Goal: Transaction & Acquisition: Purchase product/service

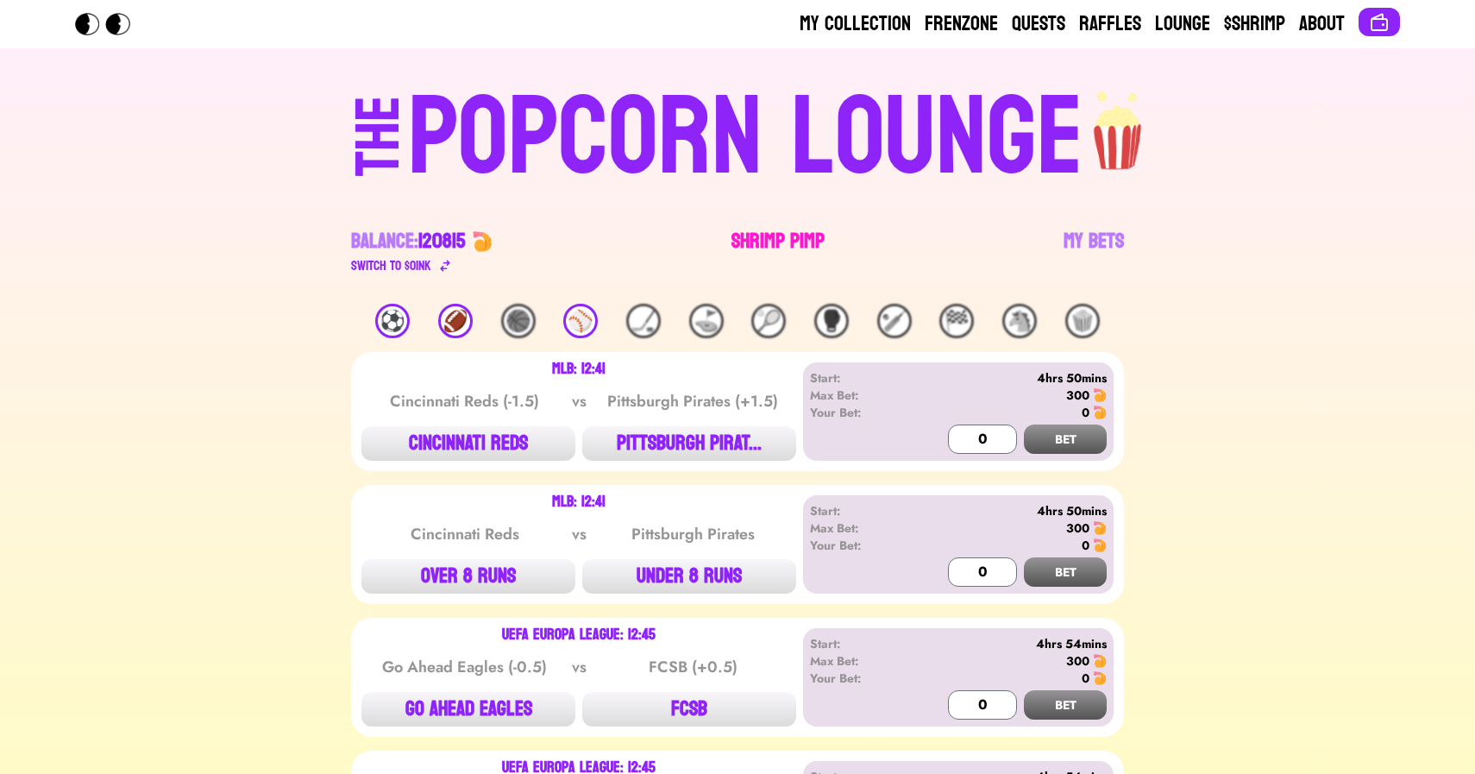
click at [781, 245] on link "Shrimp Pimp" at bounding box center [778, 252] width 93 height 48
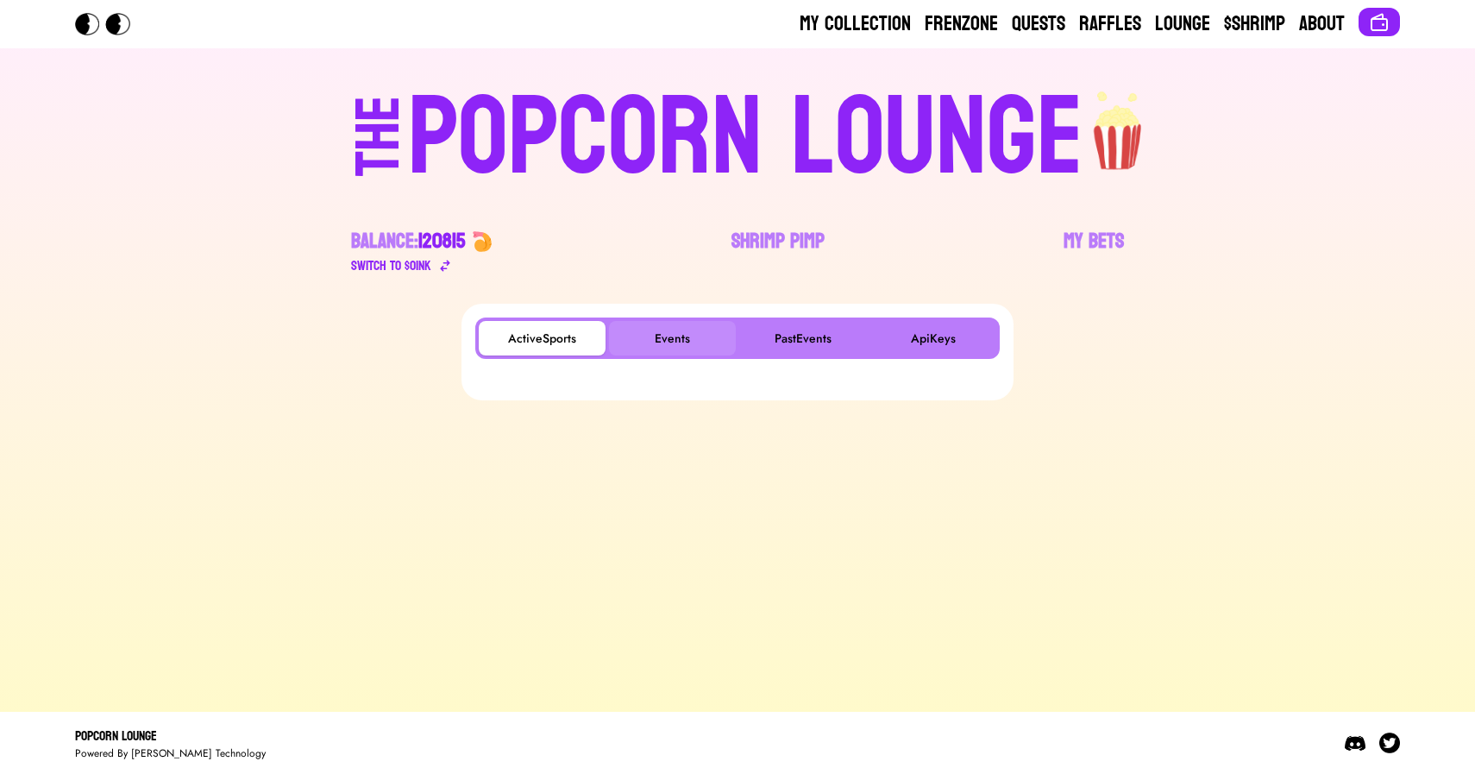
click at [674, 336] on button "Events" at bounding box center [672, 338] width 127 height 35
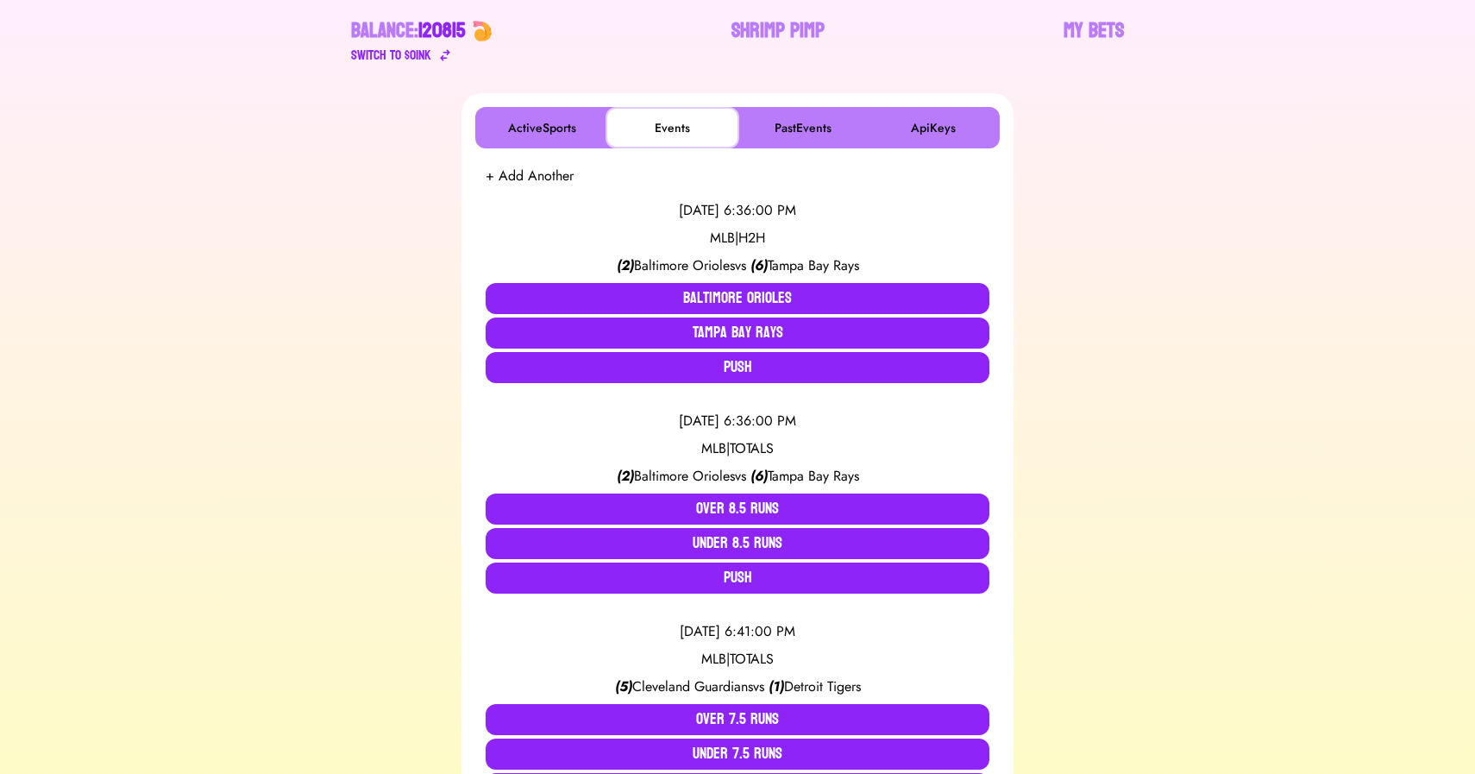
scroll to position [209, 0]
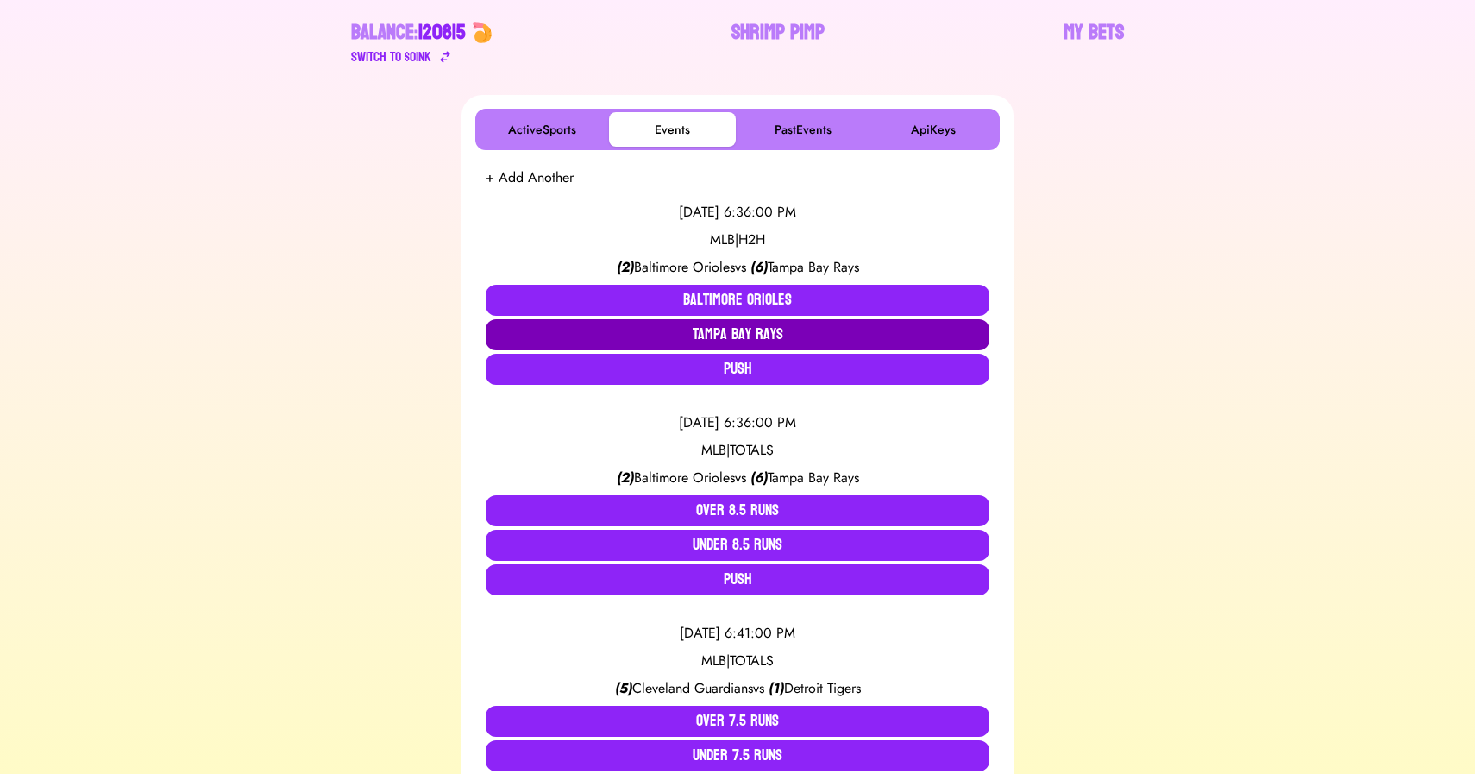
click at [755, 338] on button "Tampa Bay Rays" at bounding box center [738, 334] width 504 height 31
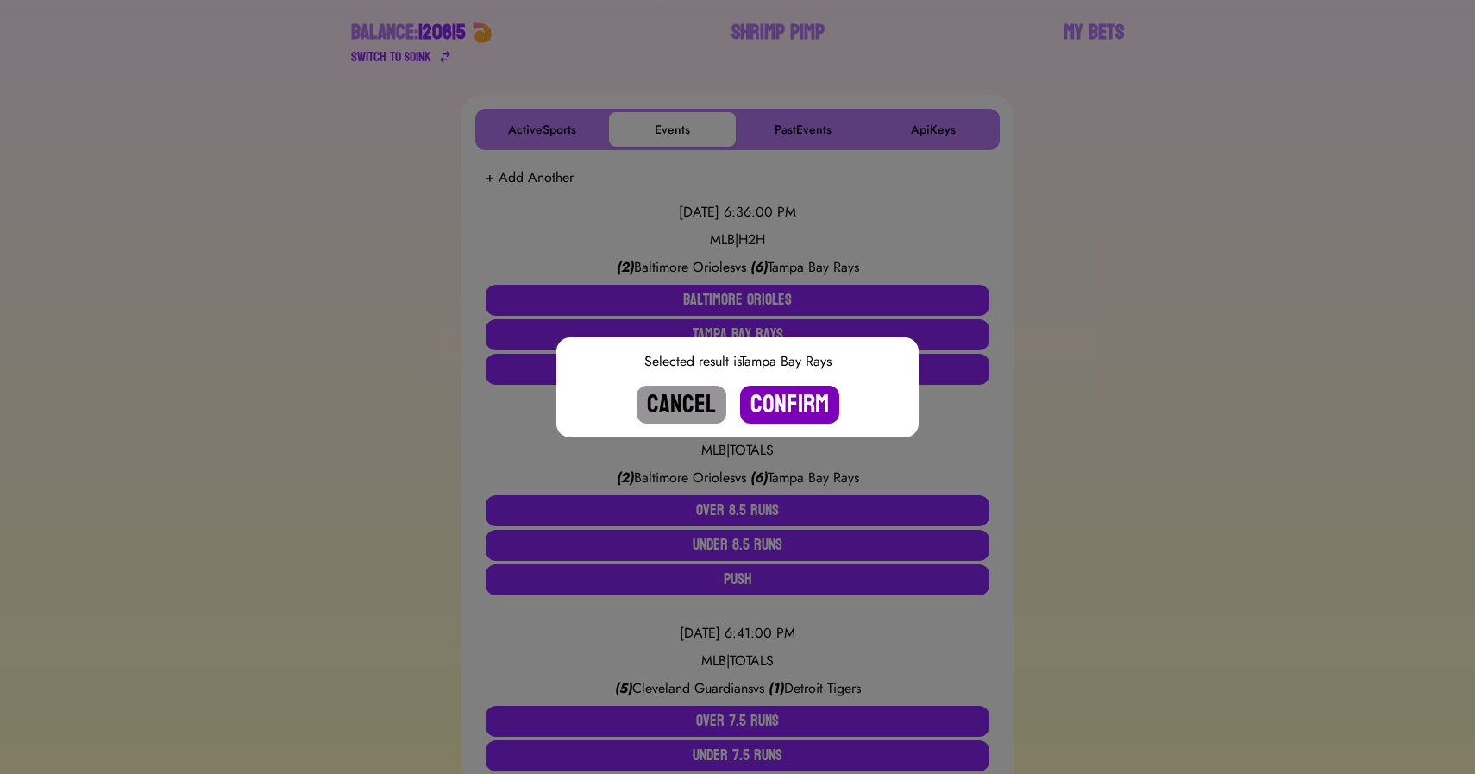
click at [789, 404] on button "Confirm" at bounding box center [789, 405] width 99 height 38
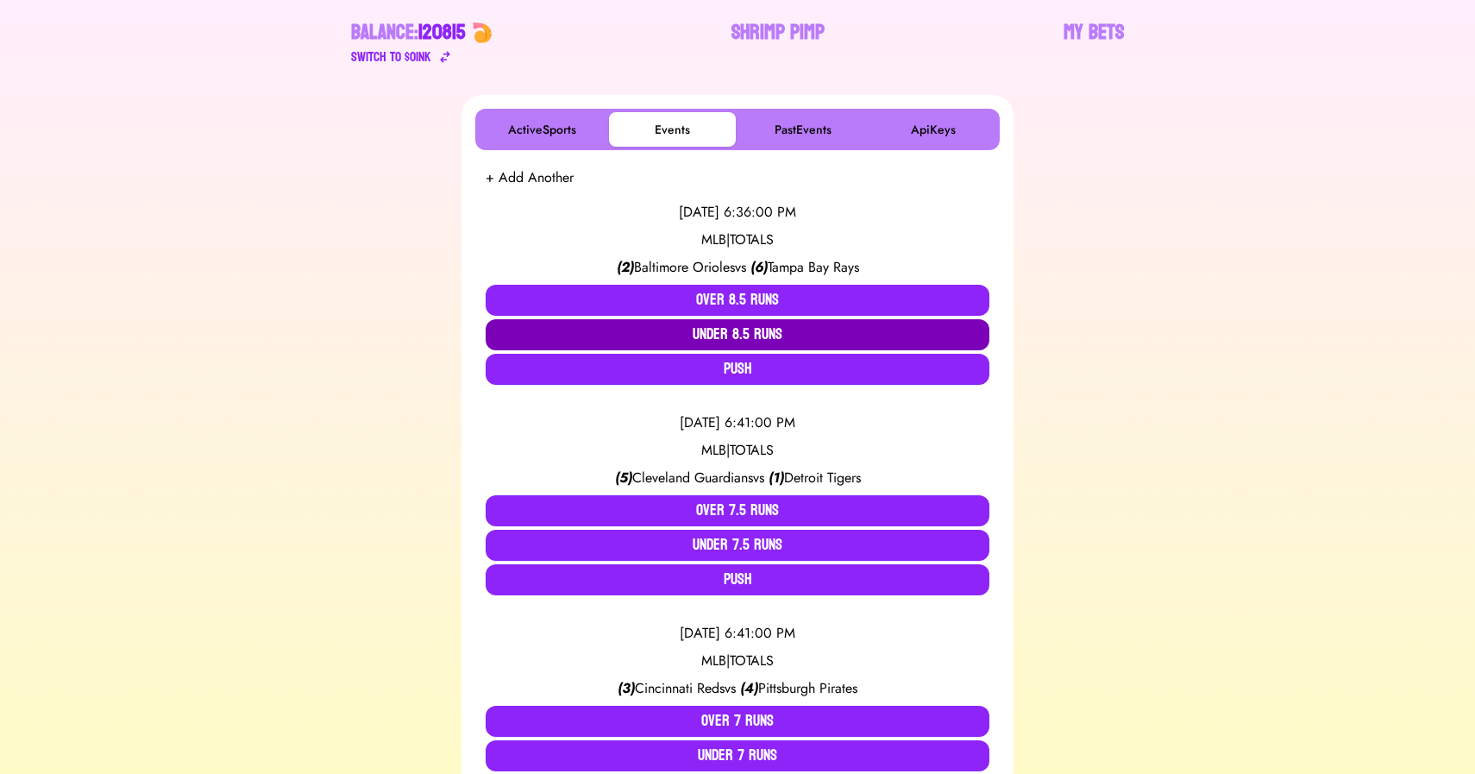
click at [733, 336] on button "Under 8.5 Runs" at bounding box center [738, 334] width 504 height 31
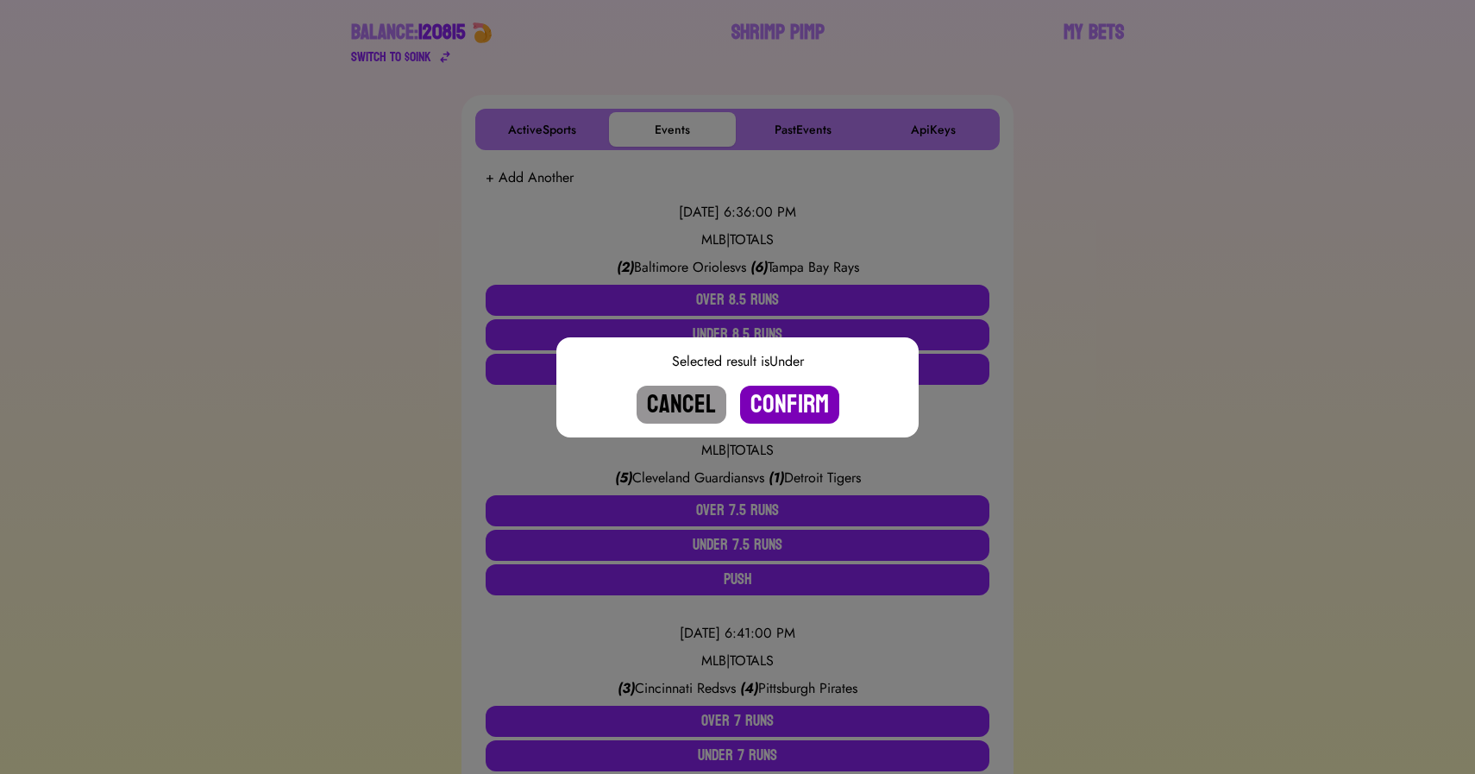
click at [774, 403] on button "Confirm" at bounding box center [789, 405] width 99 height 38
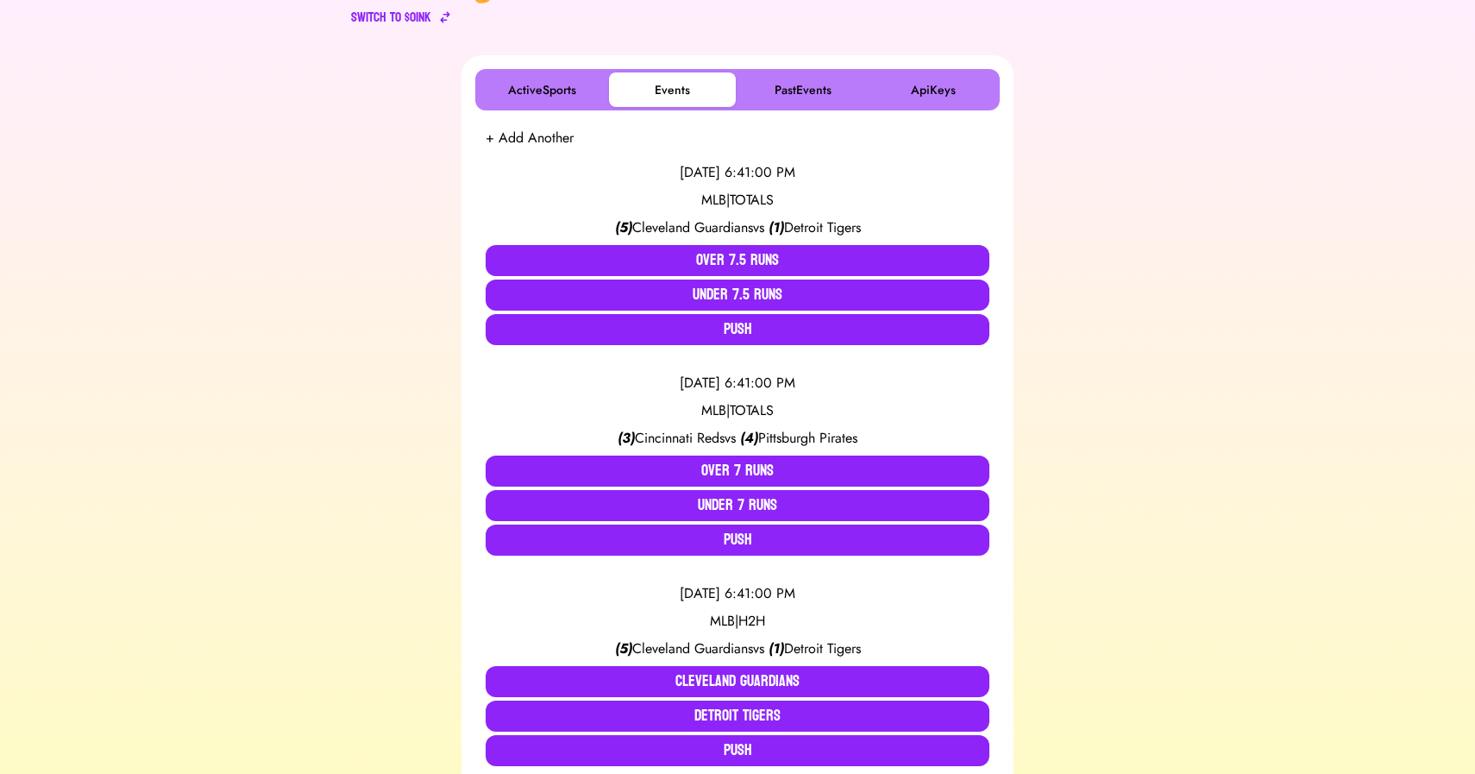
scroll to position [252, 0]
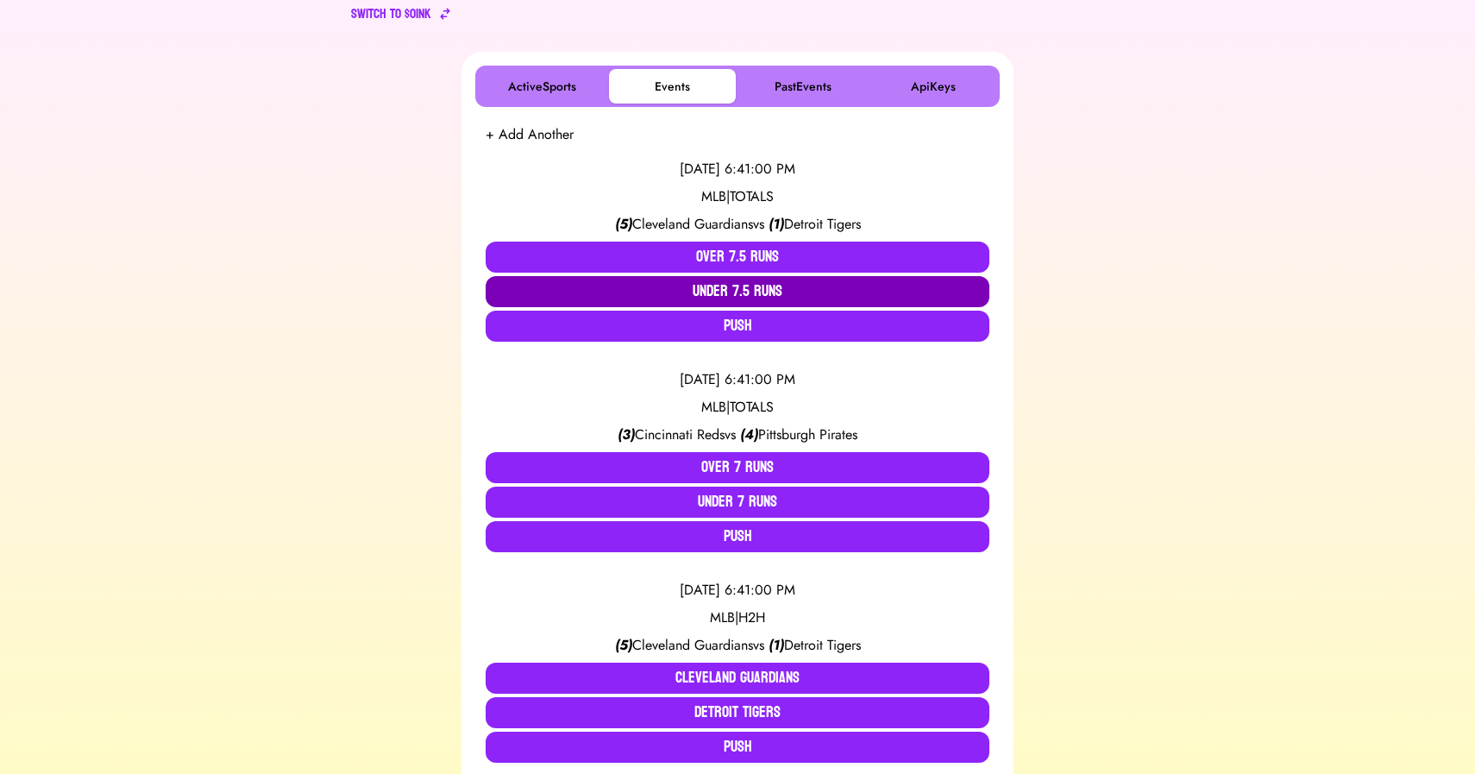
click at [692, 293] on button "Under 7.5 Runs" at bounding box center [738, 291] width 504 height 31
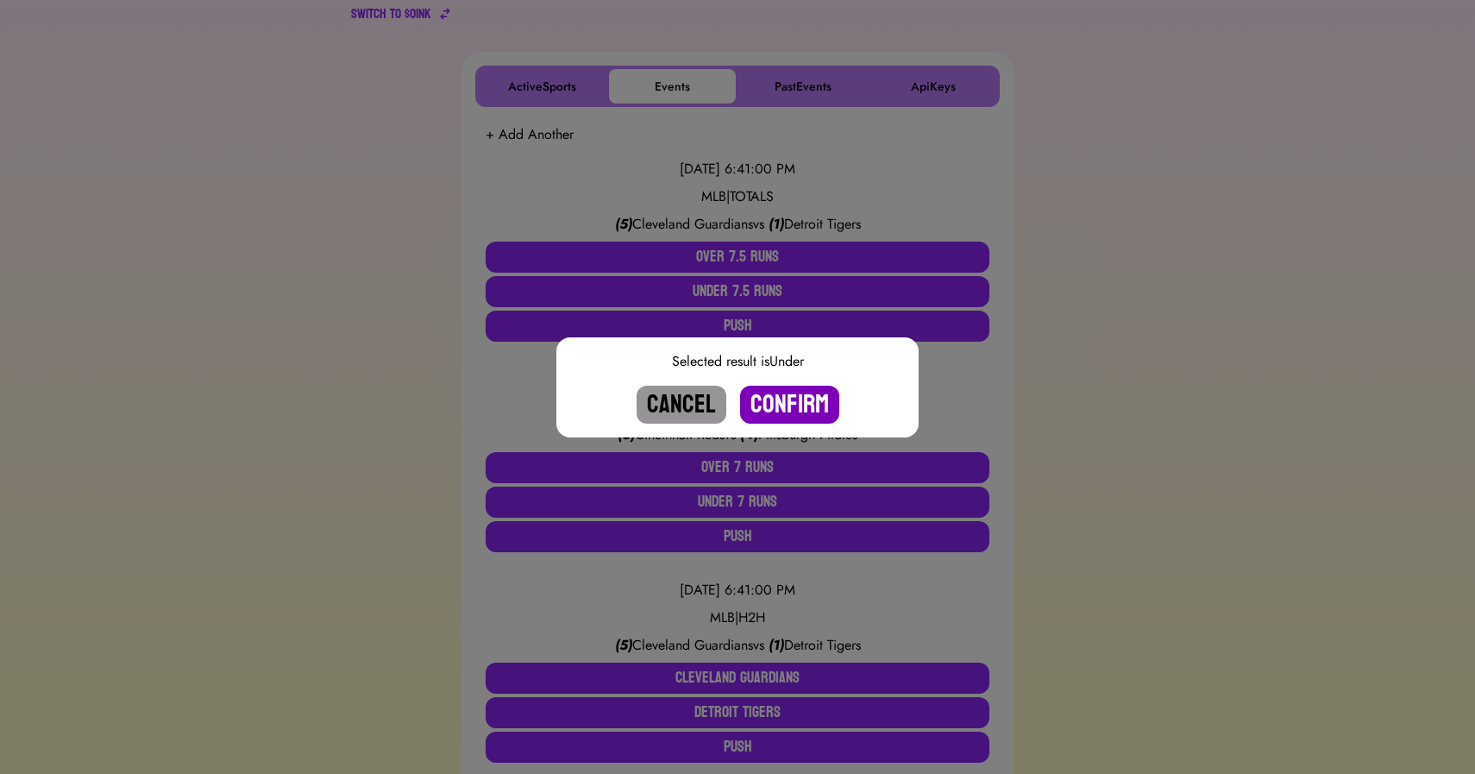
click at [795, 400] on button "Confirm" at bounding box center [789, 405] width 99 height 38
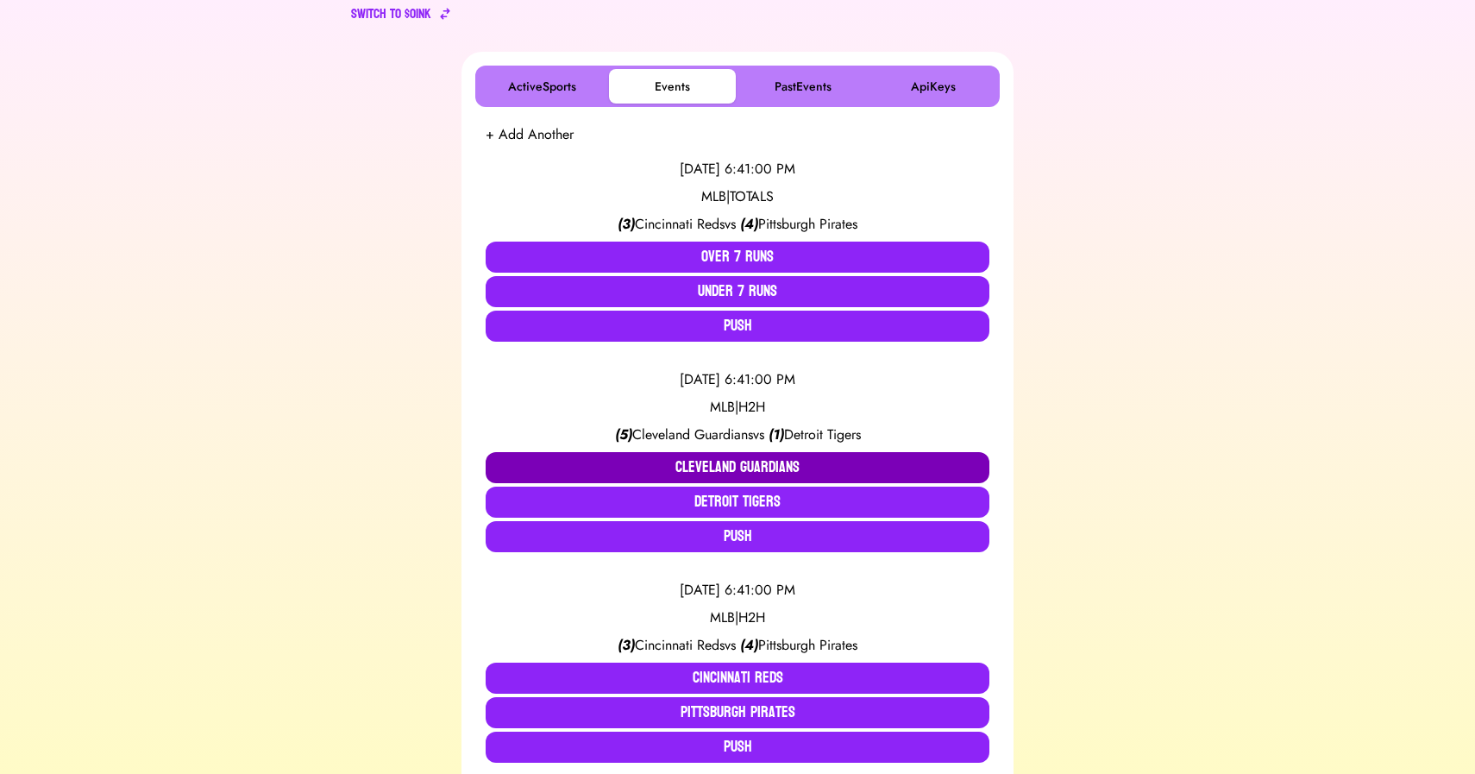
click at [729, 457] on button "Cleveland Guardians" at bounding box center [738, 467] width 504 height 31
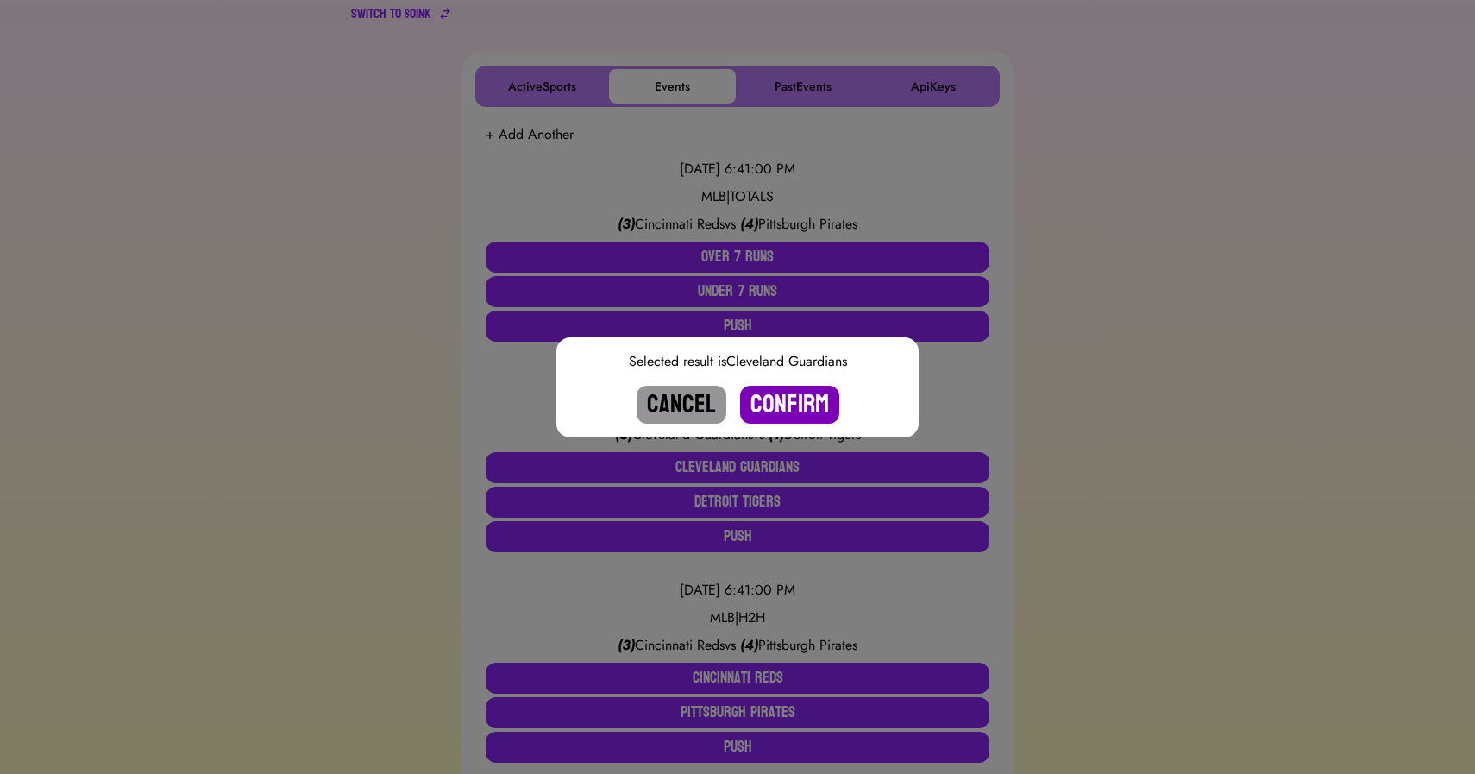
click at [794, 404] on button "Confirm" at bounding box center [789, 405] width 99 height 38
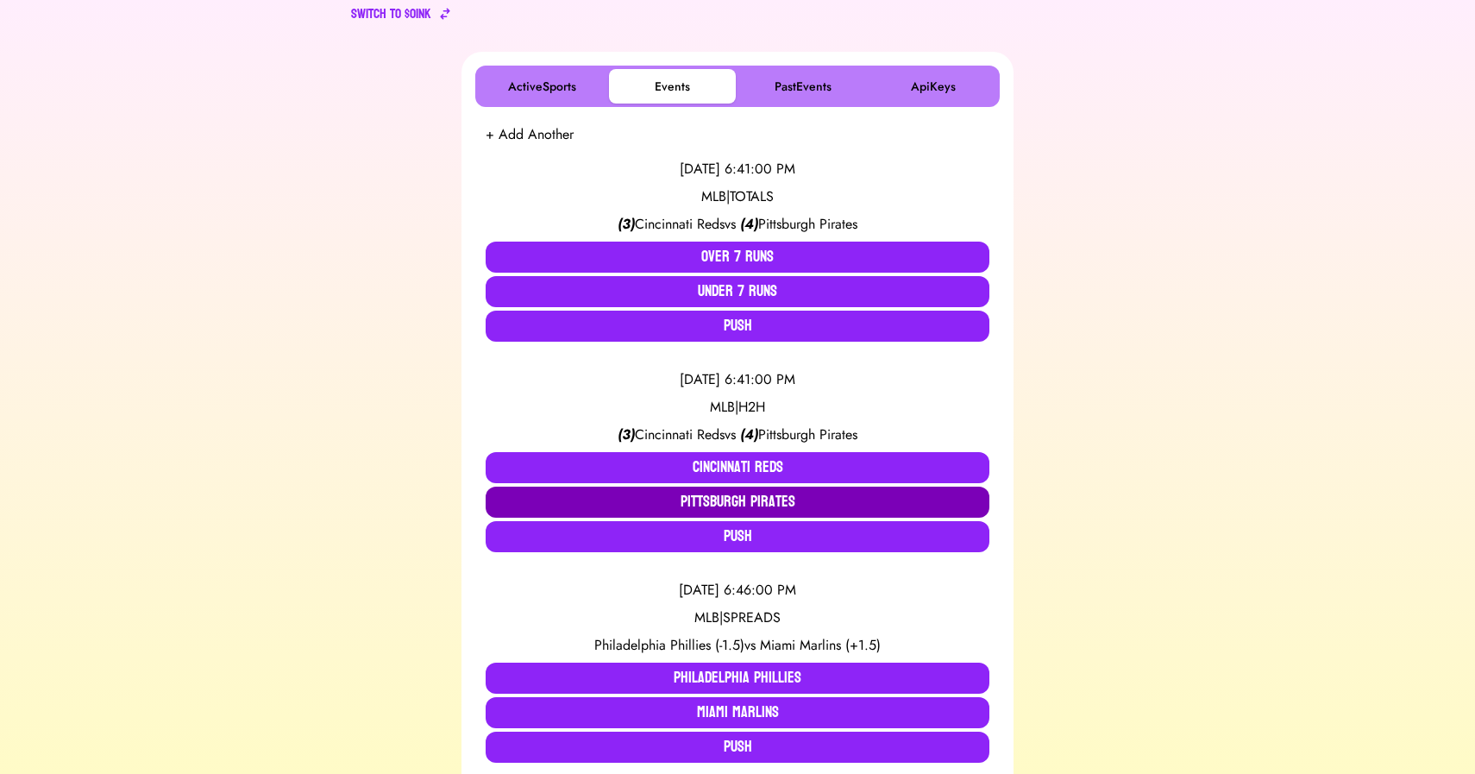
click at [741, 503] on button "Pittsburgh Pirates" at bounding box center [738, 502] width 504 height 31
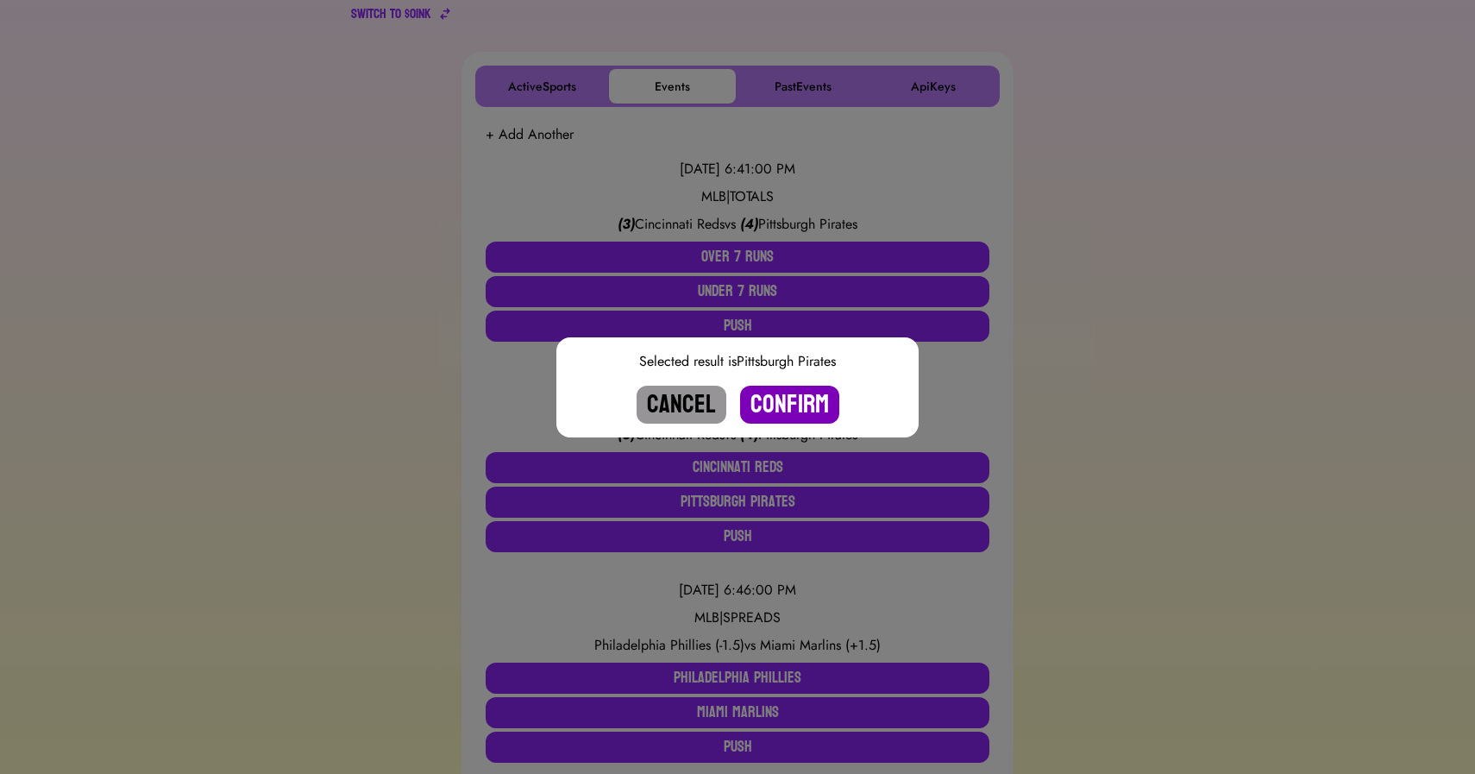
click at [781, 405] on button "Confirm" at bounding box center [789, 405] width 99 height 38
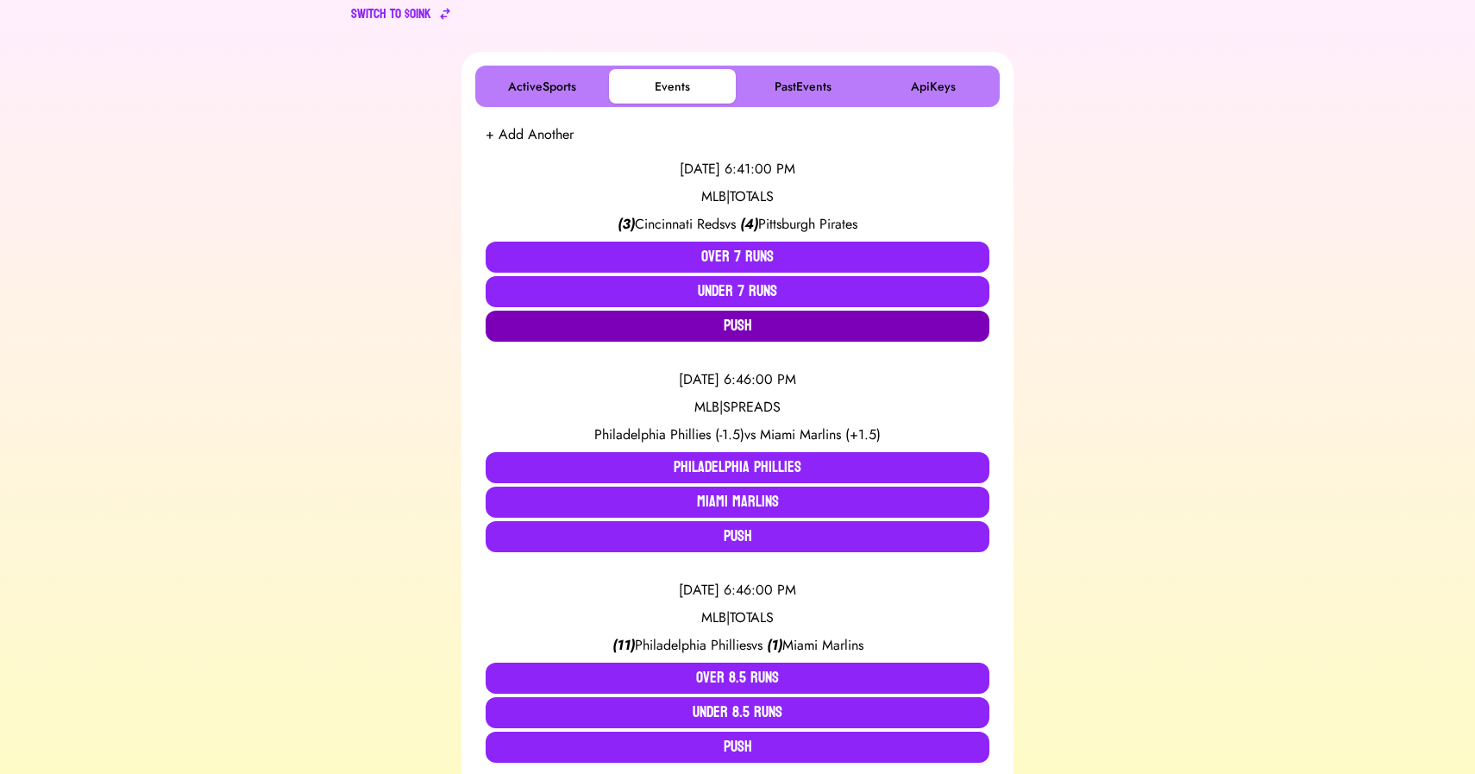
click at [743, 326] on button "Push" at bounding box center [738, 326] width 504 height 31
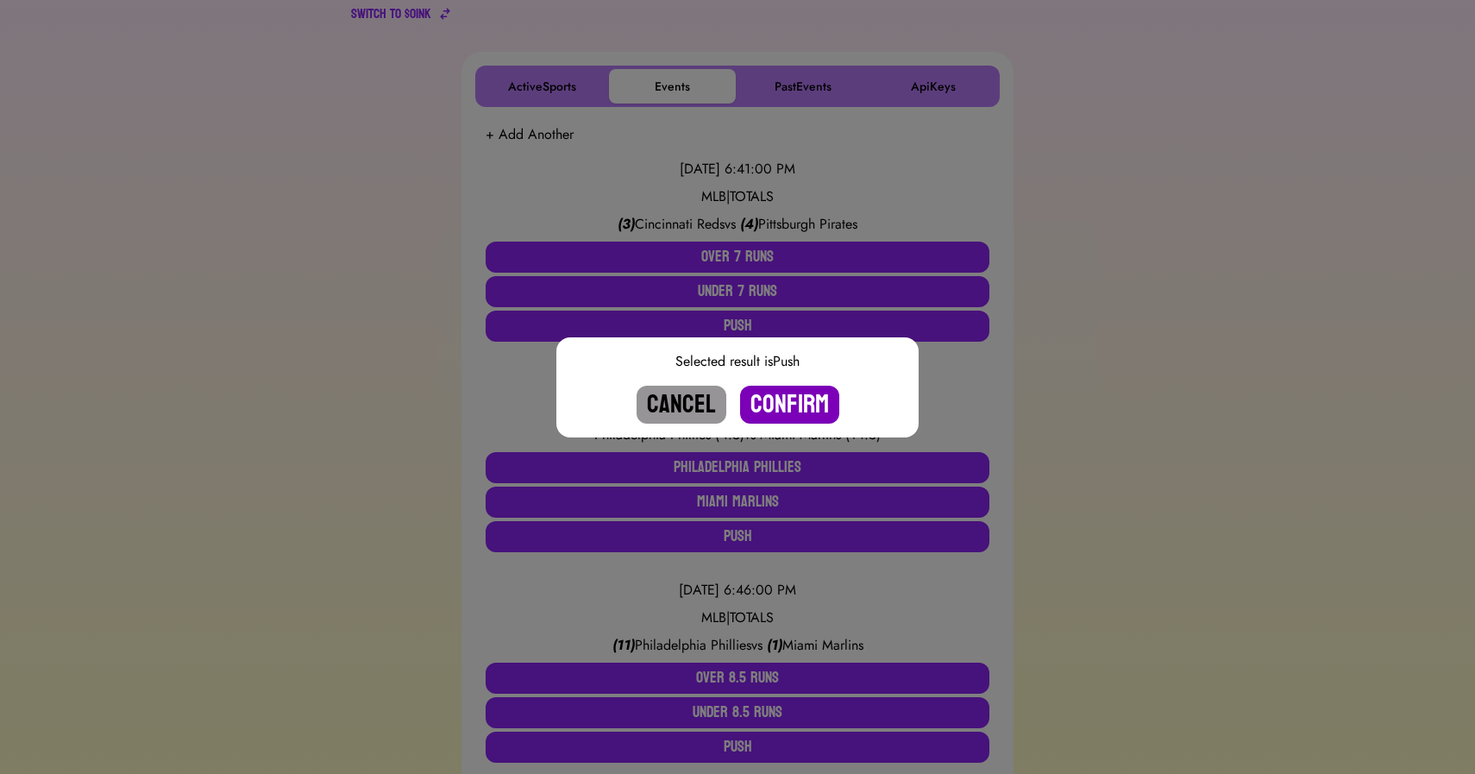
click at [783, 409] on button "Confirm" at bounding box center [789, 405] width 99 height 38
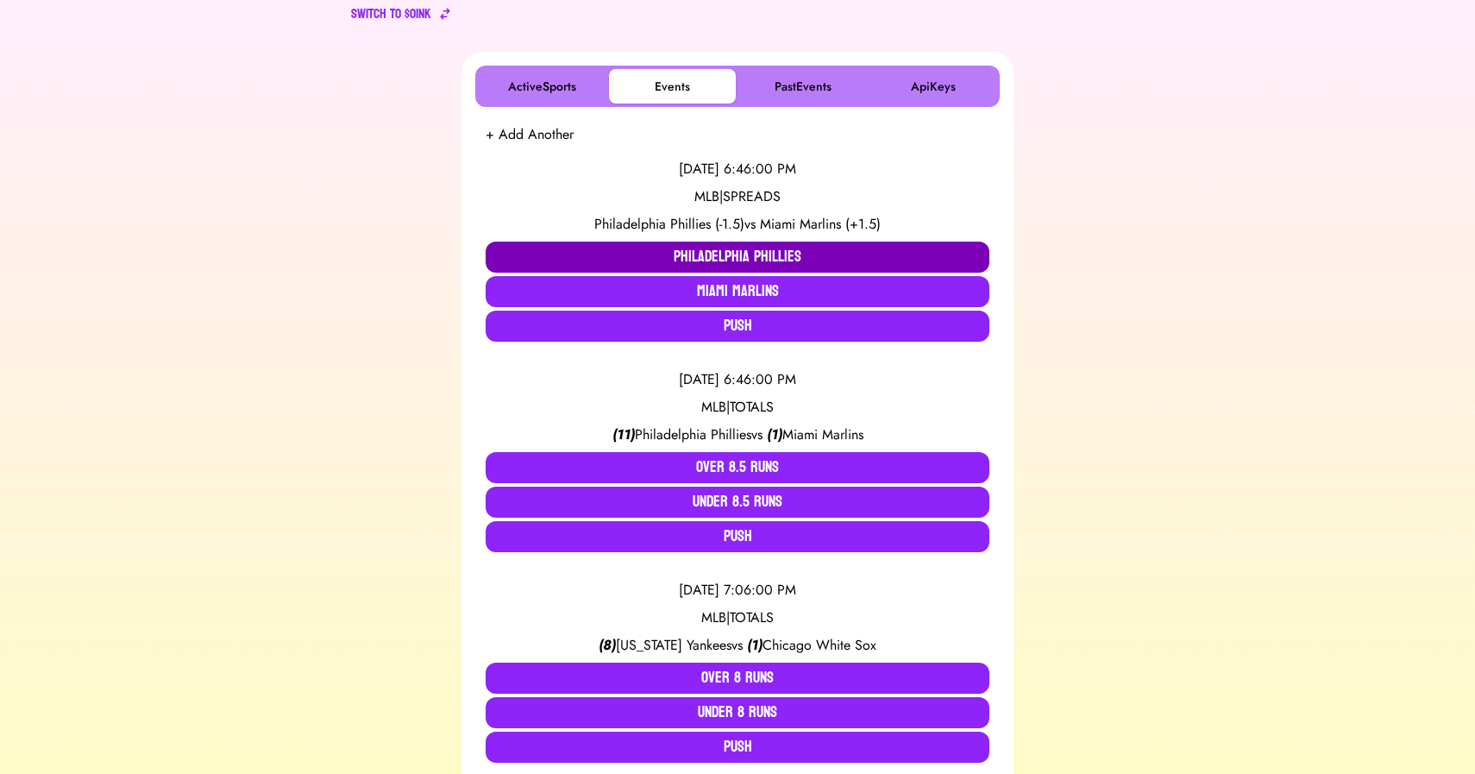
click at [688, 253] on button "Philadelphia Phillies" at bounding box center [738, 257] width 504 height 31
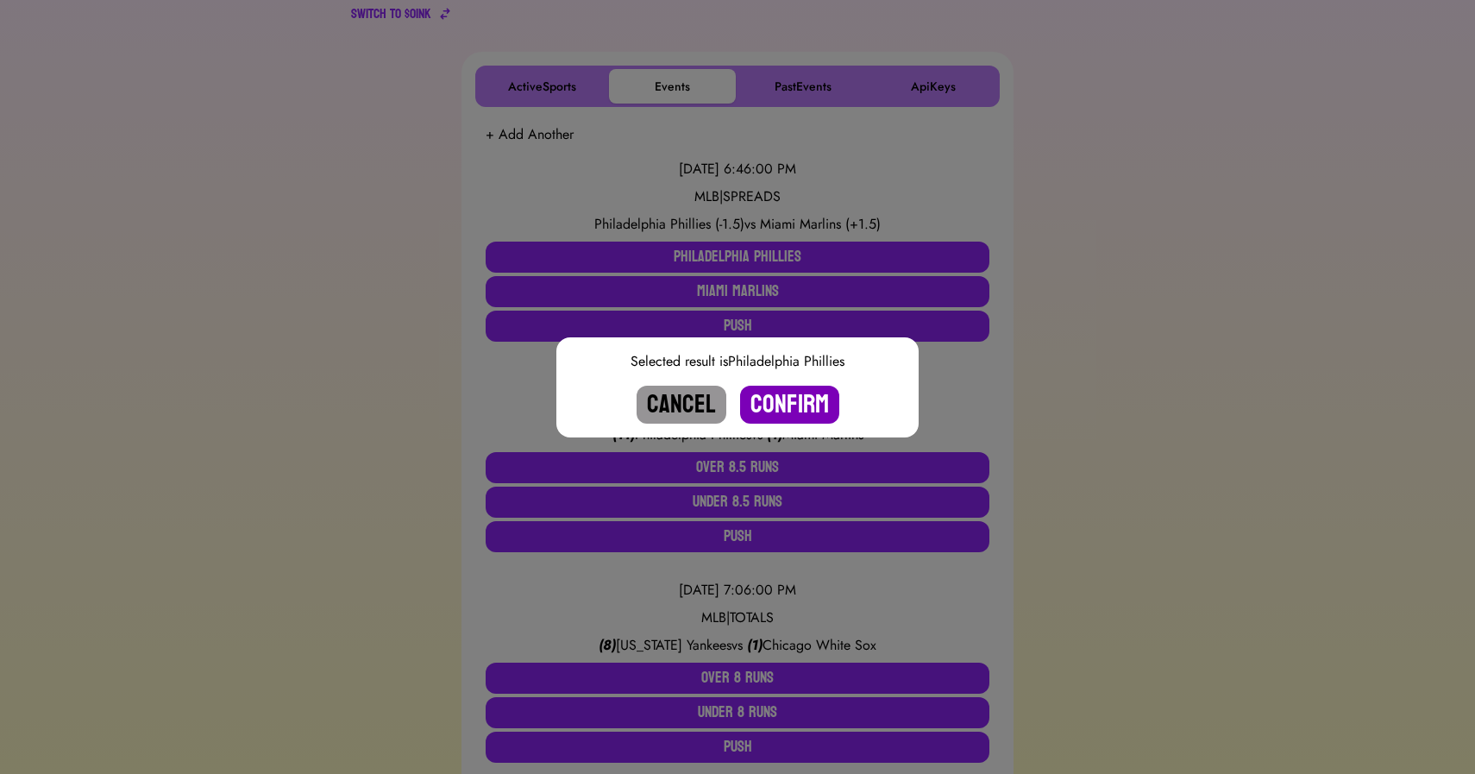
click at [789, 406] on button "Confirm" at bounding box center [789, 405] width 99 height 38
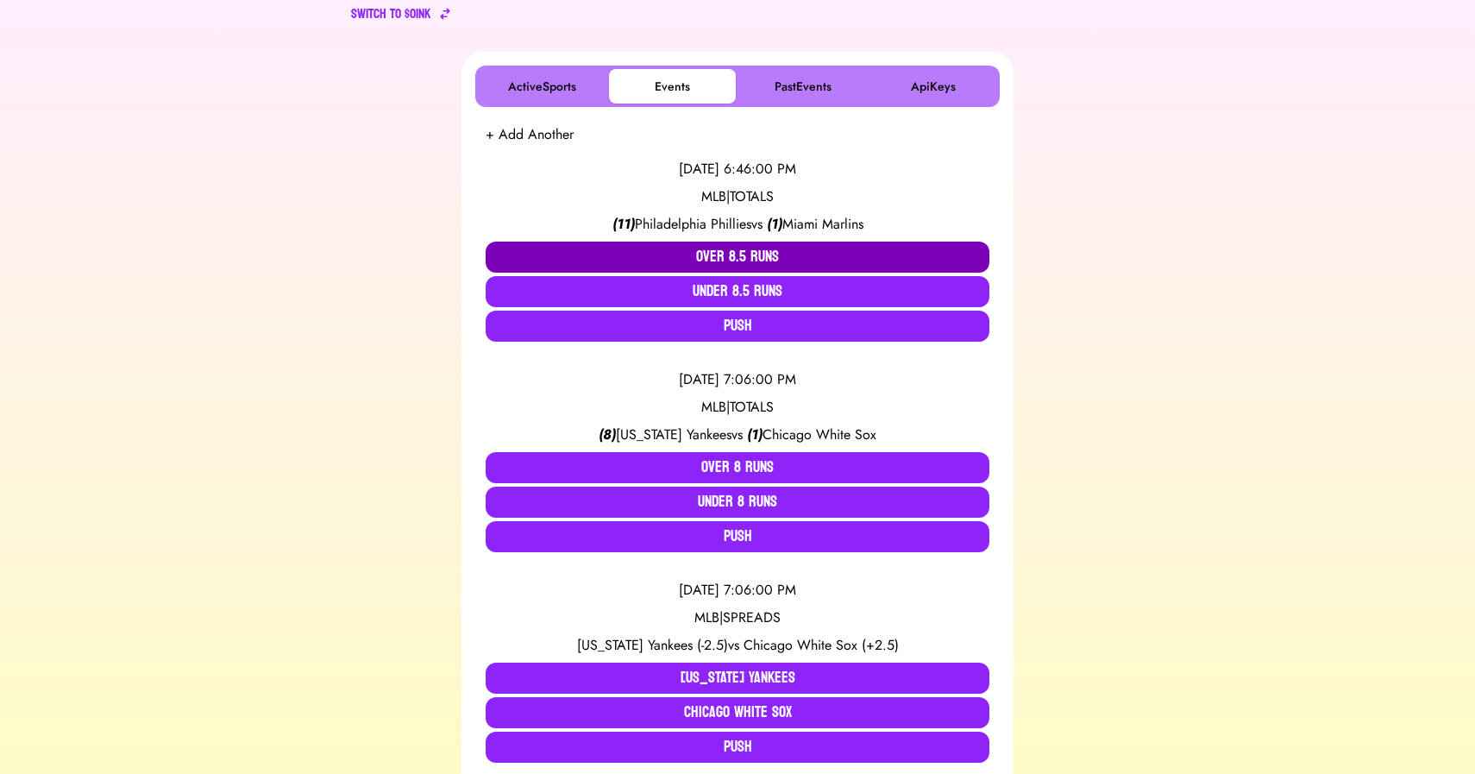
click at [715, 242] on button "Over 8.5 Runs" at bounding box center [738, 257] width 504 height 31
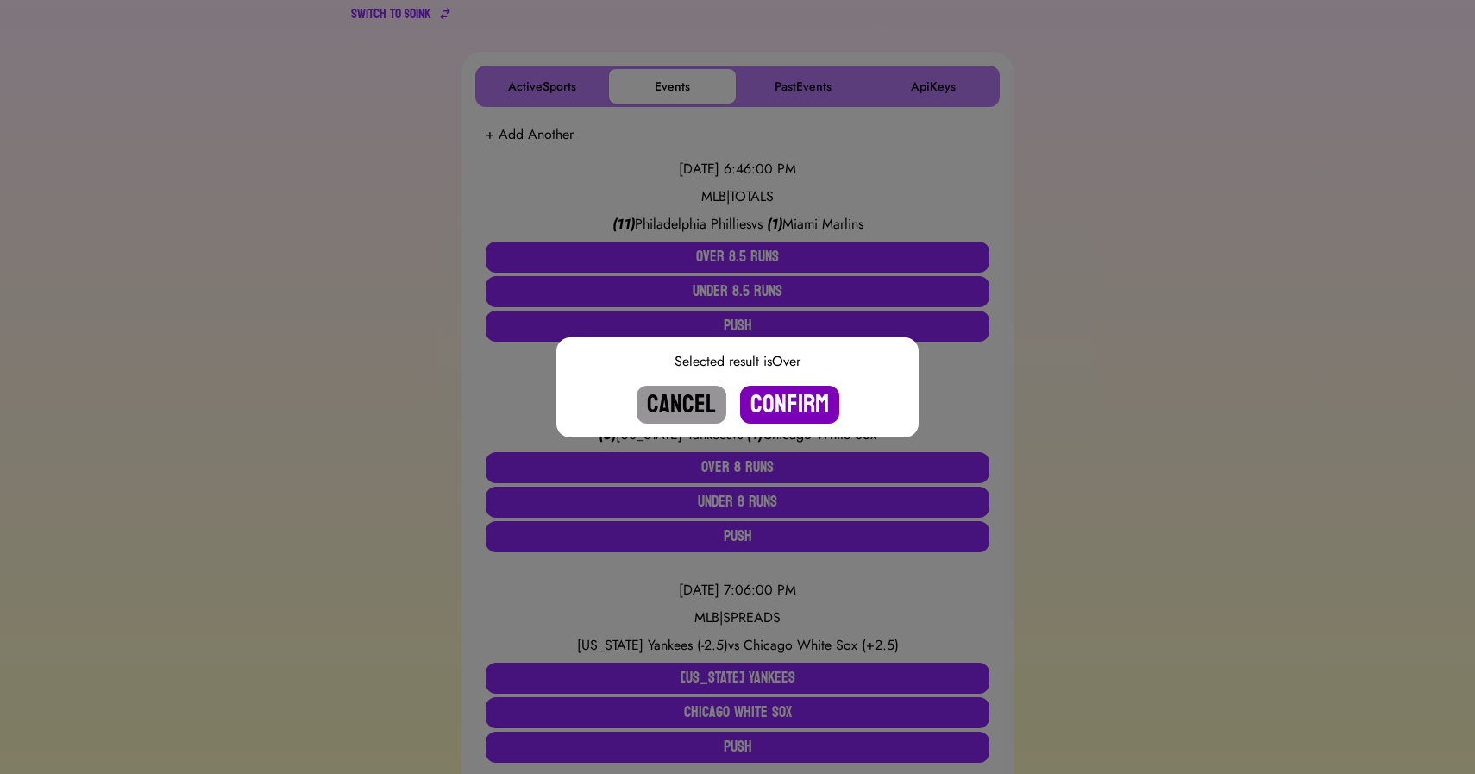
click at [789, 399] on button "Confirm" at bounding box center [789, 405] width 99 height 38
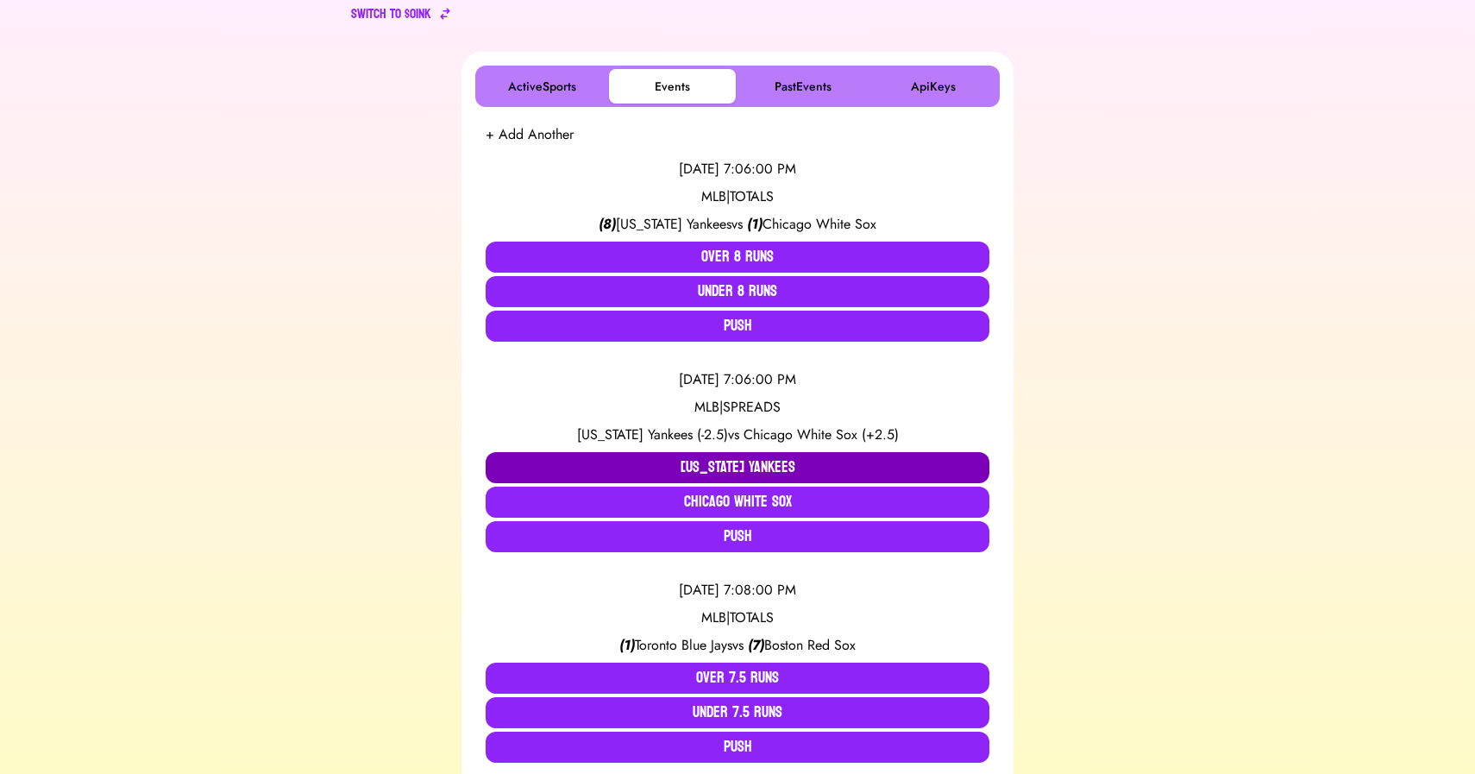
click at [718, 464] on button "[US_STATE] Yankees" at bounding box center [738, 467] width 504 height 31
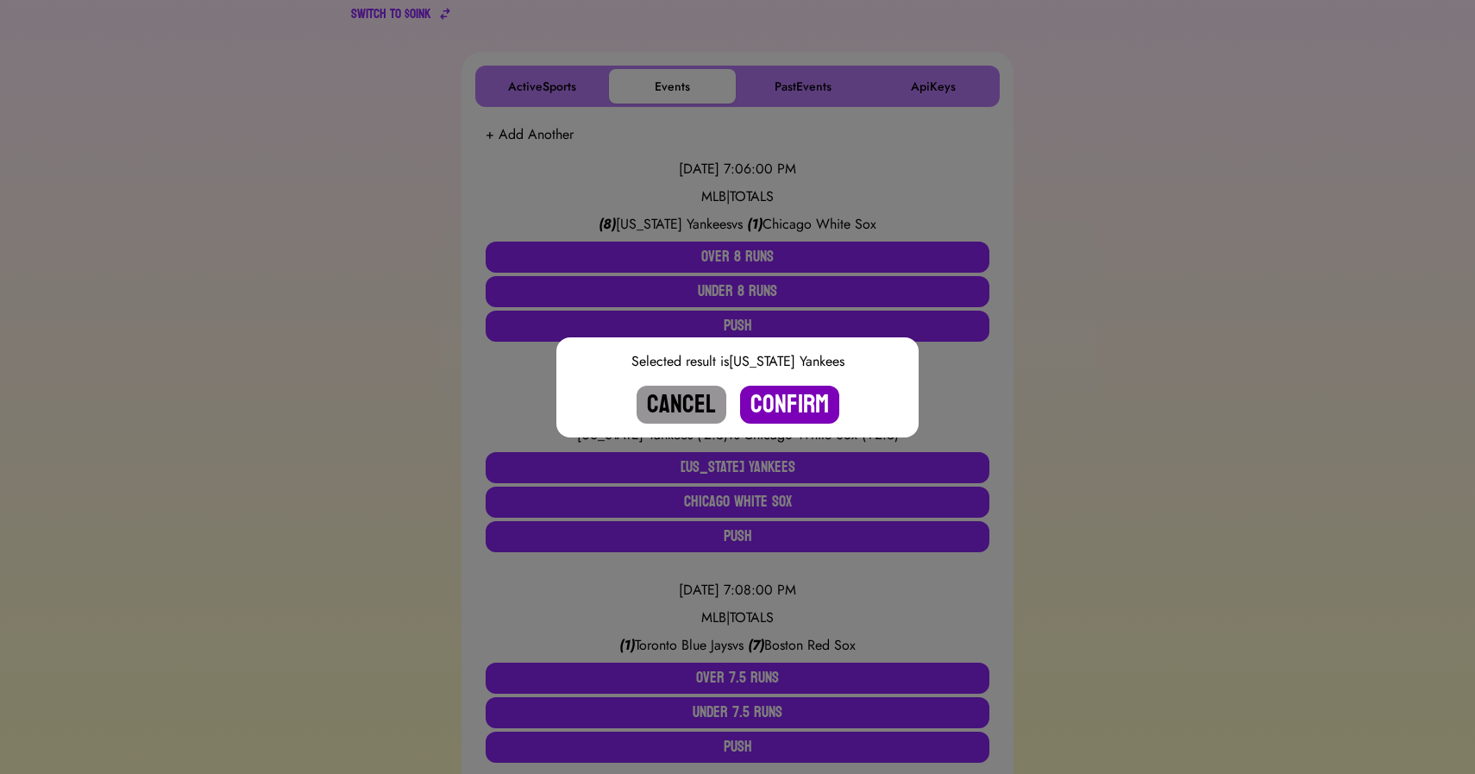
click at [778, 402] on button "Confirm" at bounding box center [789, 405] width 99 height 38
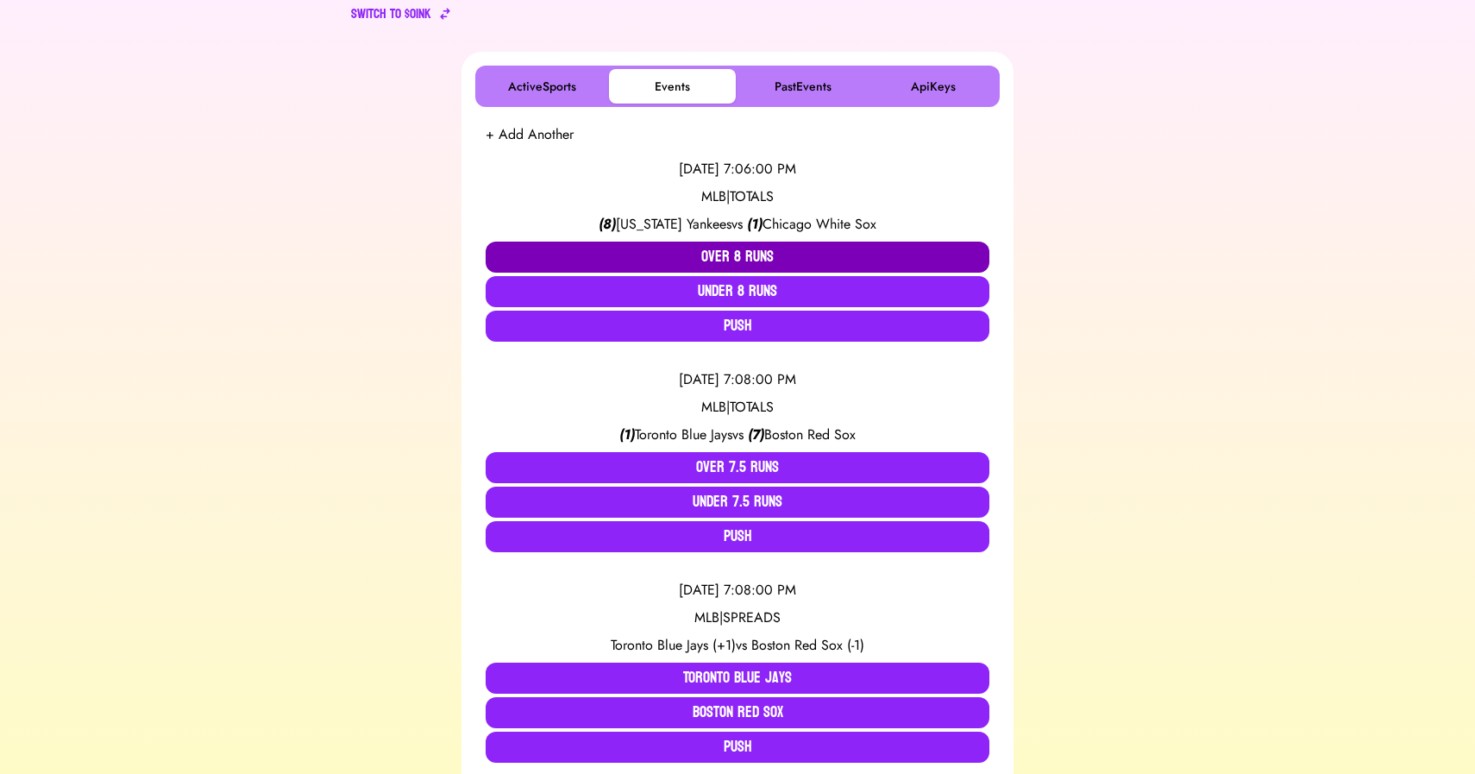
click at [724, 249] on button "Over 8 Runs" at bounding box center [738, 257] width 504 height 31
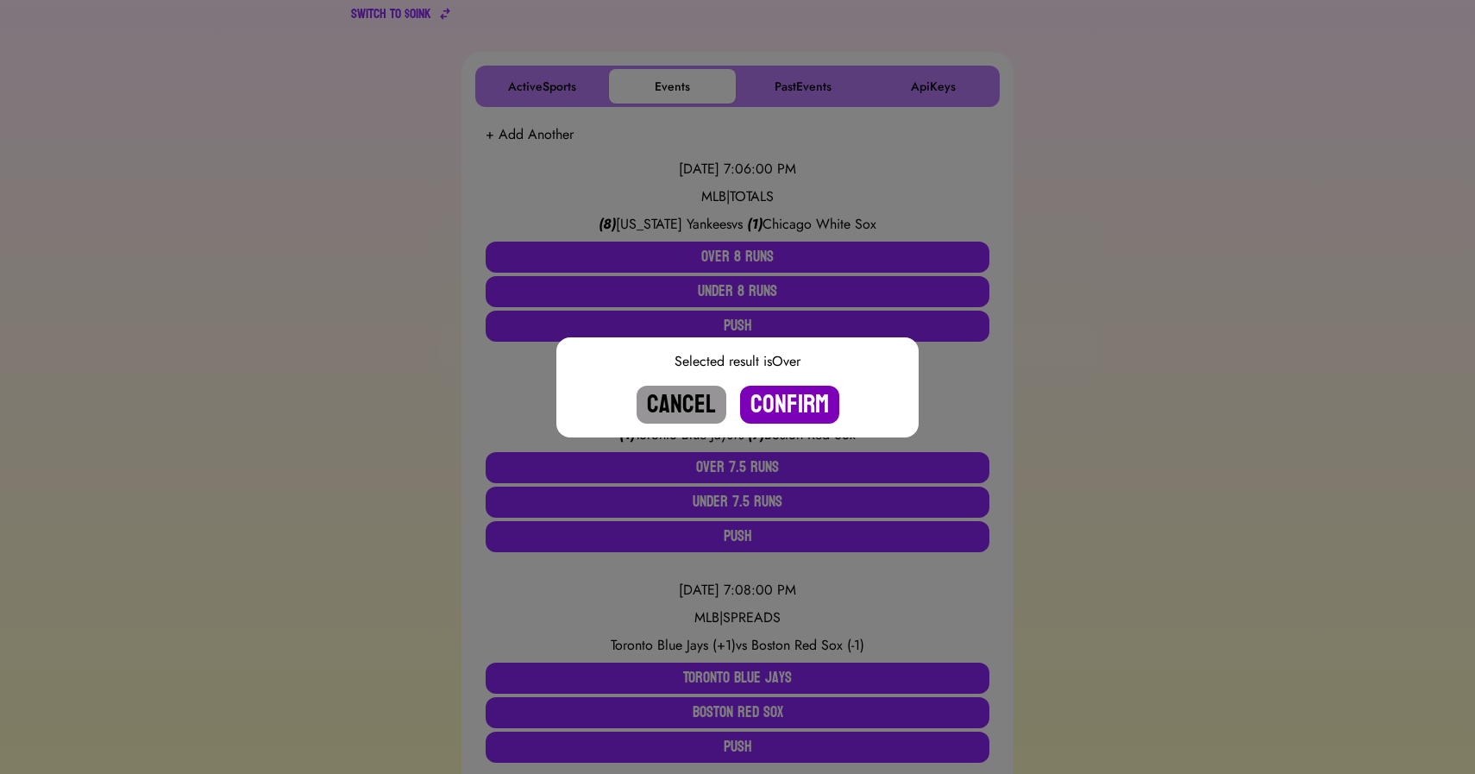
click at [786, 402] on button "Confirm" at bounding box center [789, 405] width 99 height 38
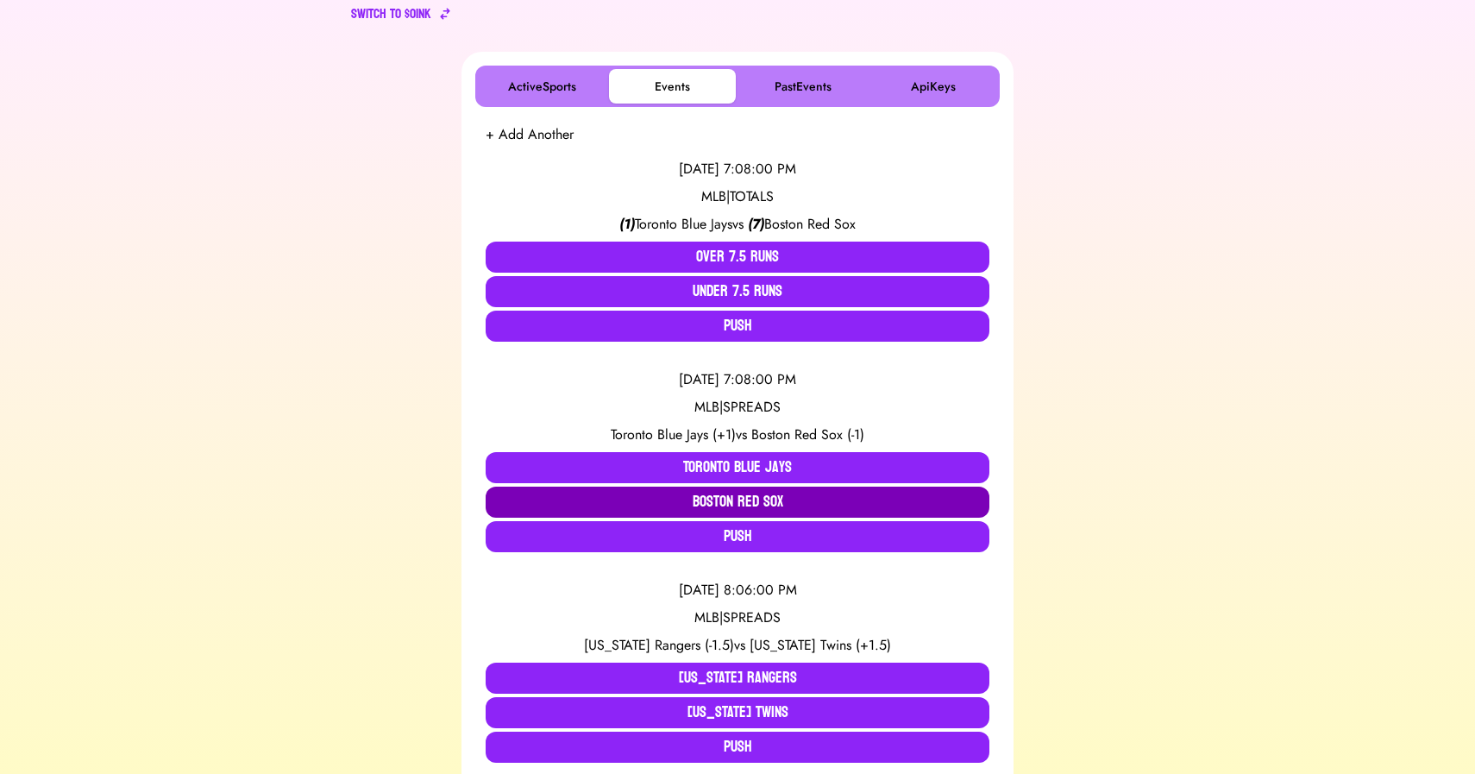
click at [755, 506] on button "Boston Red Sox" at bounding box center [738, 502] width 504 height 31
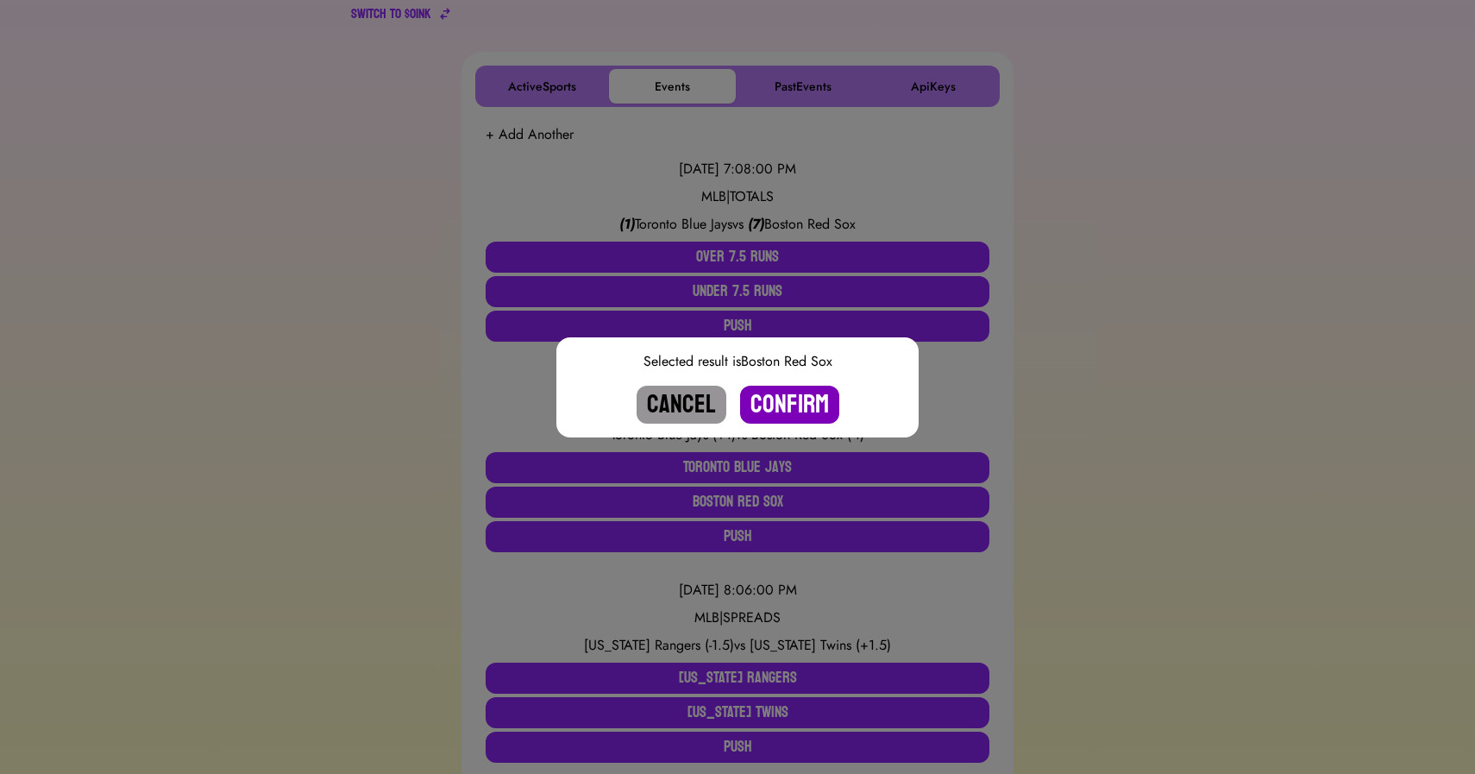
click at [789, 405] on button "Confirm" at bounding box center [789, 405] width 99 height 38
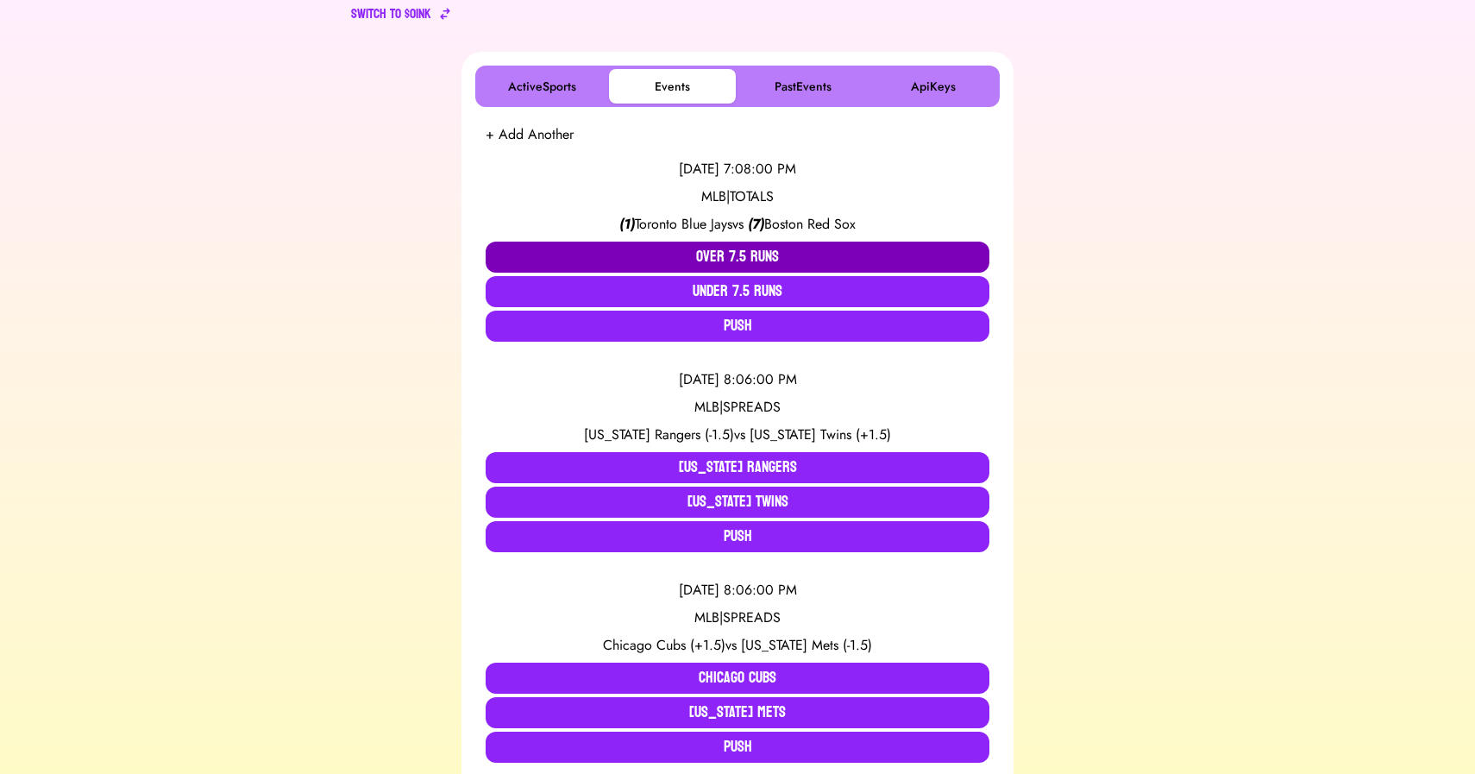
click at [755, 247] on button "Over 7.5 Runs" at bounding box center [738, 257] width 504 height 31
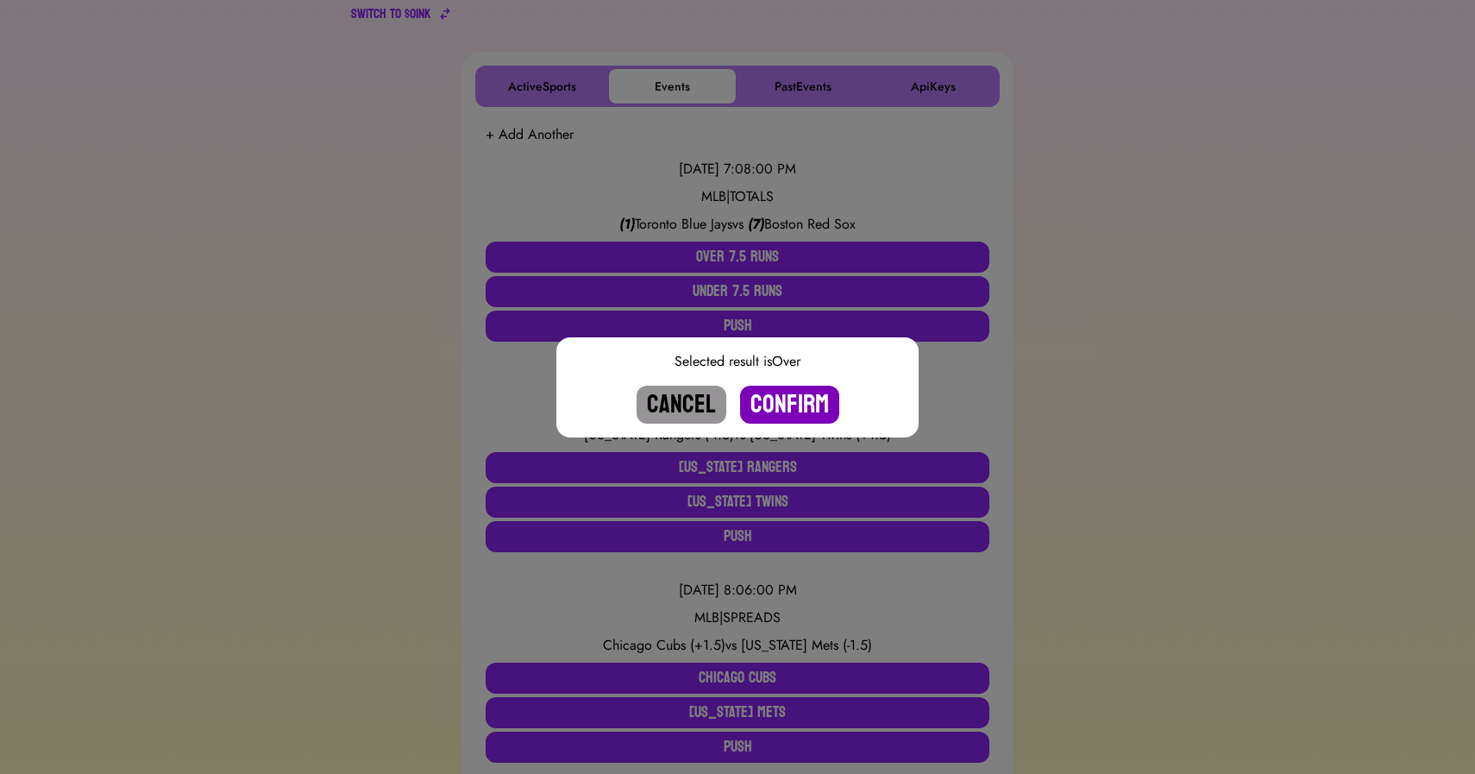
click at [800, 404] on button "Confirm" at bounding box center [789, 405] width 99 height 38
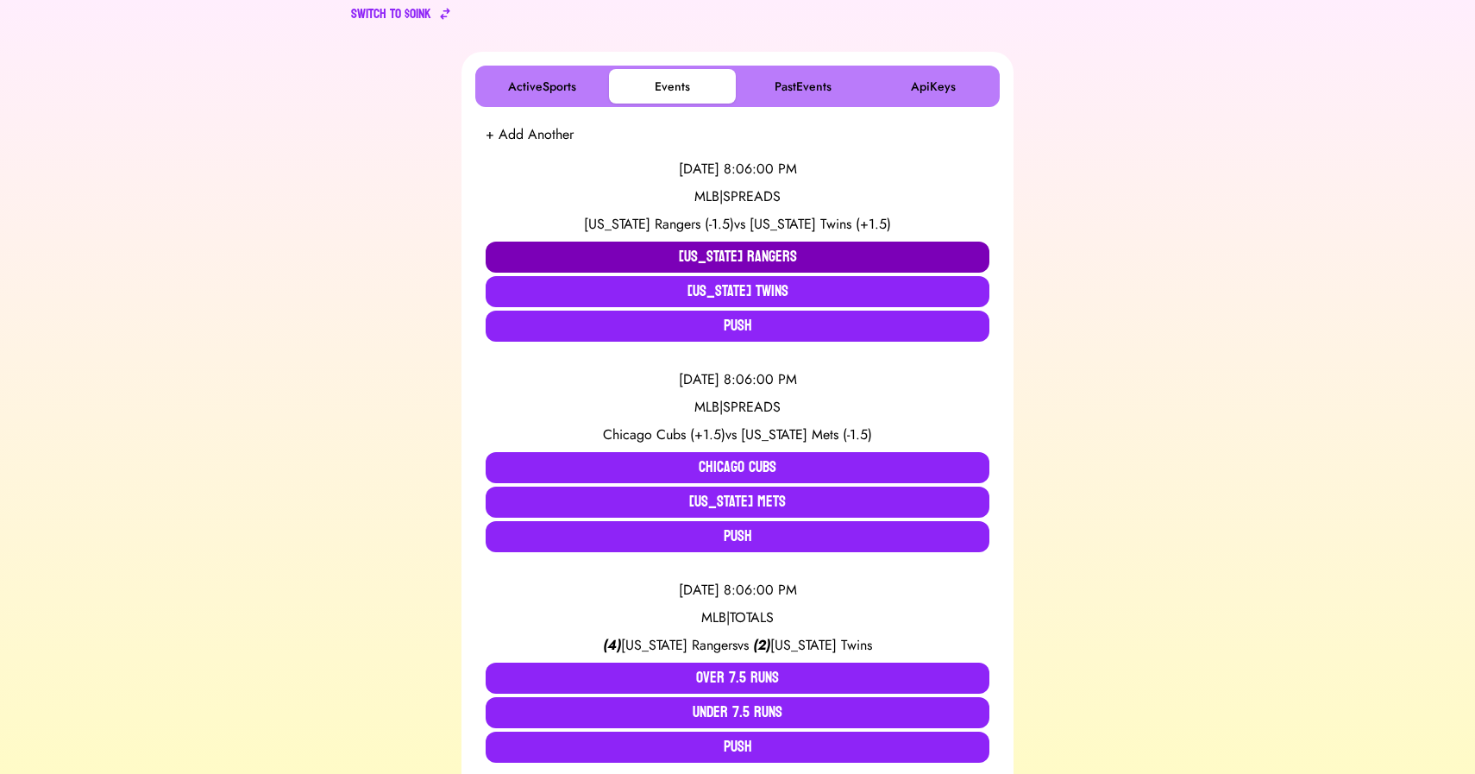
click at [668, 252] on button "[US_STATE] Rangers" at bounding box center [738, 257] width 504 height 31
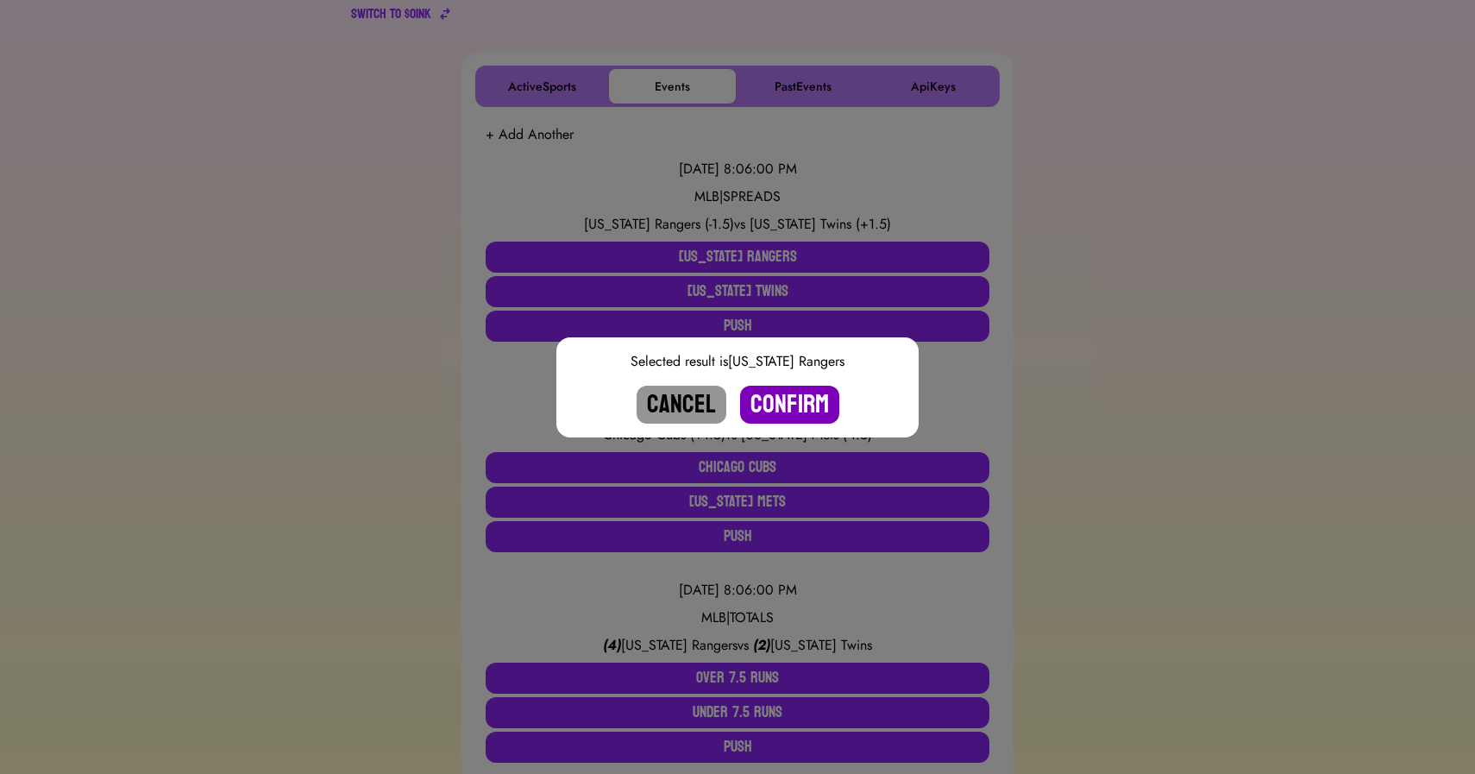
click at [788, 397] on button "Confirm" at bounding box center [789, 405] width 99 height 38
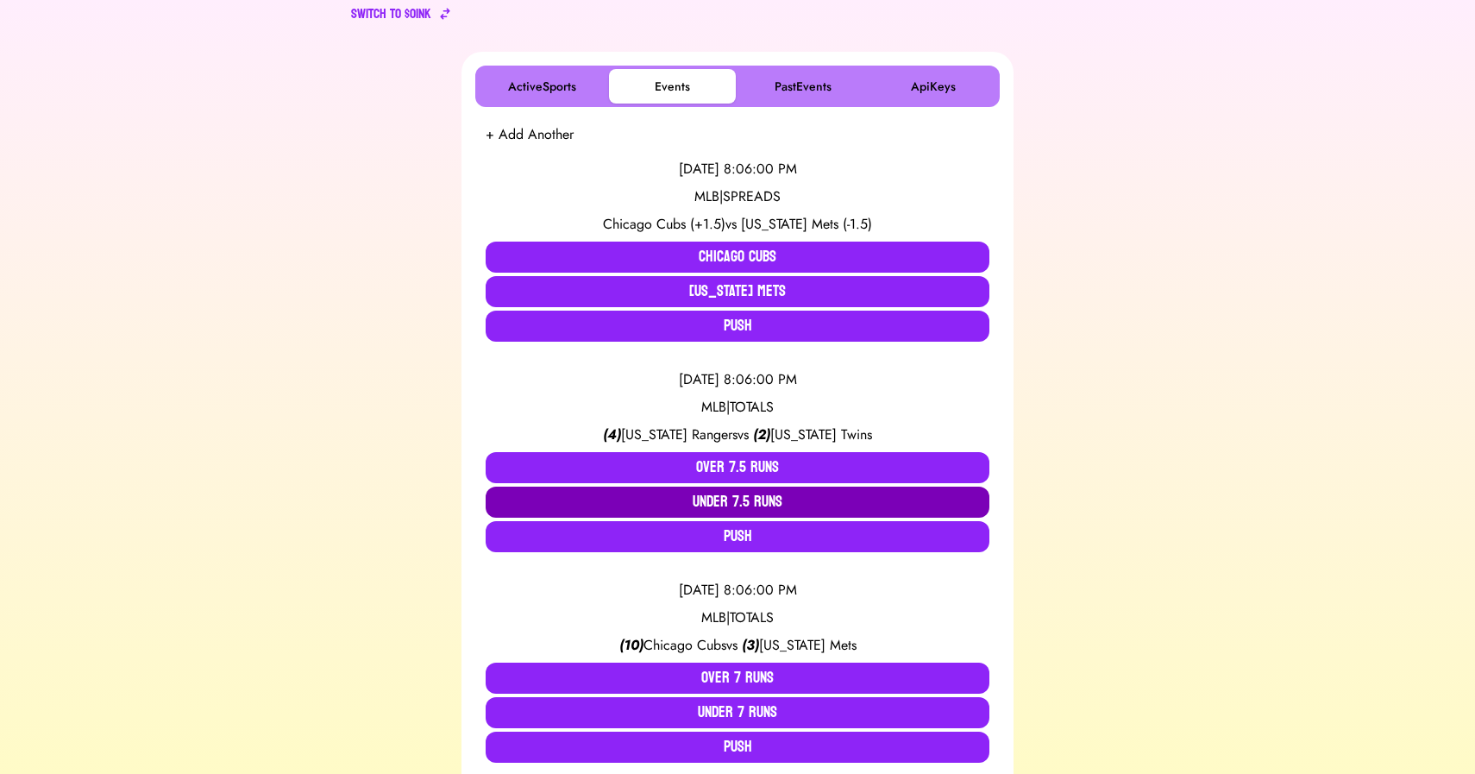
click at [733, 498] on button "Under 7.5 Runs" at bounding box center [738, 502] width 504 height 31
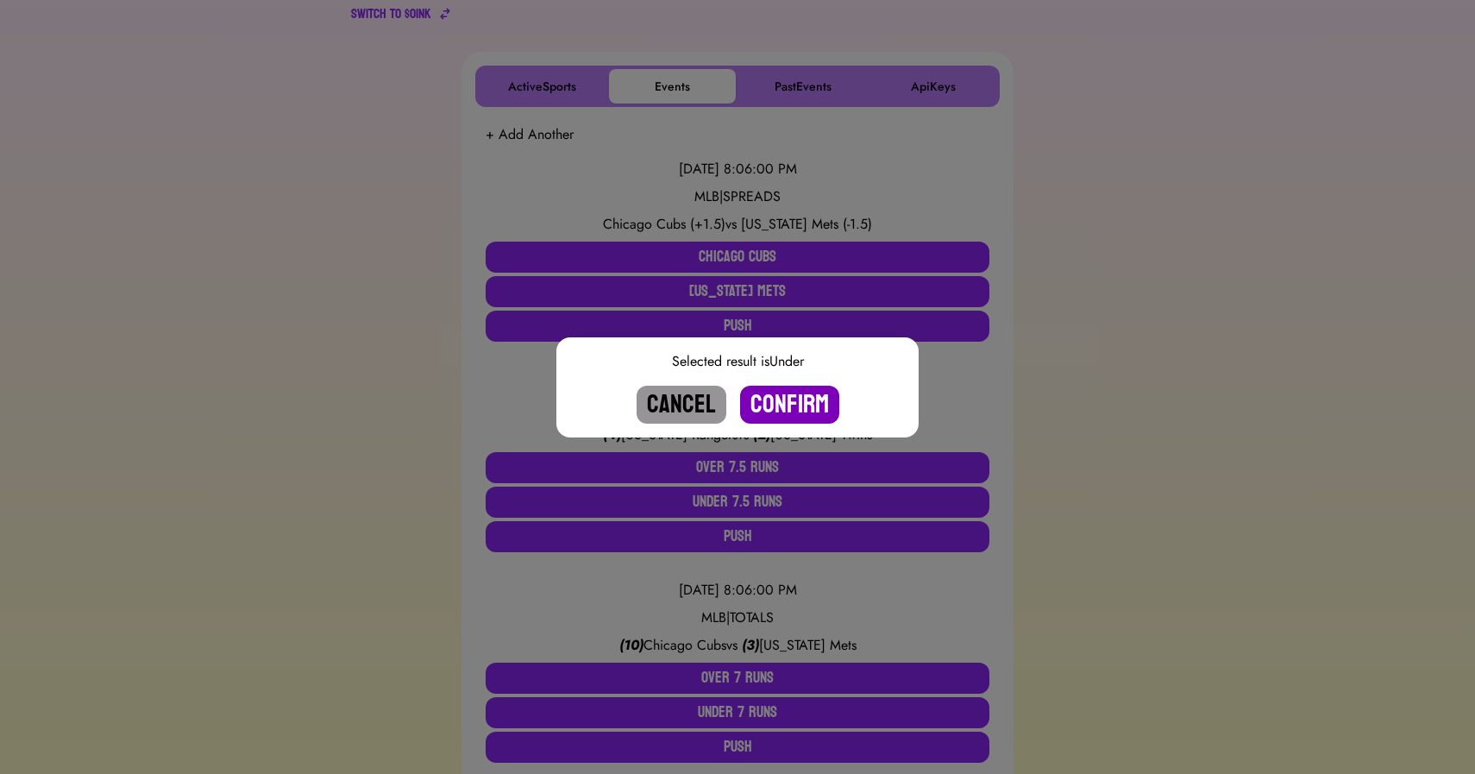
click at [789, 403] on button "Confirm" at bounding box center [789, 405] width 99 height 38
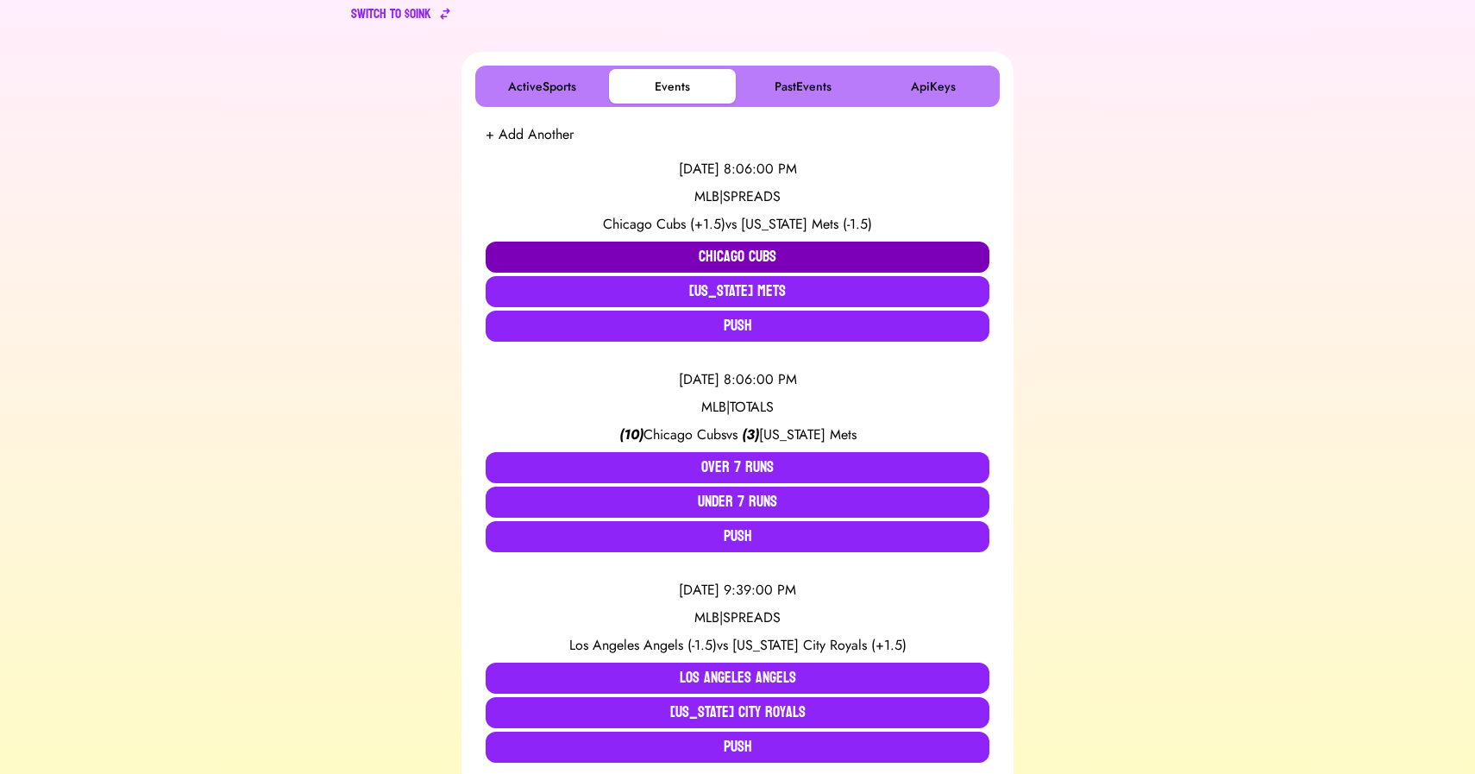
click at [699, 260] on button "Chicago Cubs" at bounding box center [738, 257] width 504 height 31
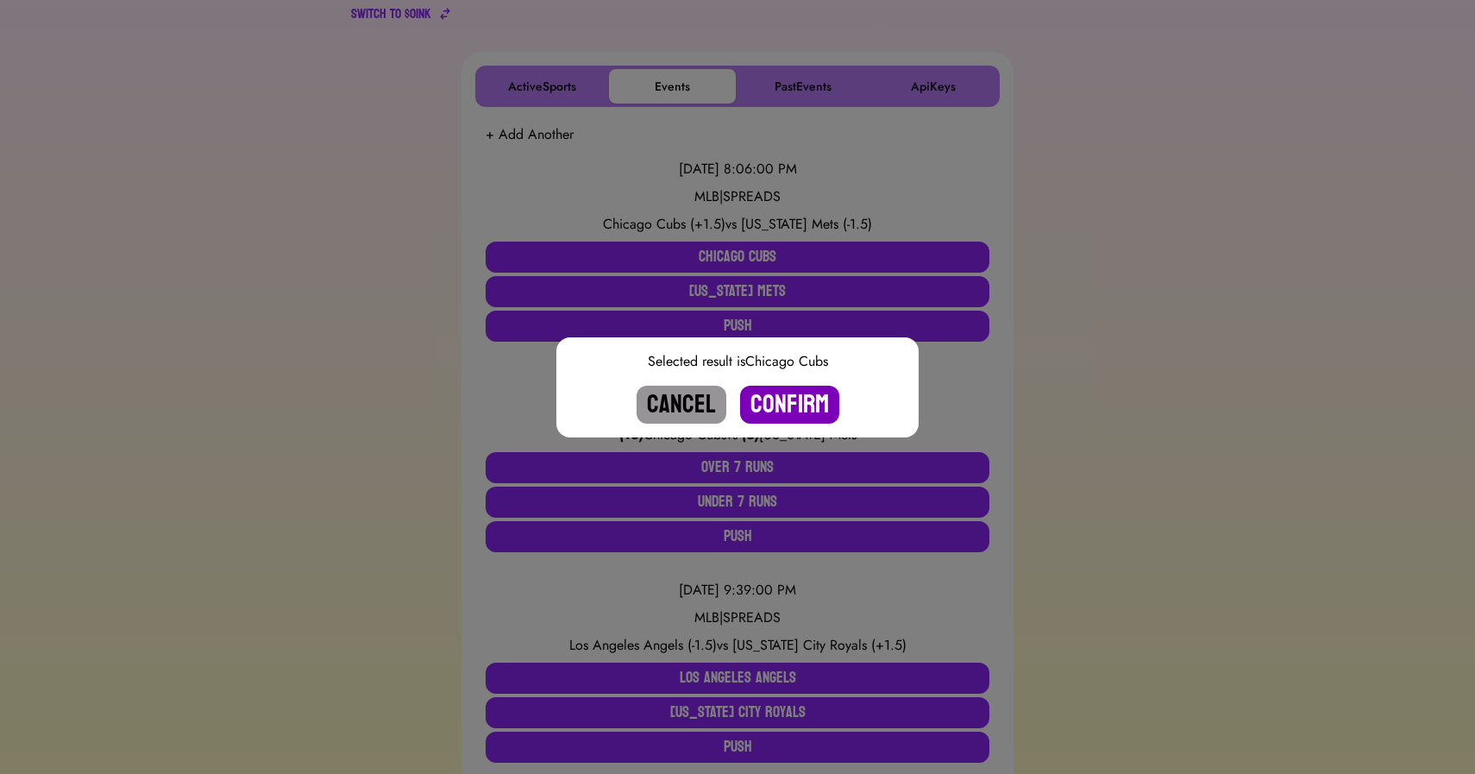
click at [794, 393] on button "Confirm" at bounding box center [789, 405] width 99 height 38
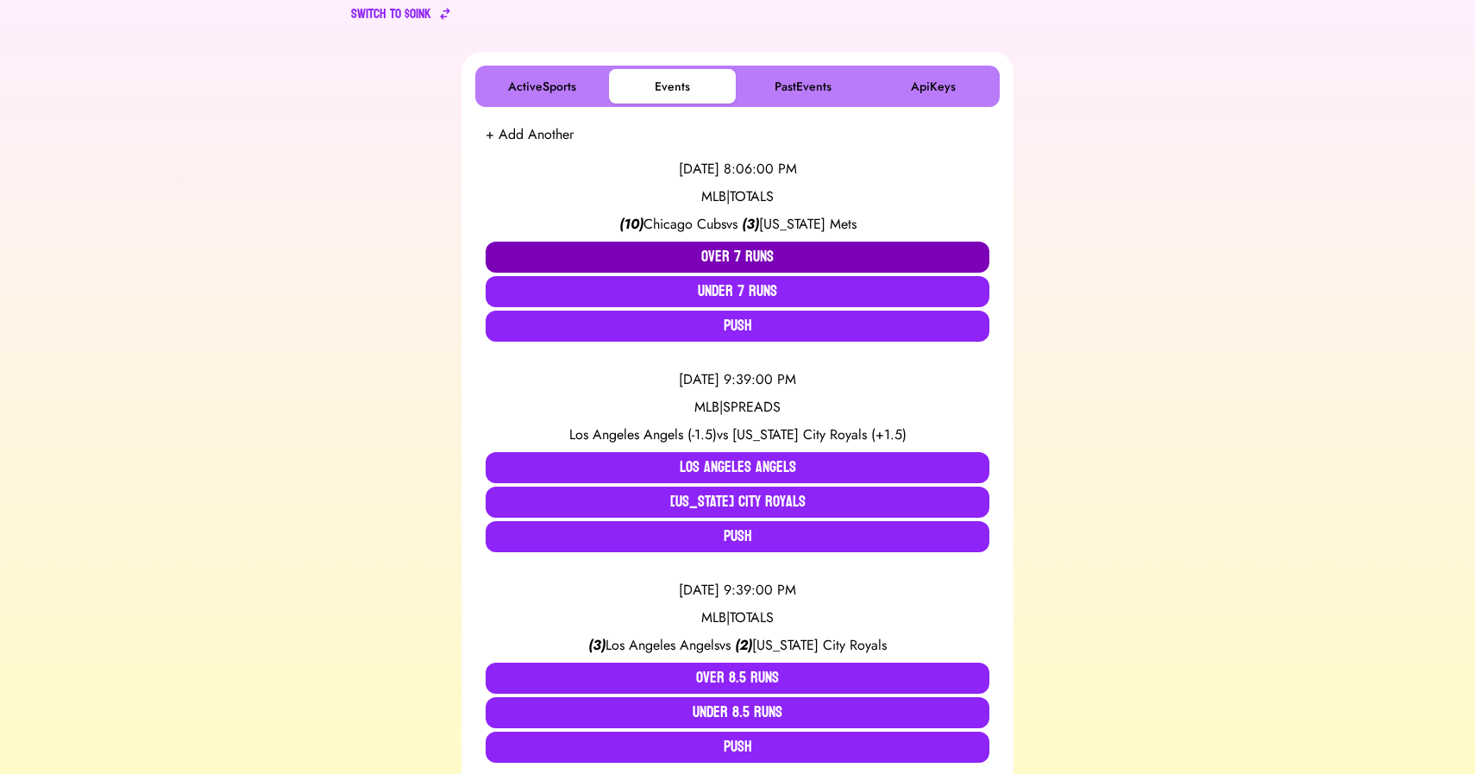
click at [721, 250] on button "Over 7 Runs" at bounding box center [738, 257] width 504 height 31
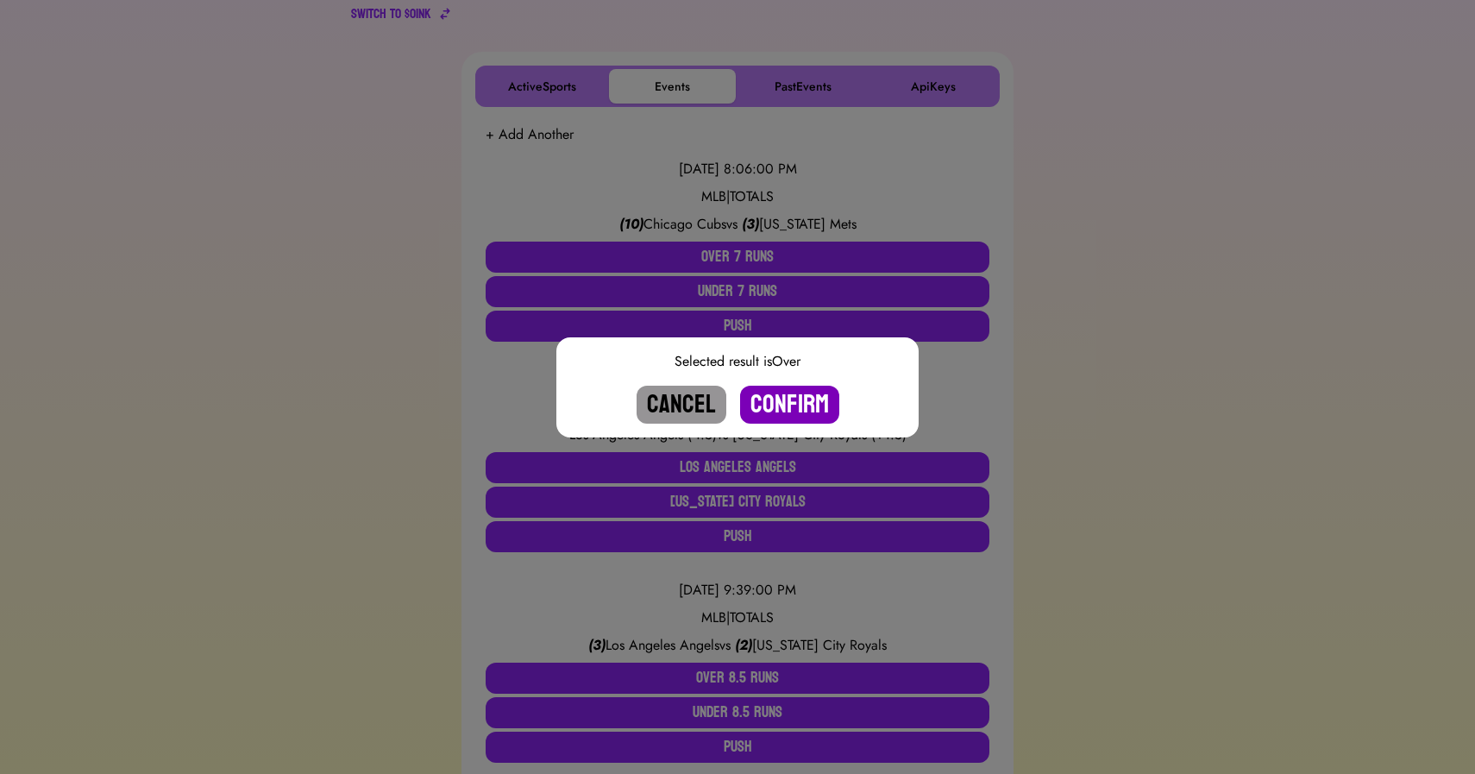
click at [797, 403] on button "Confirm" at bounding box center [789, 405] width 99 height 38
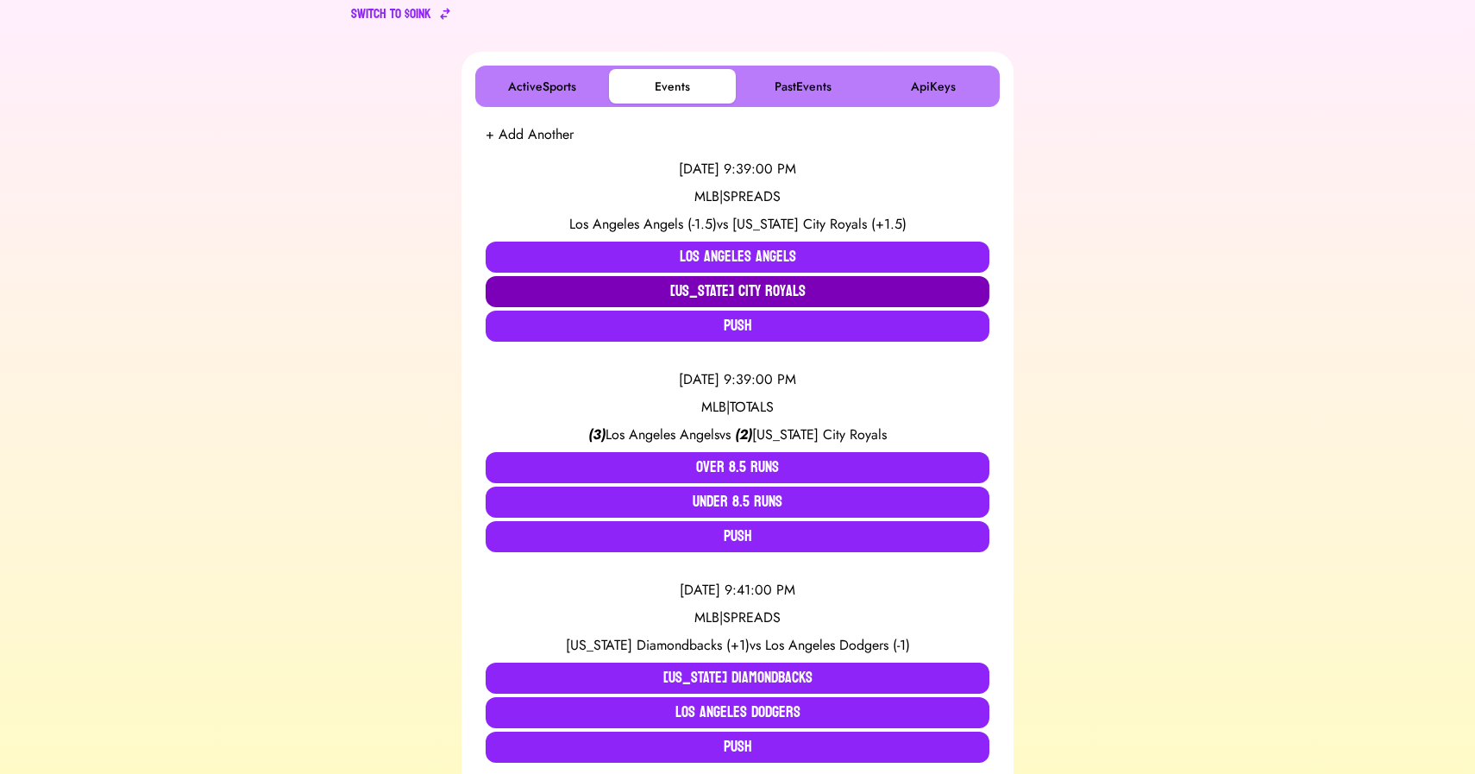
click at [739, 283] on button "[US_STATE] City Royals" at bounding box center [738, 291] width 504 height 31
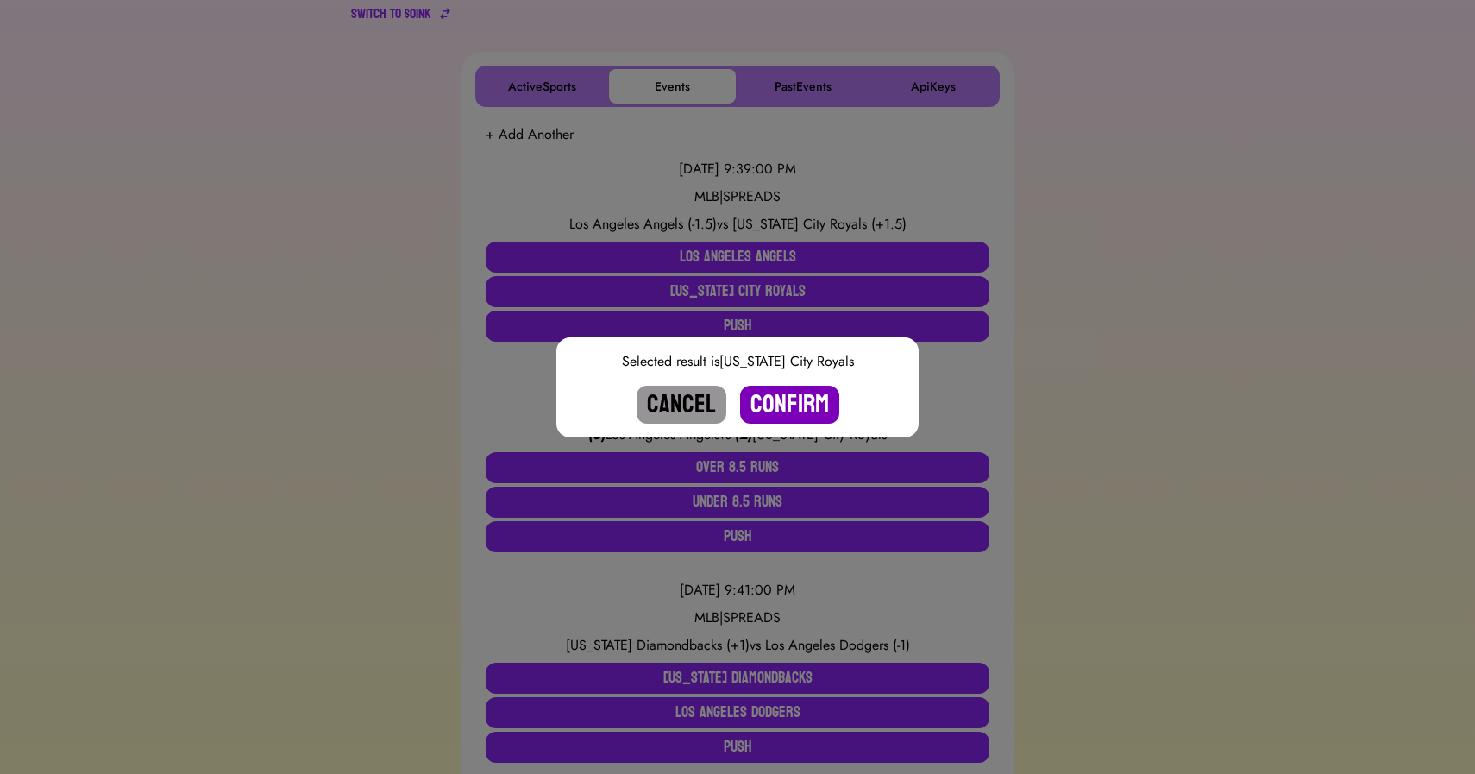
click at [782, 403] on button "Confirm" at bounding box center [789, 405] width 99 height 38
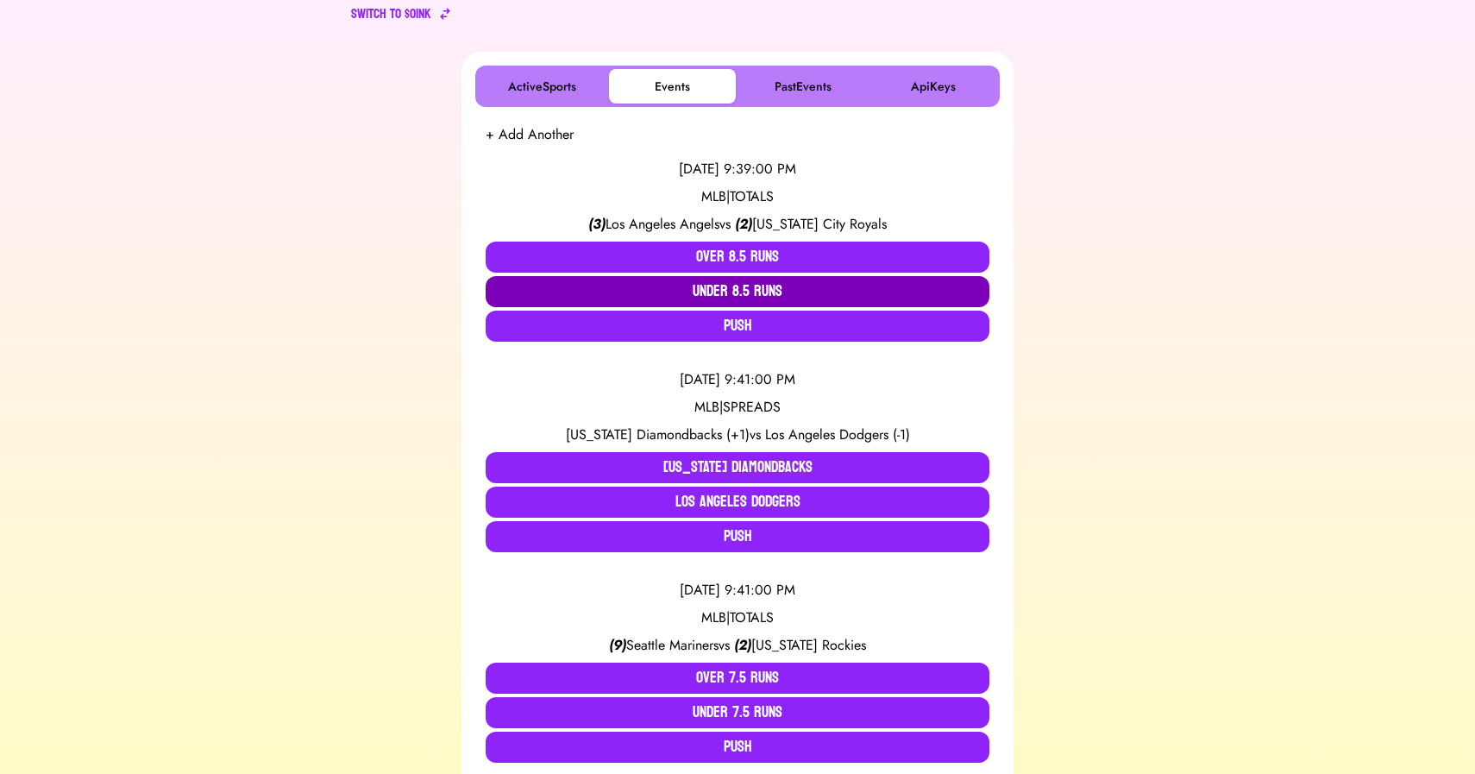
click at [737, 290] on button "Under 8.5 Runs" at bounding box center [738, 291] width 504 height 31
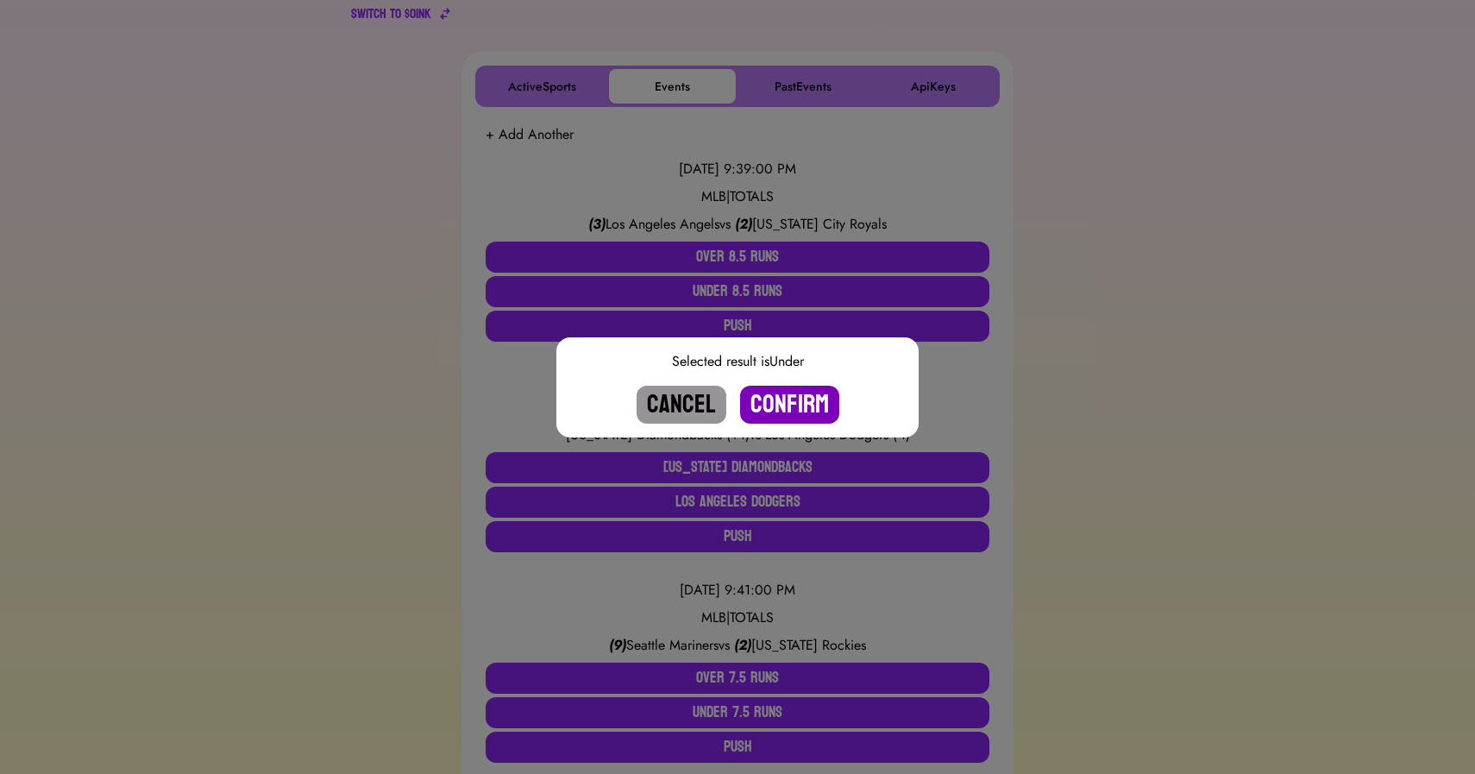
click at [779, 412] on button "Confirm" at bounding box center [789, 405] width 99 height 38
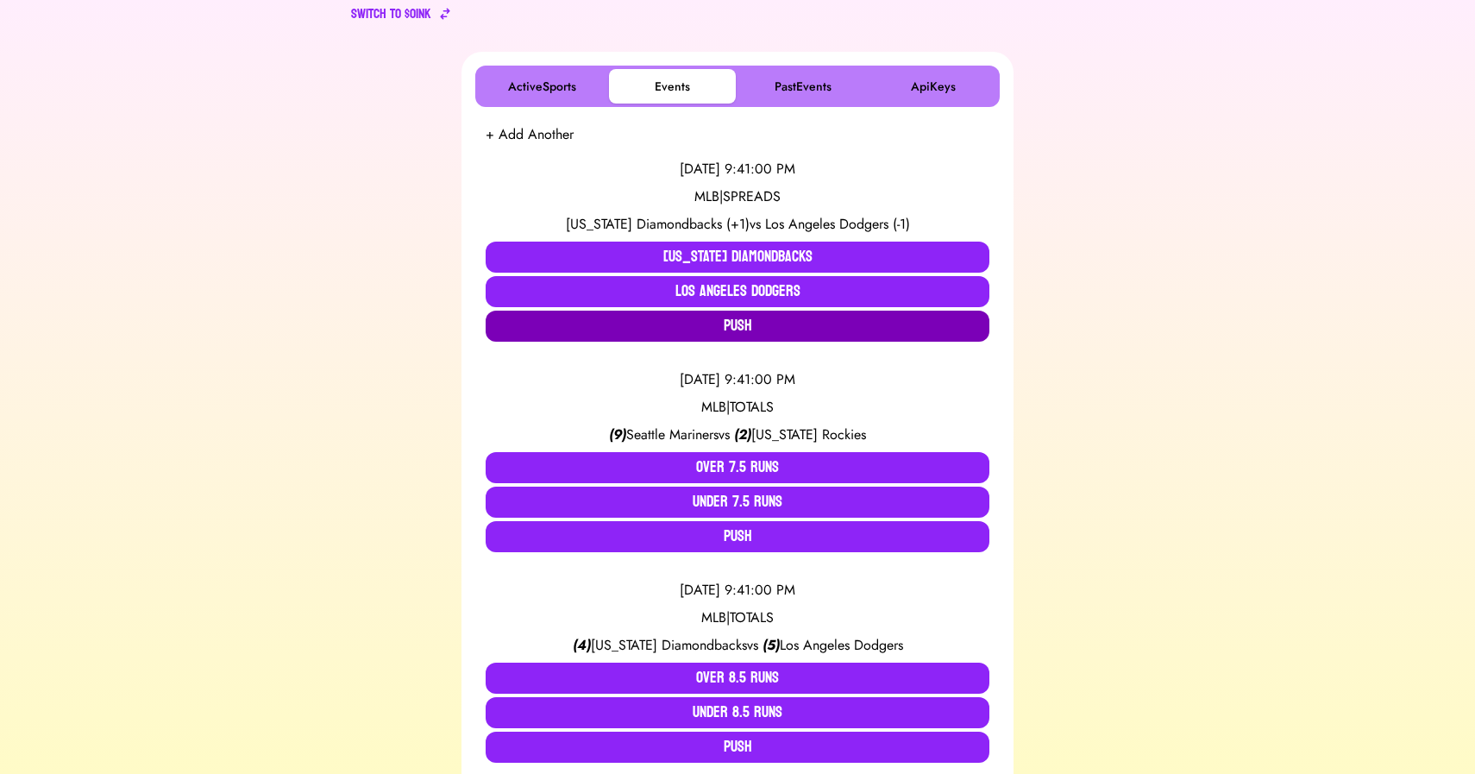
click at [736, 324] on button "Push" at bounding box center [738, 326] width 504 height 31
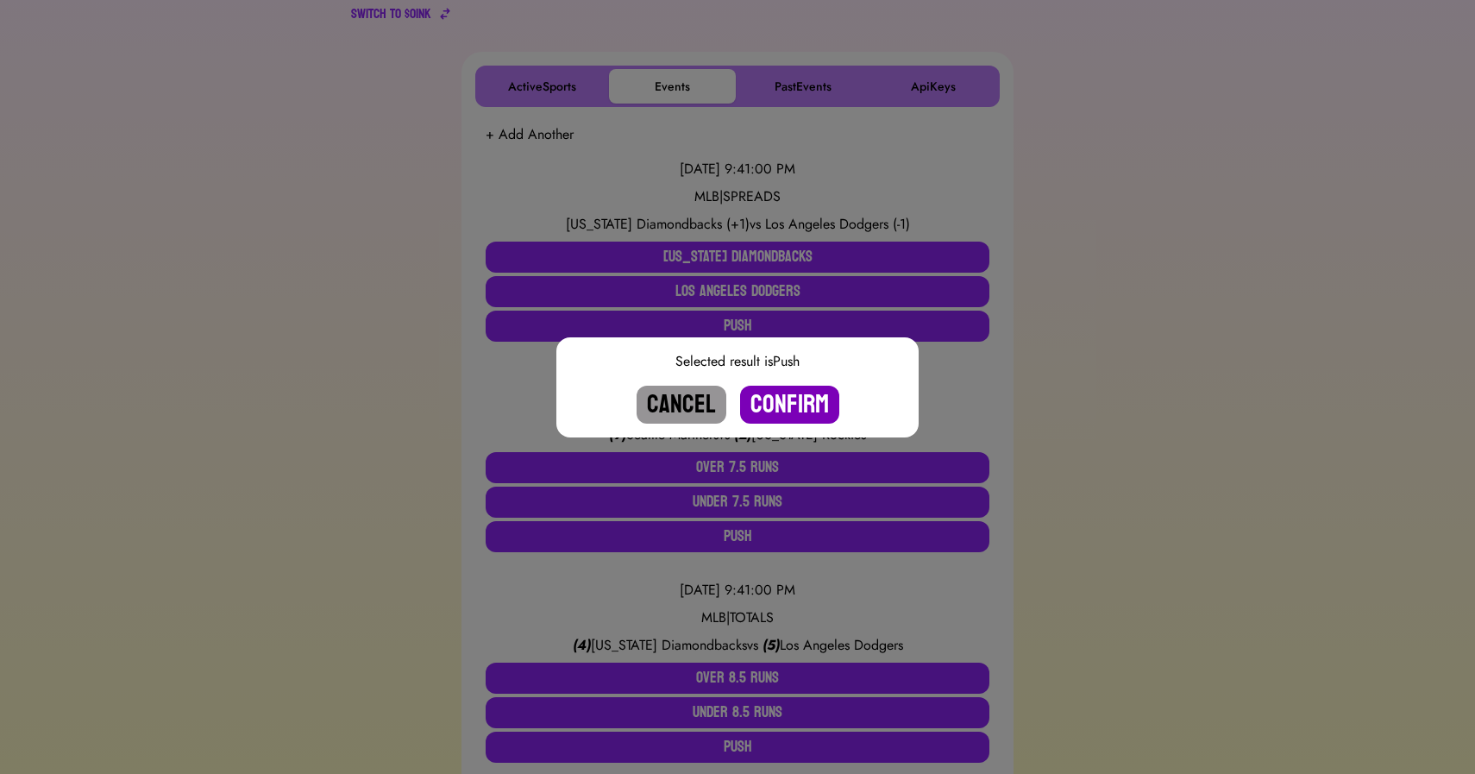
click at [789, 399] on button "Confirm" at bounding box center [789, 405] width 99 height 38
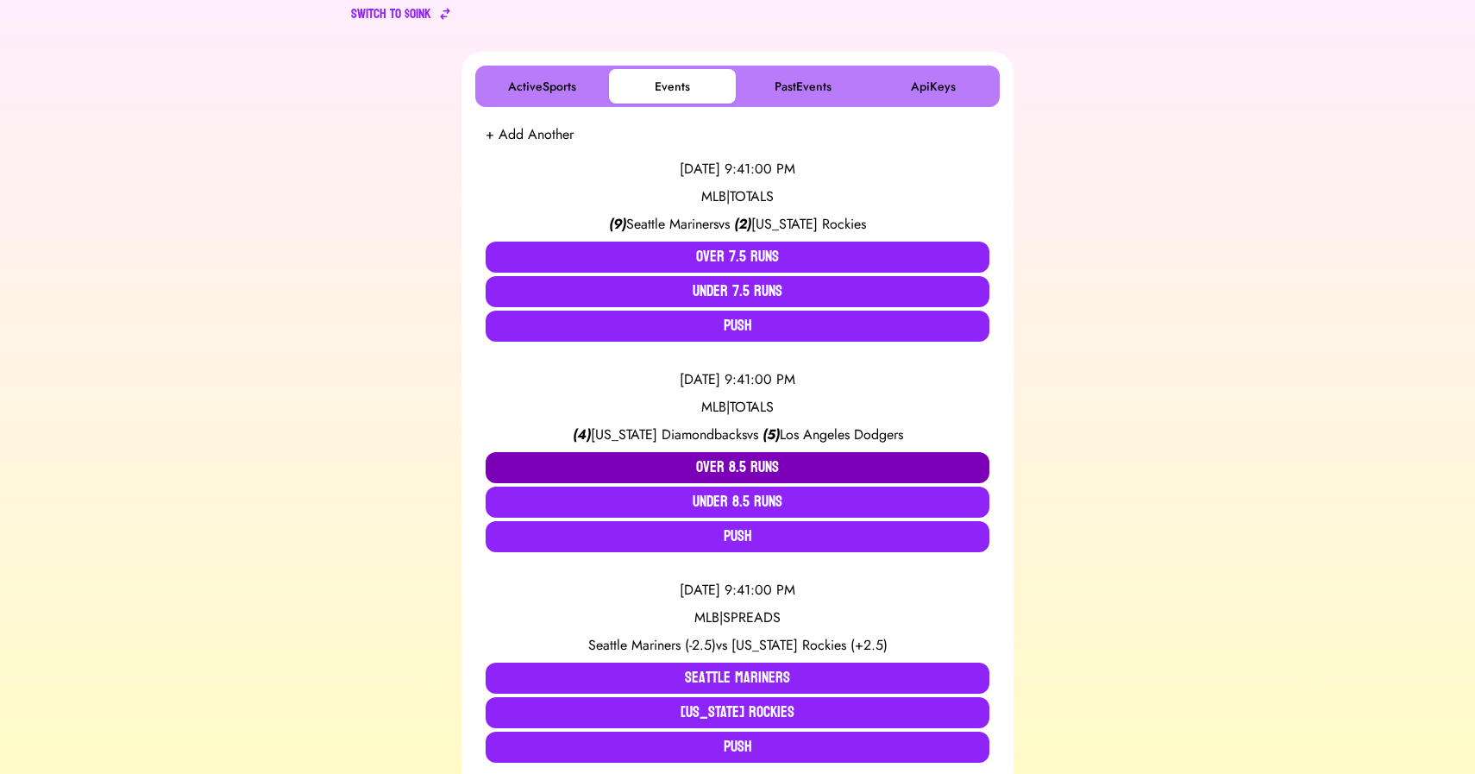
click at [718, 469] on button "Over 8.5 Runs" at bounding box center [738, 467] width 504 height 31
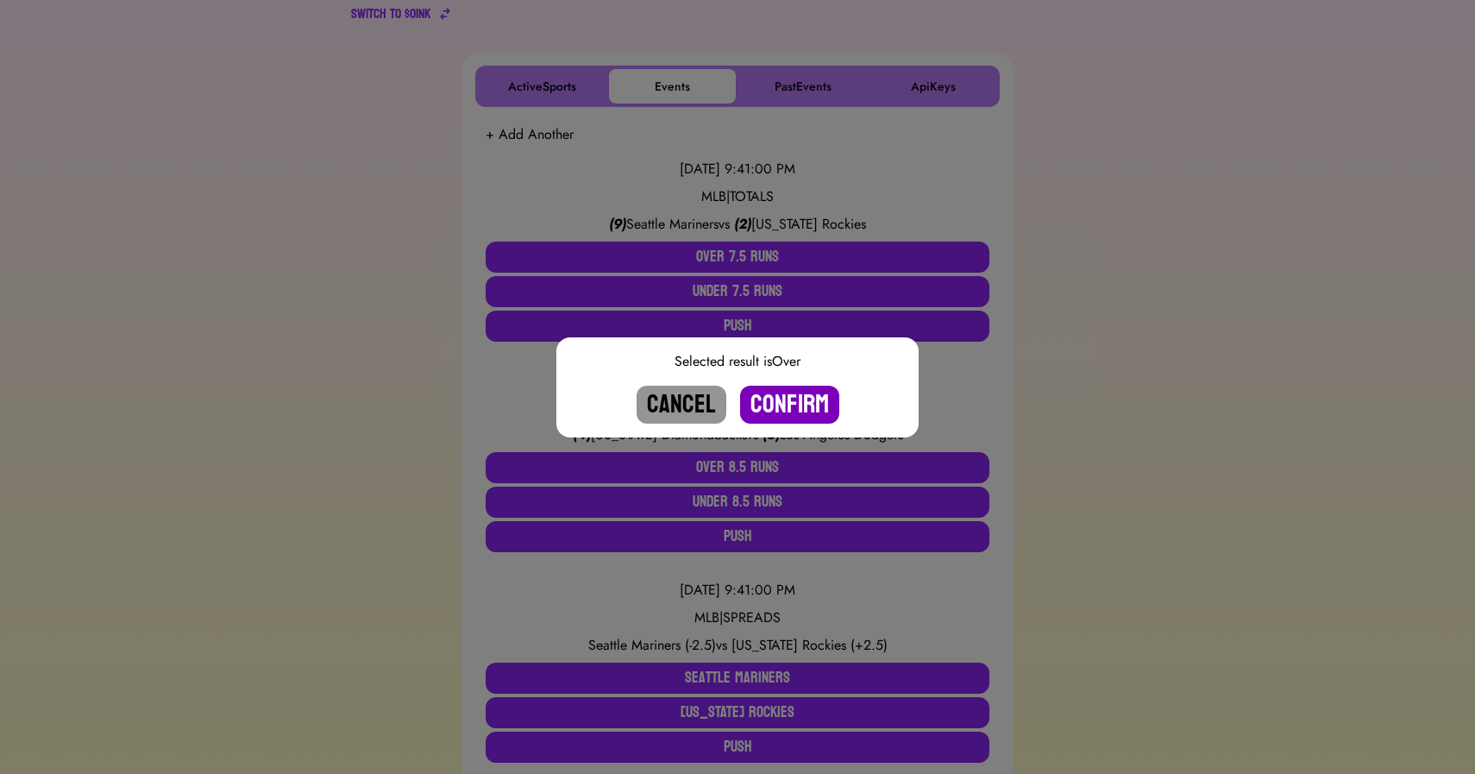
click at [794, 400] on button "Confirm" at bounding box center [789, 405] width 99 height 38
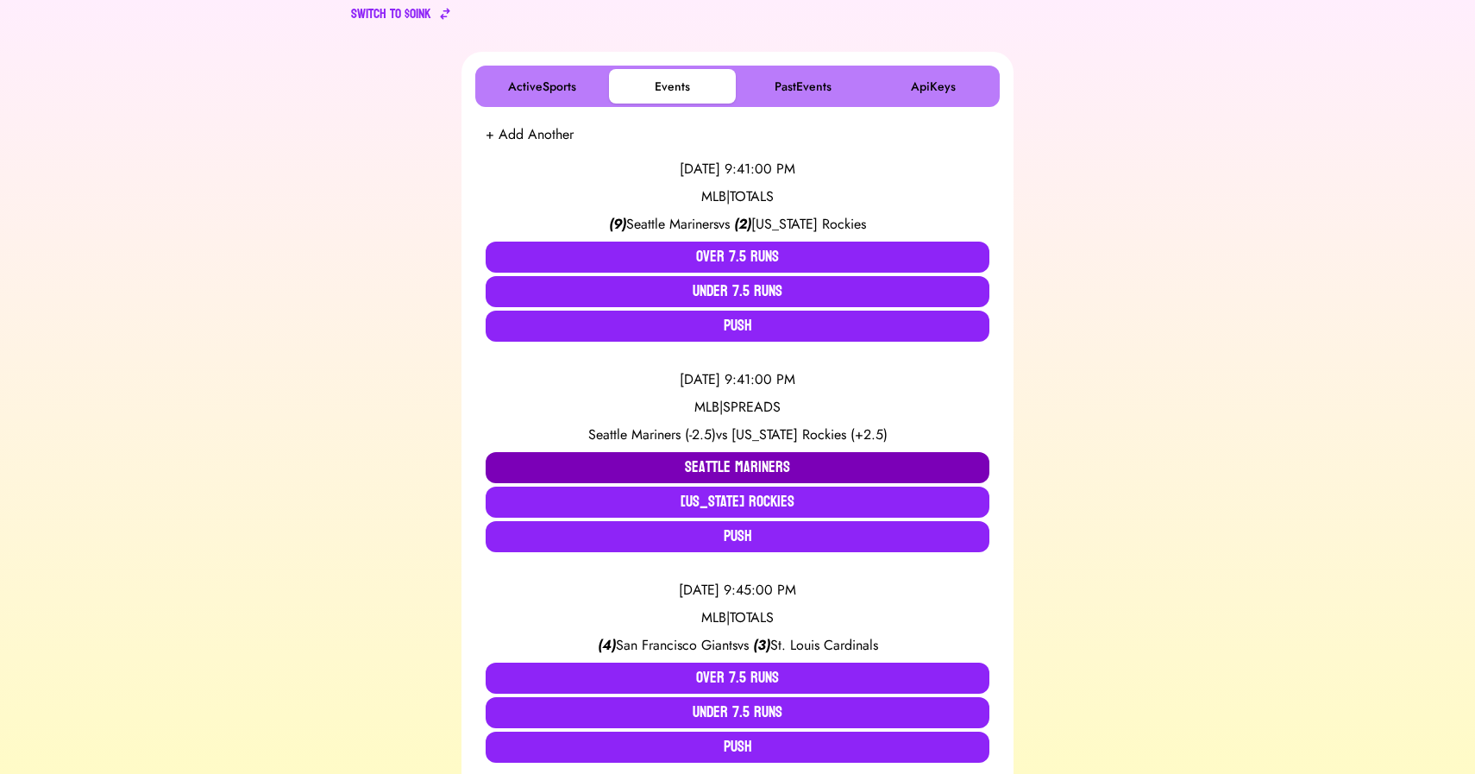
click at [723, 462] on button "Seattle Mariners" at bounding box center [738, 467] width 504 height 31
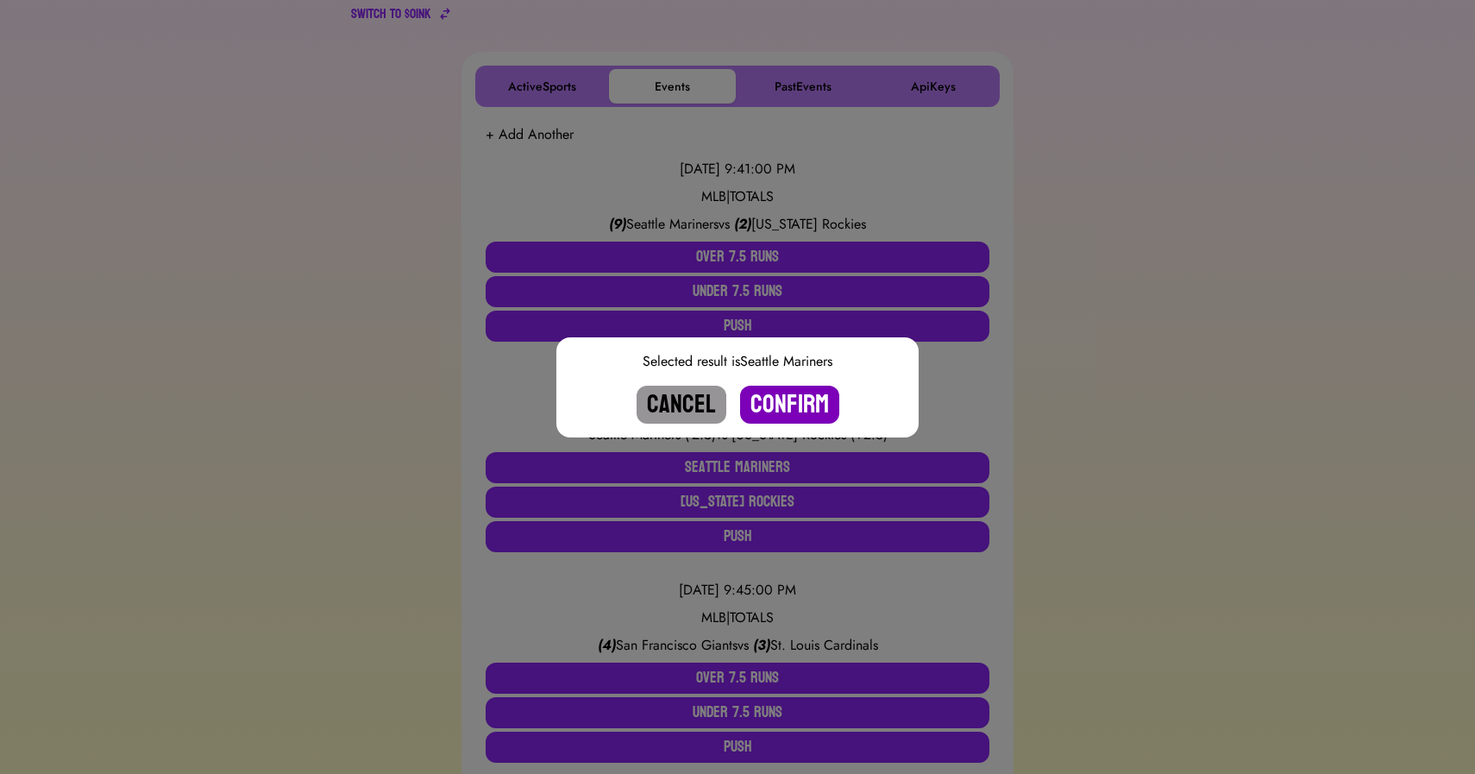
click at [795, 409] on button "Confirm" at bounding box center [789, 405] width 99 height 38
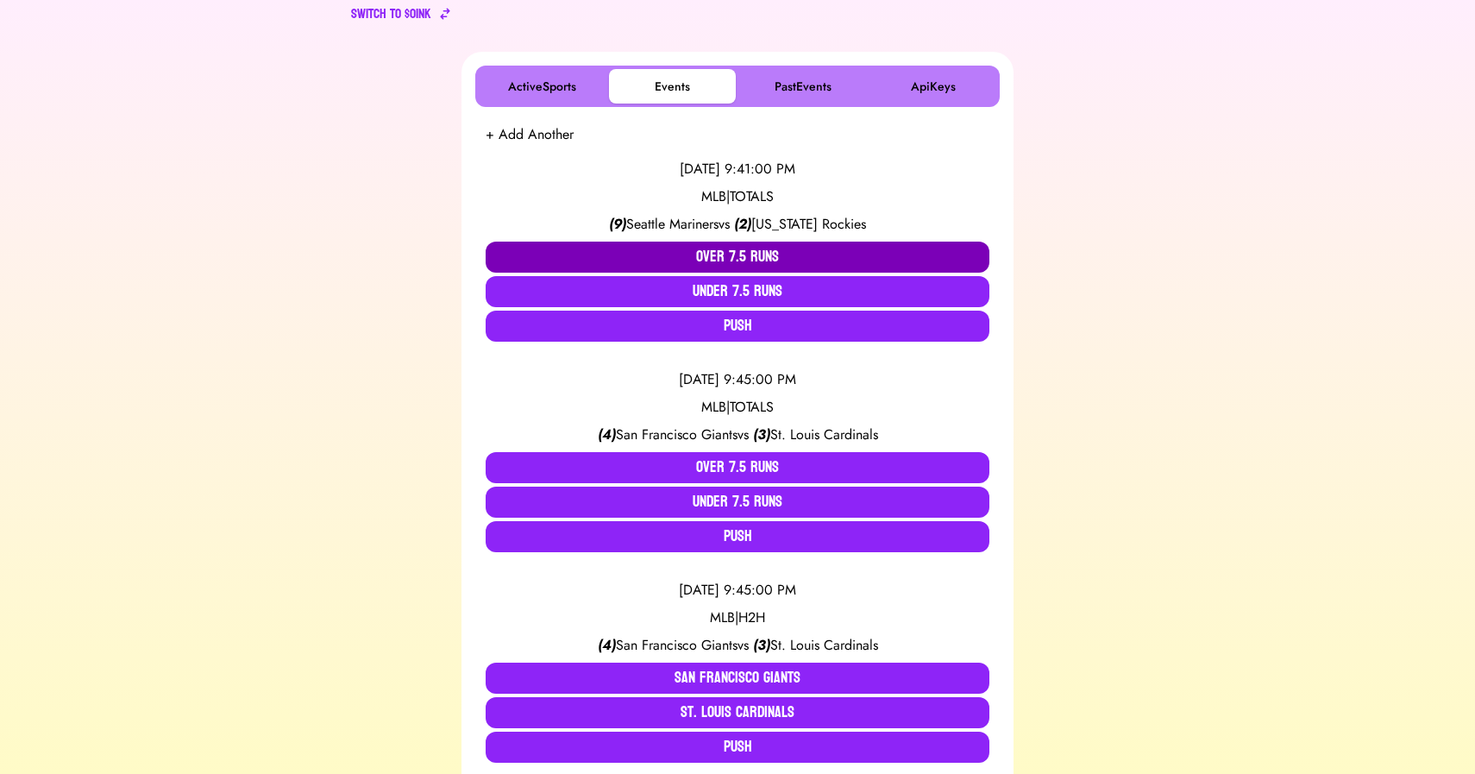
click at [726, 250] on button "Over 7.5 Runs" at bounding box center [738, 257] width 504 height 31
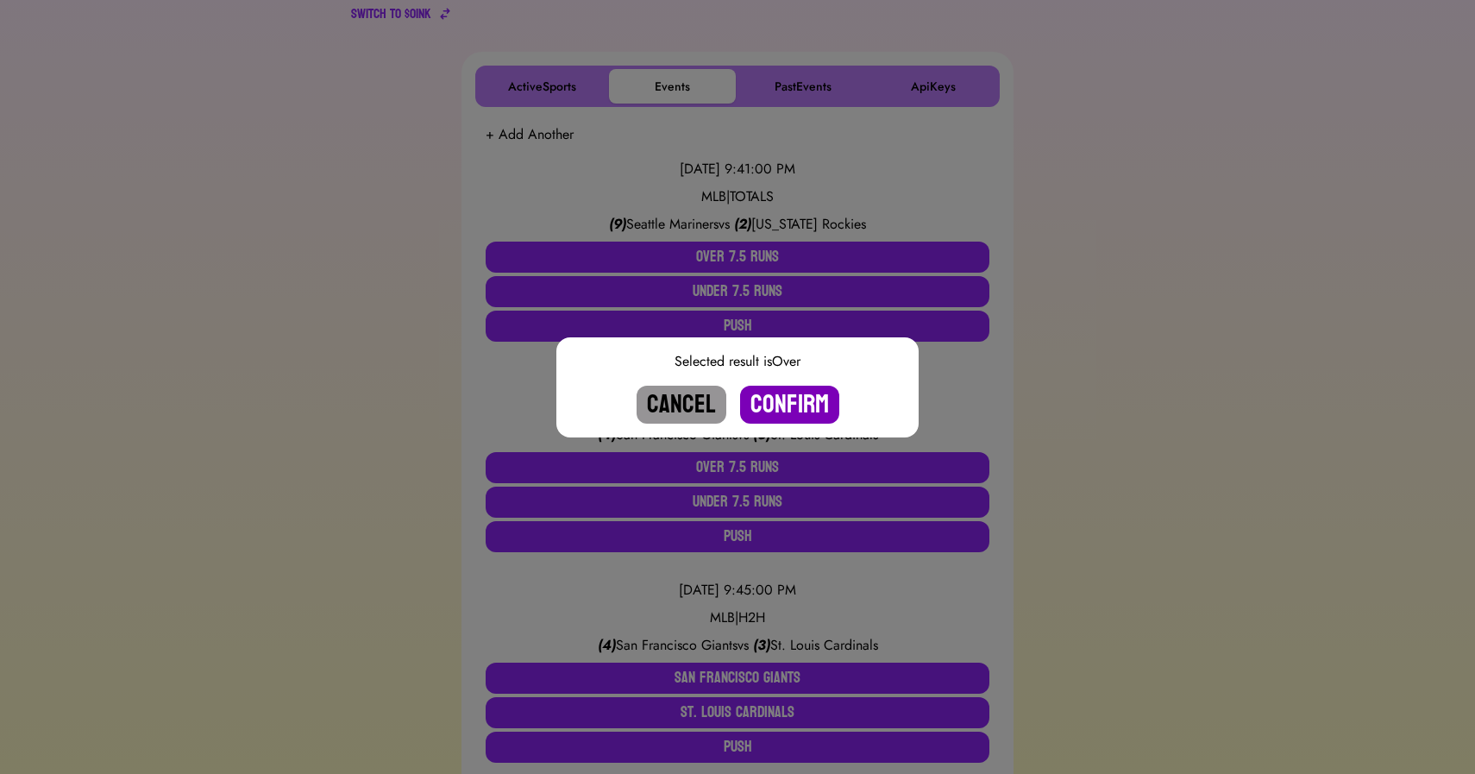
click at [776, 403] on button "Confirm" at bounding box center [789, 405] width 99 height 38
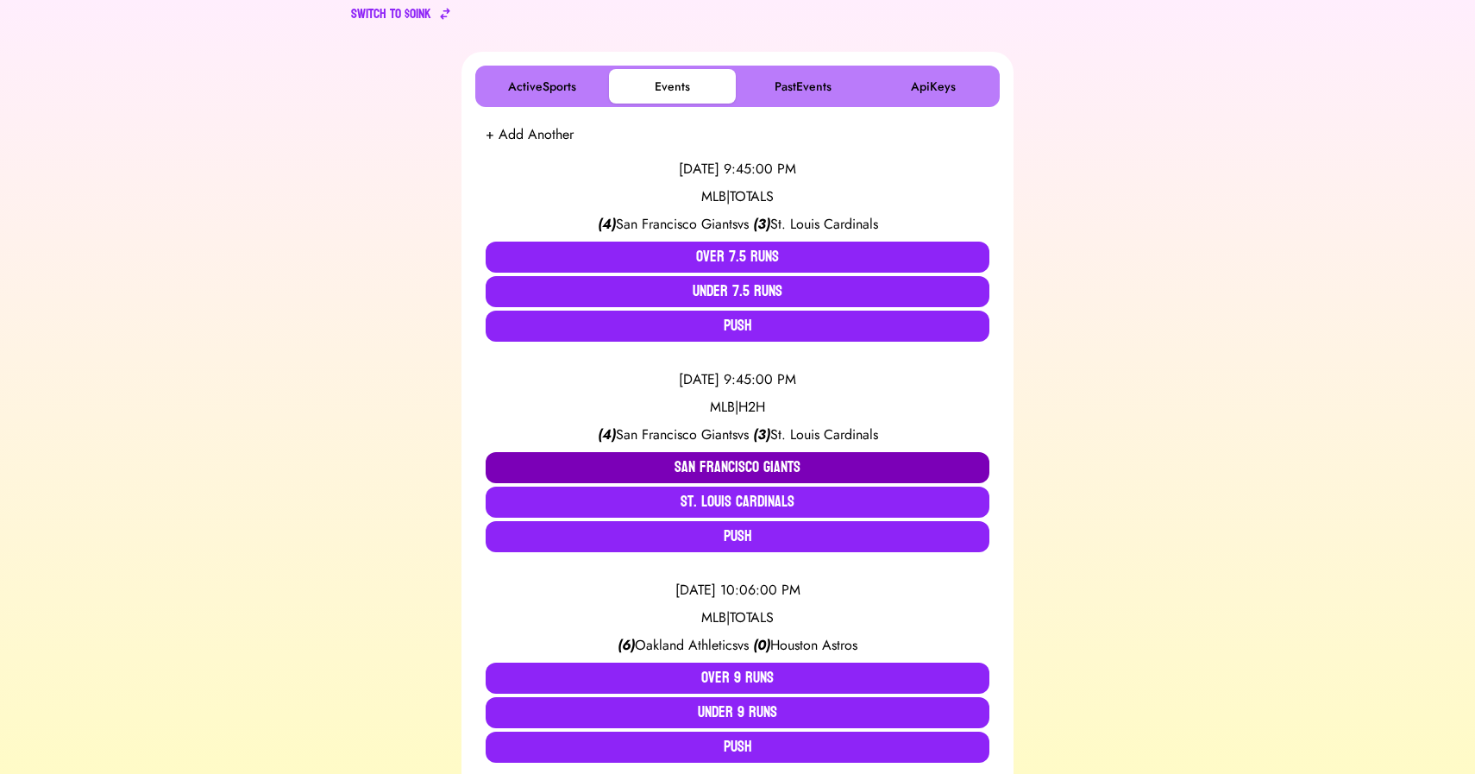
click at [696, 468] on button "San Francisco Giants" at bounding box center [738, 467] width 504 height 31
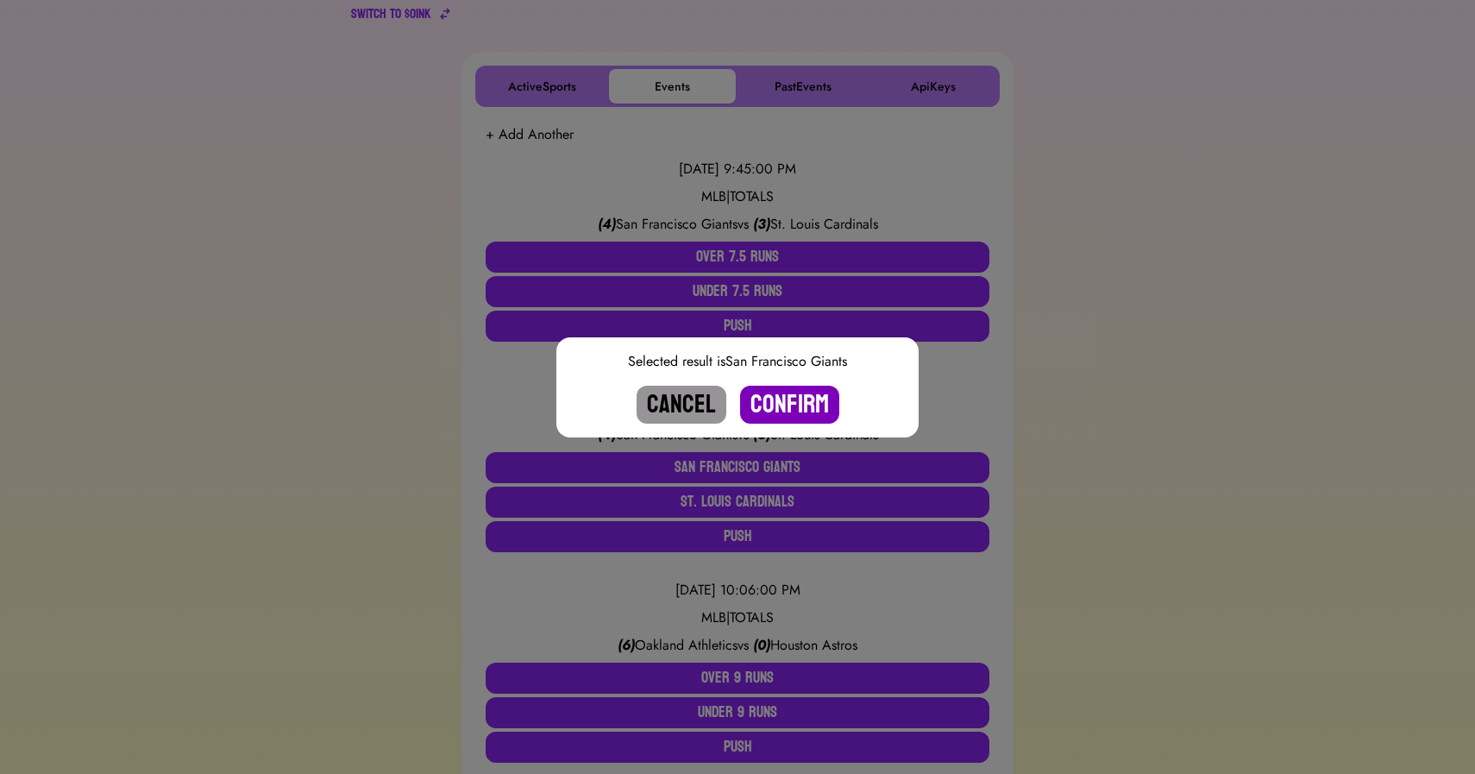
click at [770, 400] on button "Confirm" at bounding box center [789, 405] width 99 height 38
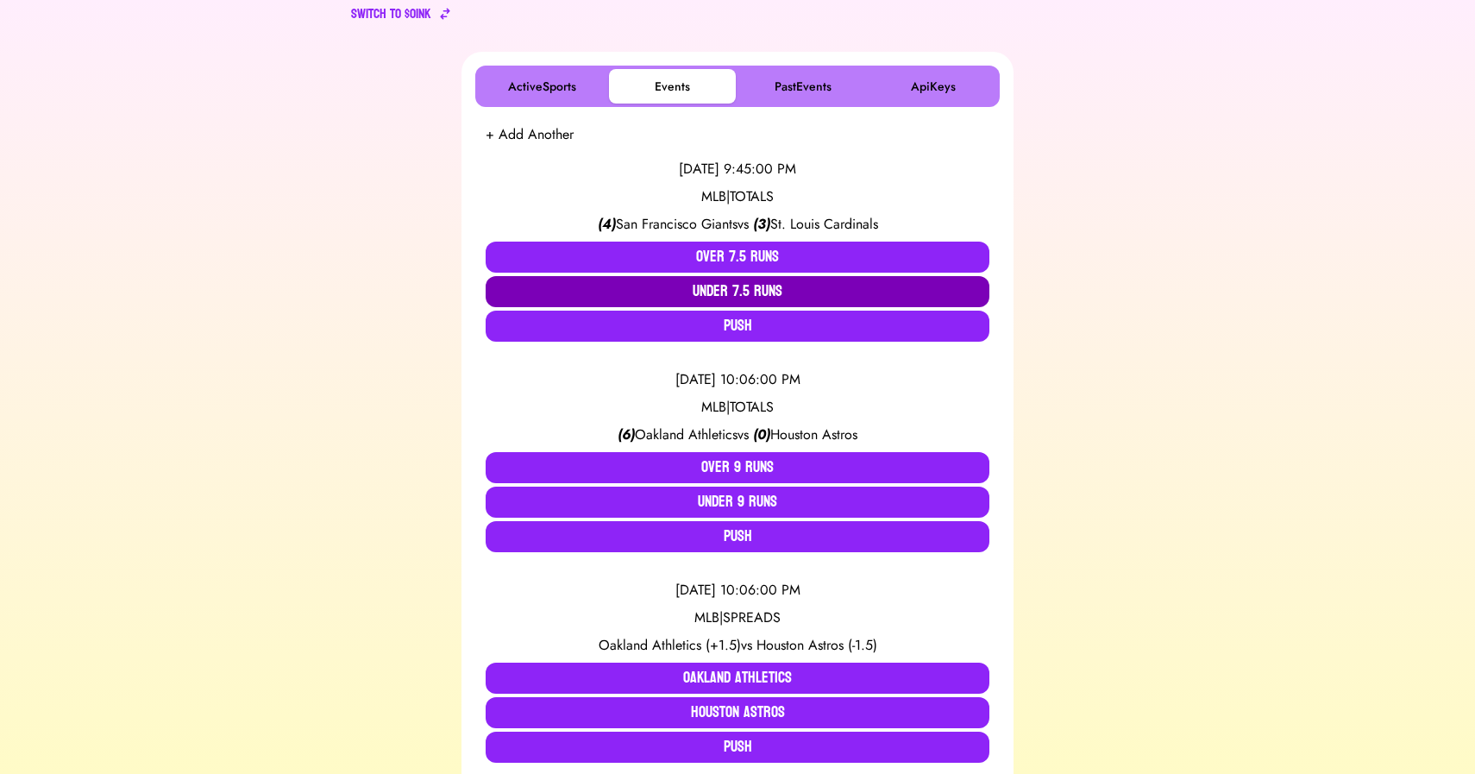
click at [757, 292] on button "Under 7.5 Runs" at bounding box center [738, 291] width 504 height 31
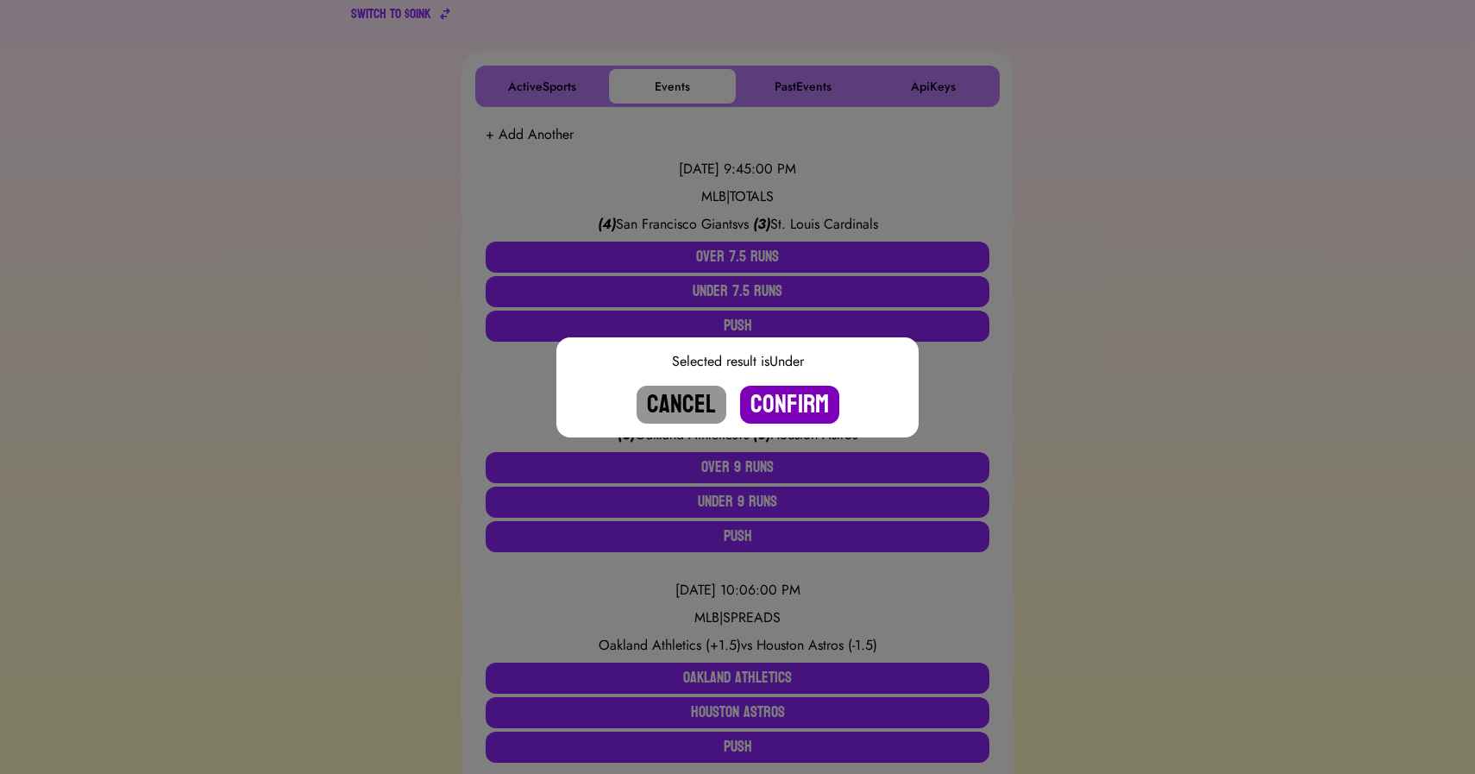
click at [787, 403] on button "Confirm" at bounding box center [789, 405] width 99 height 38
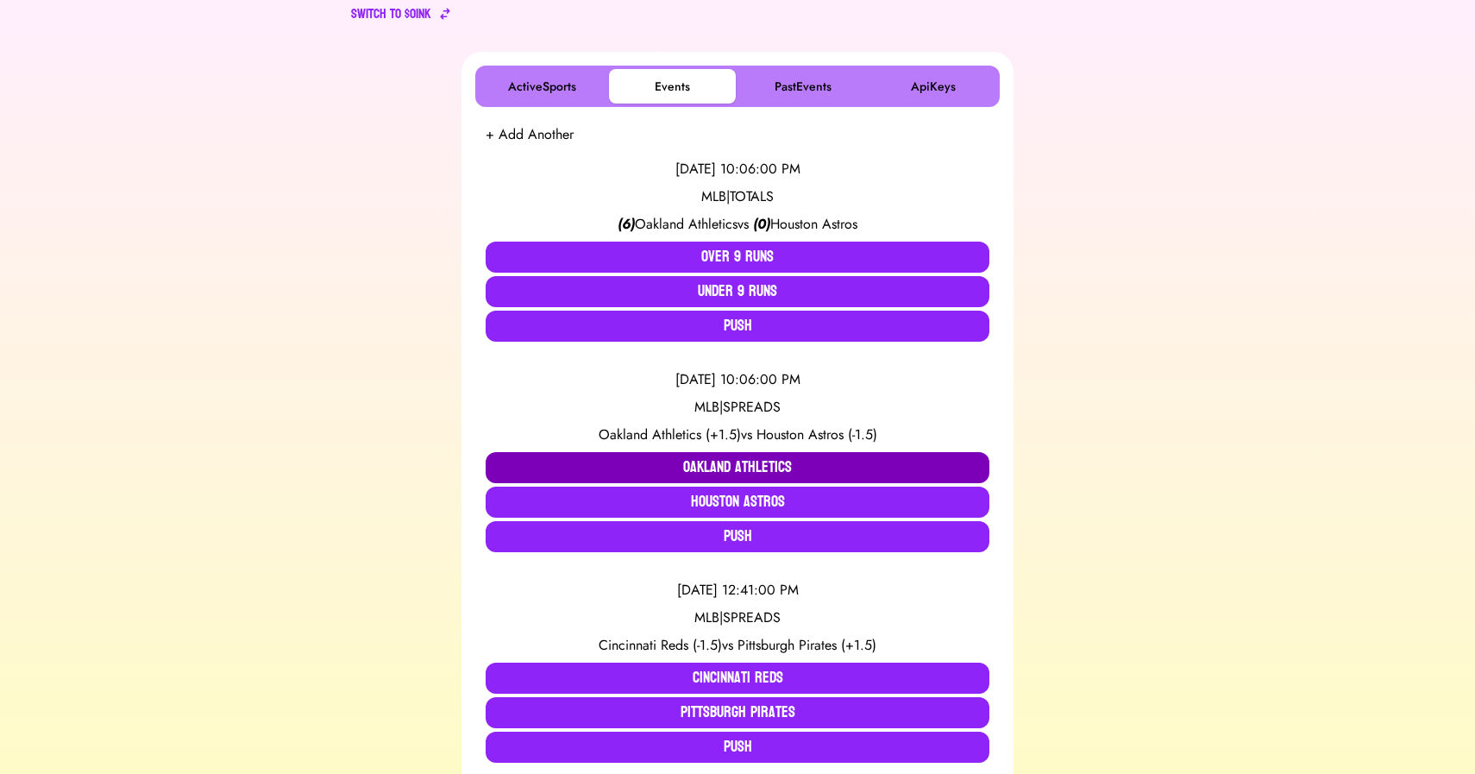
click at [710, 464] on button "Oakland Athletics" at bounding box center [738, 467] width 504 height 31
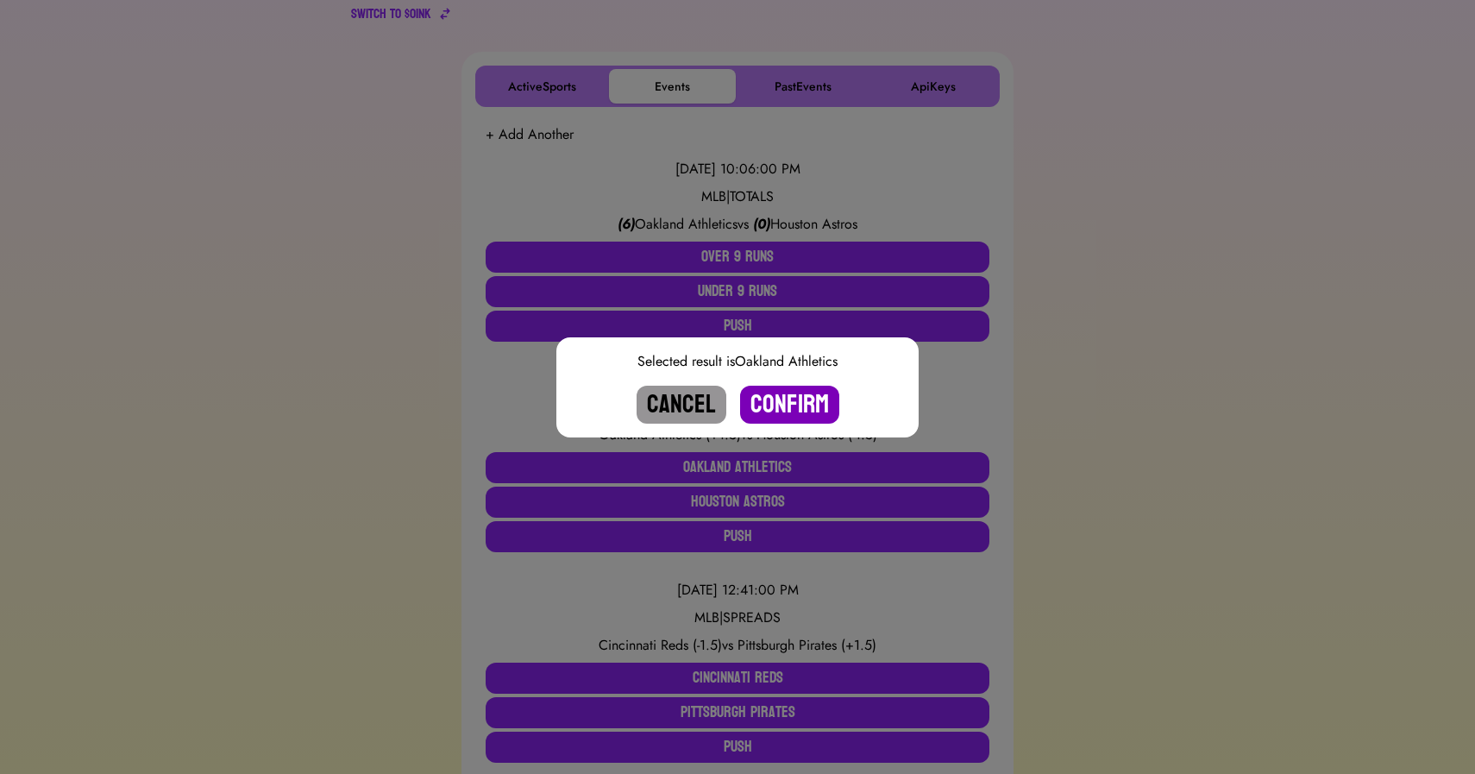
click at [786, 399] on button "Confirm" at bounding box center [789, 405] width 99 height 38
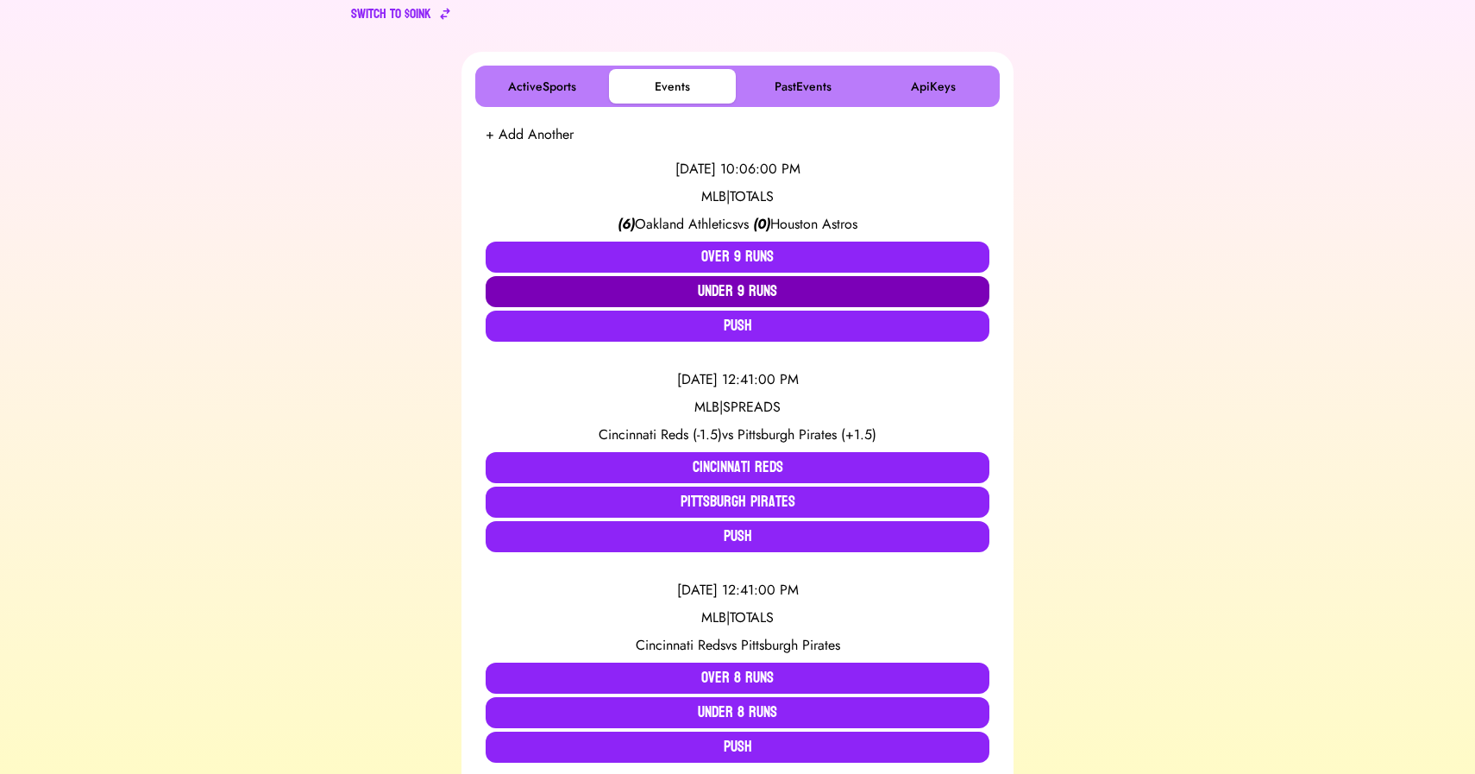
click at [733, 292] on button "Under 9 Runs" at bounding box center [738, 291] width 504 height 31
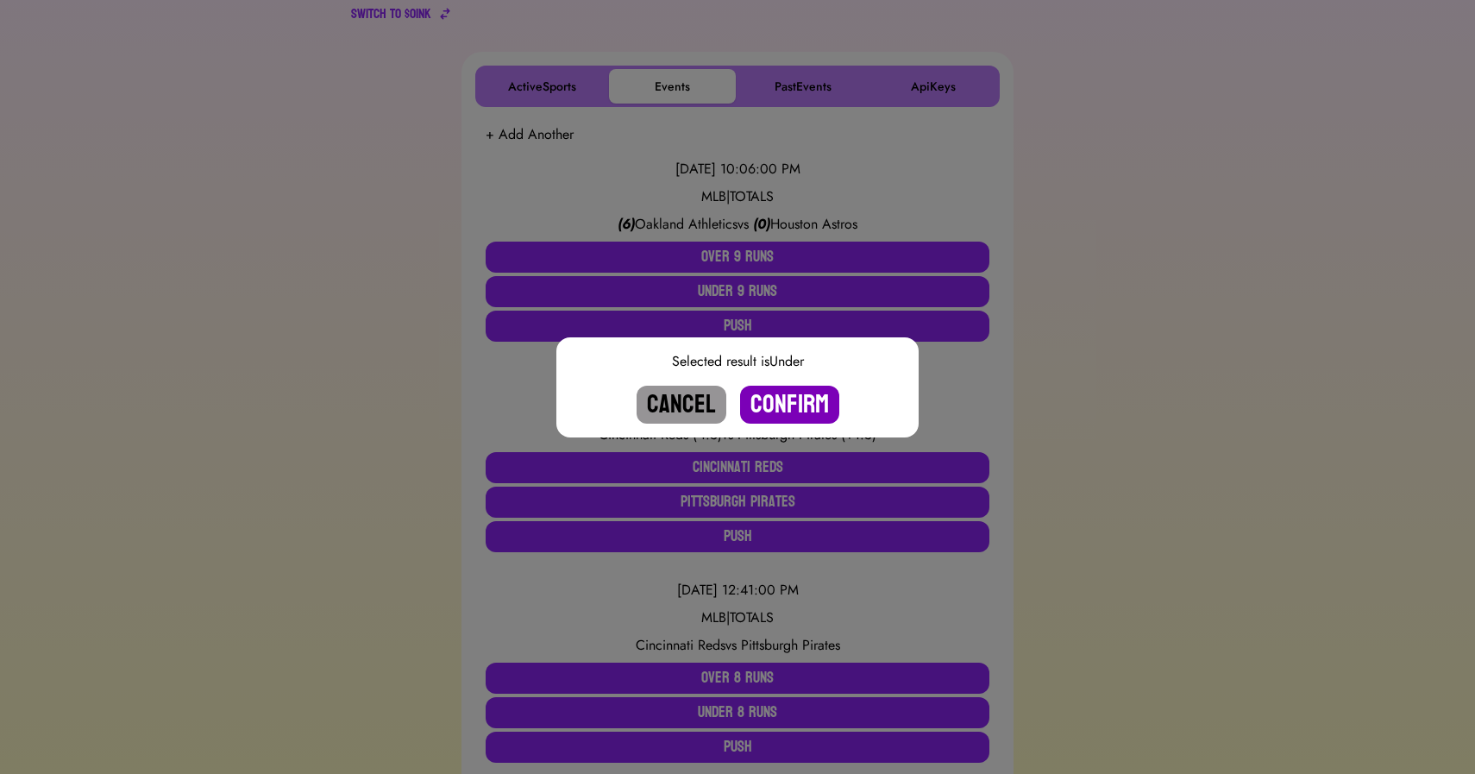
click at [793, 398] on button "Confirm" at bounding box center [789, 405] width 99 height 38
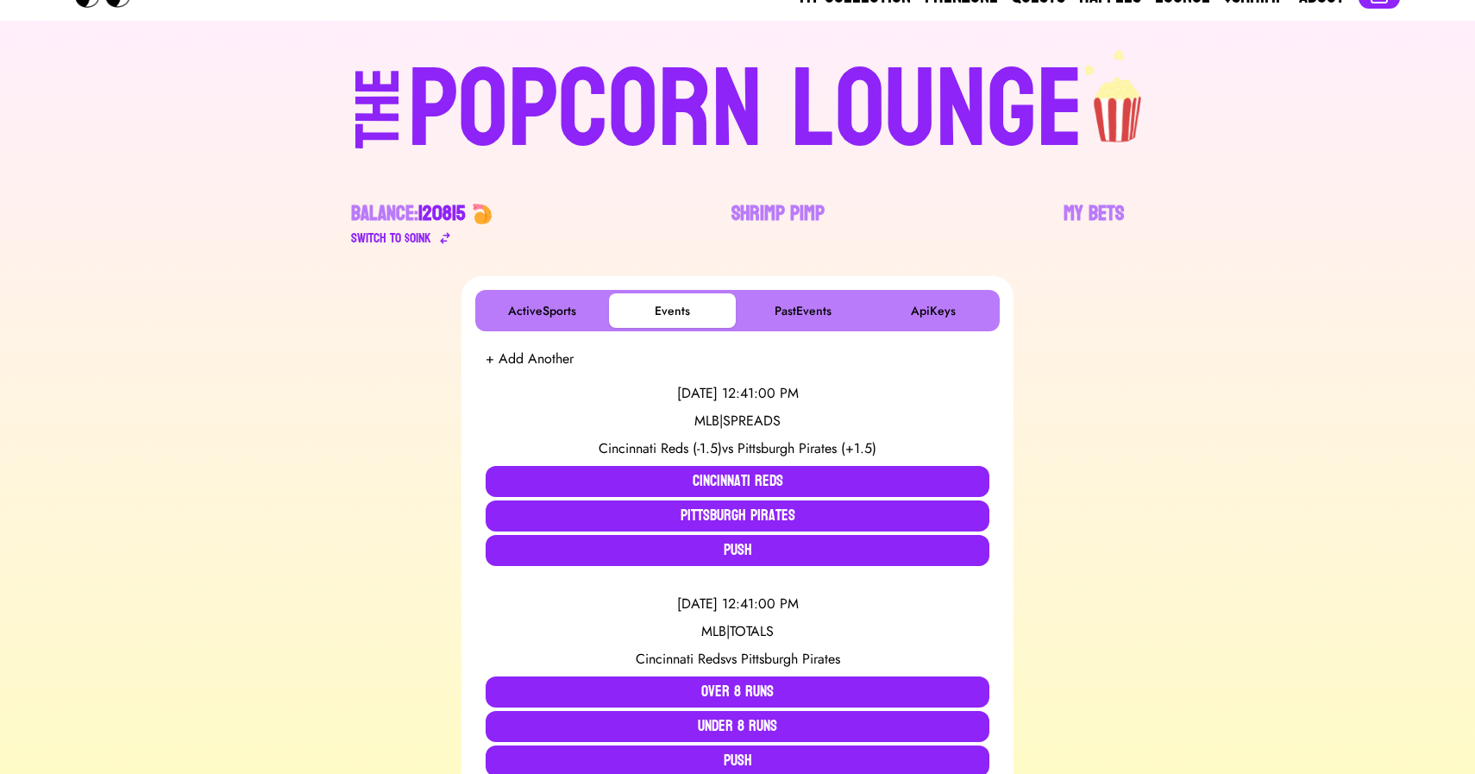
scroll to position [0, 0]
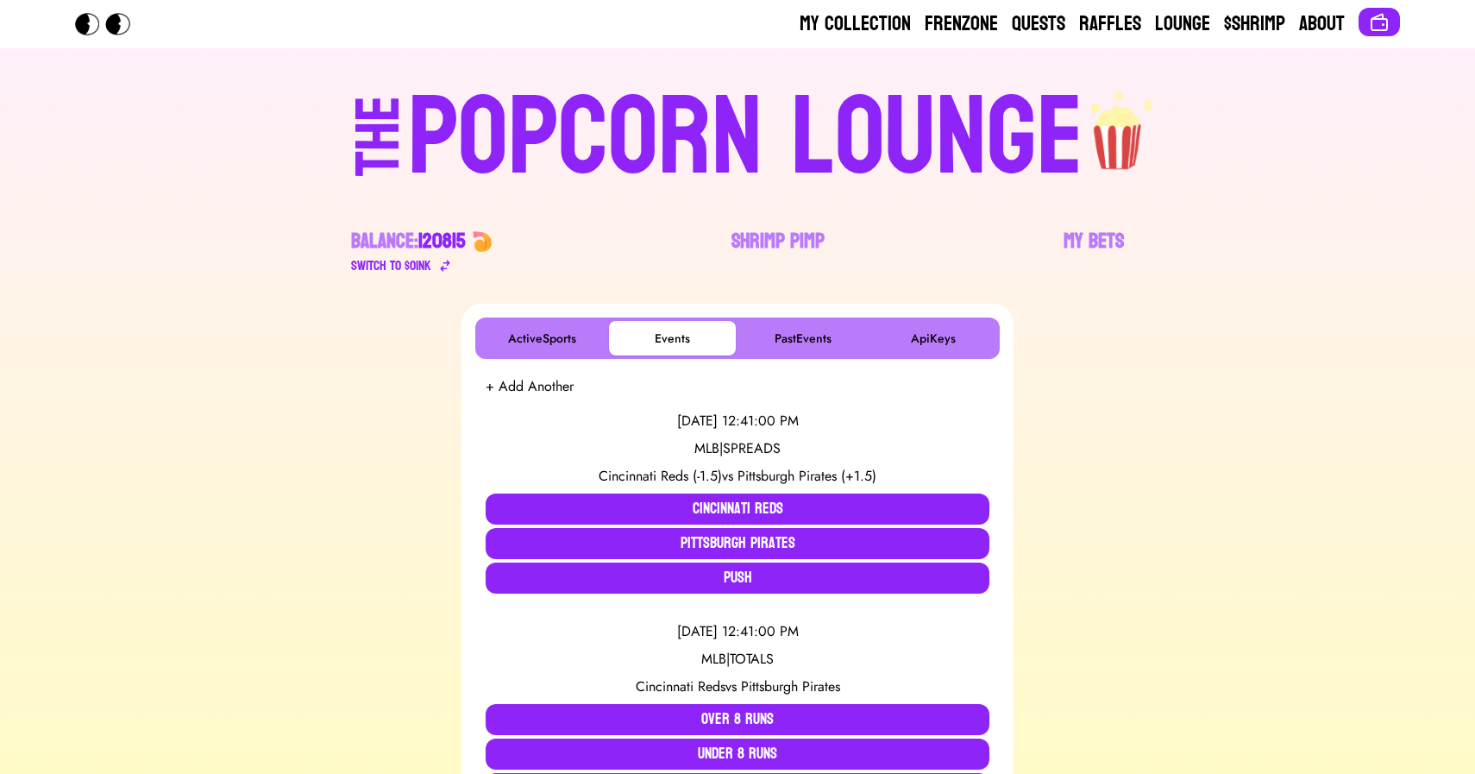
click at [750, 168] on div "POPCORN LOUNGE" at bounding box center [746, 138] width 676 height 110
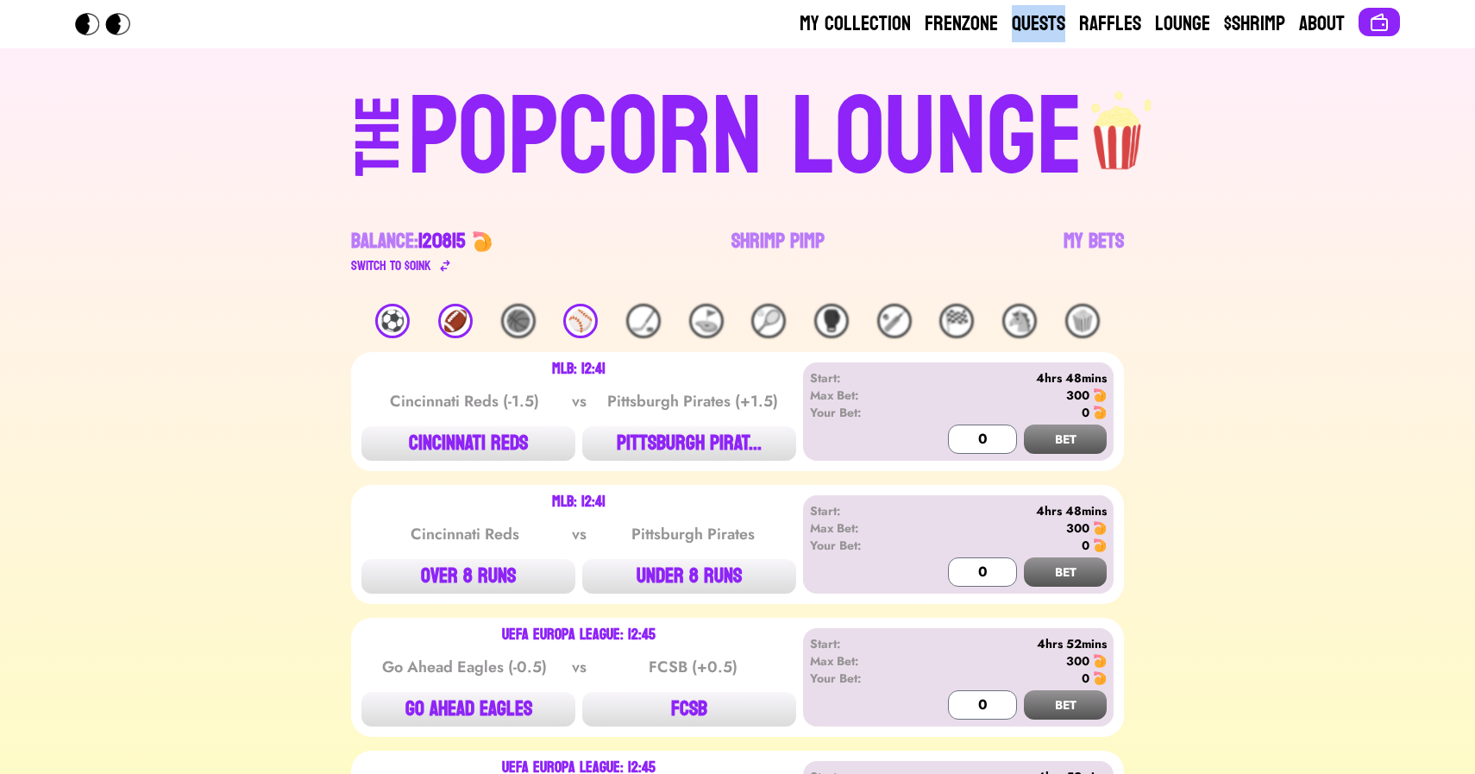
click at [381, 318] on div "⚽️" at bounding box center [392, 321] width 35 height 35
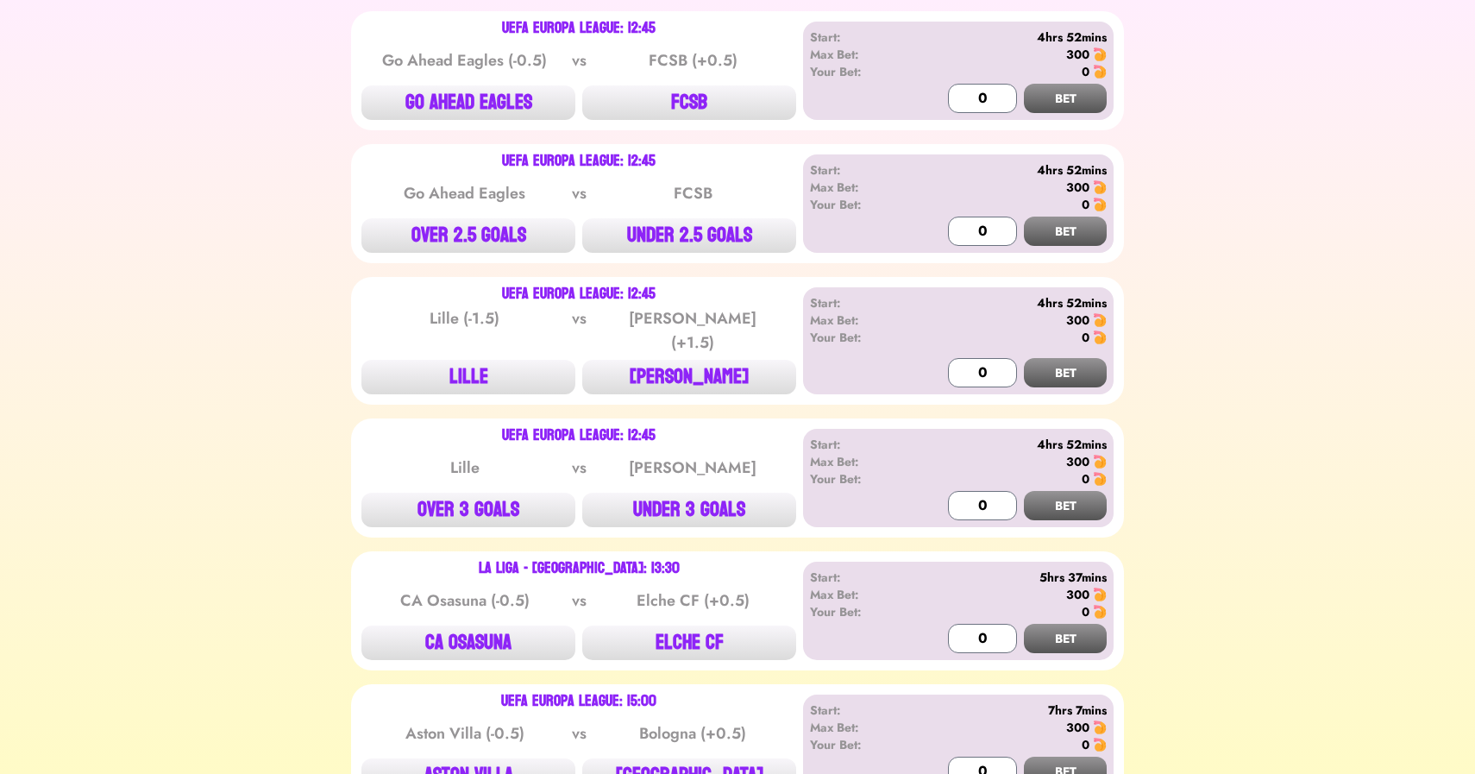
scroll to position [340, 0]
click at [477, 100] on button "GO AHEAD EAGLES" at bounding box center [468, 103] width 214 height 35
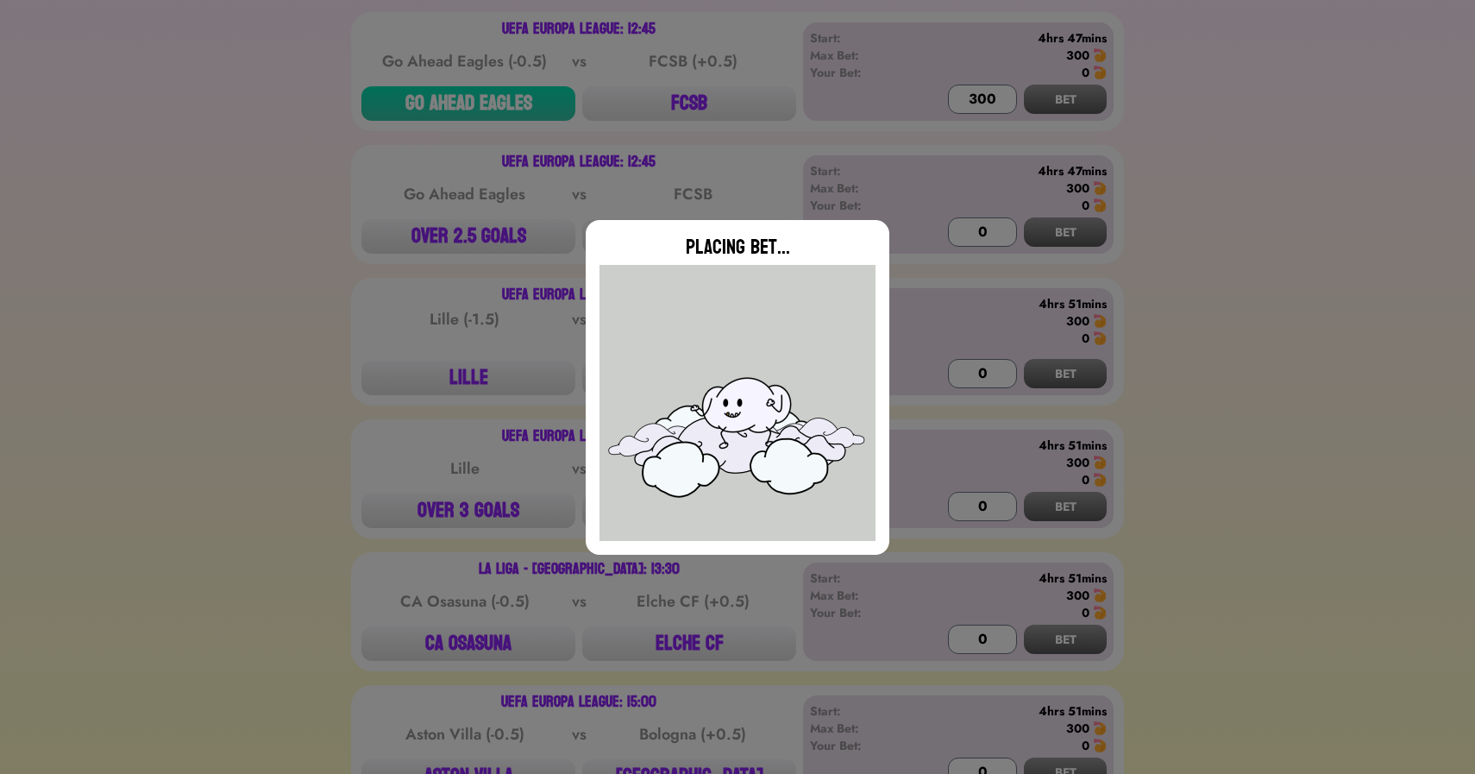
type input "0"
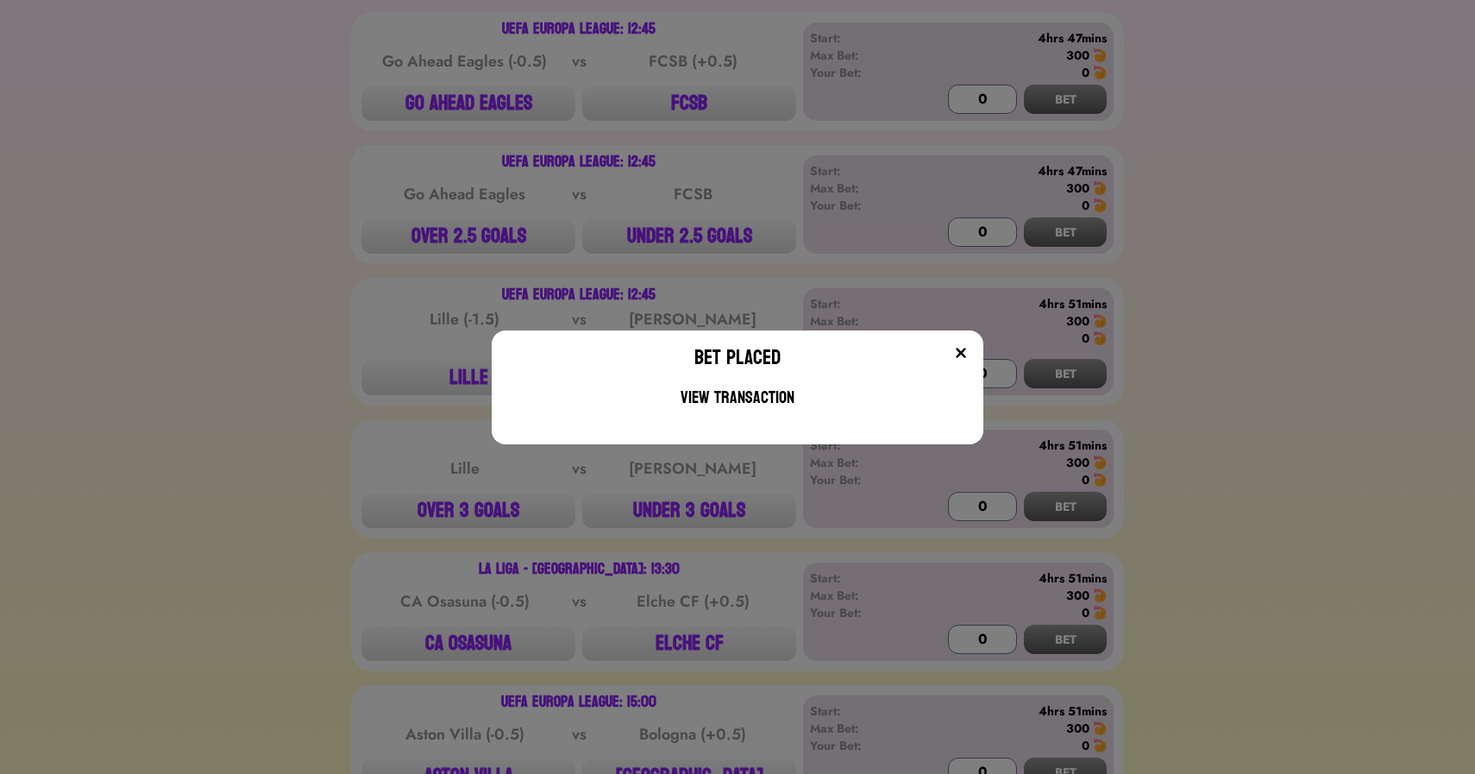
click at [662, 248] on div "Bet Placed View Transaction" at bounding box center [737, 387] width 1475 height 774
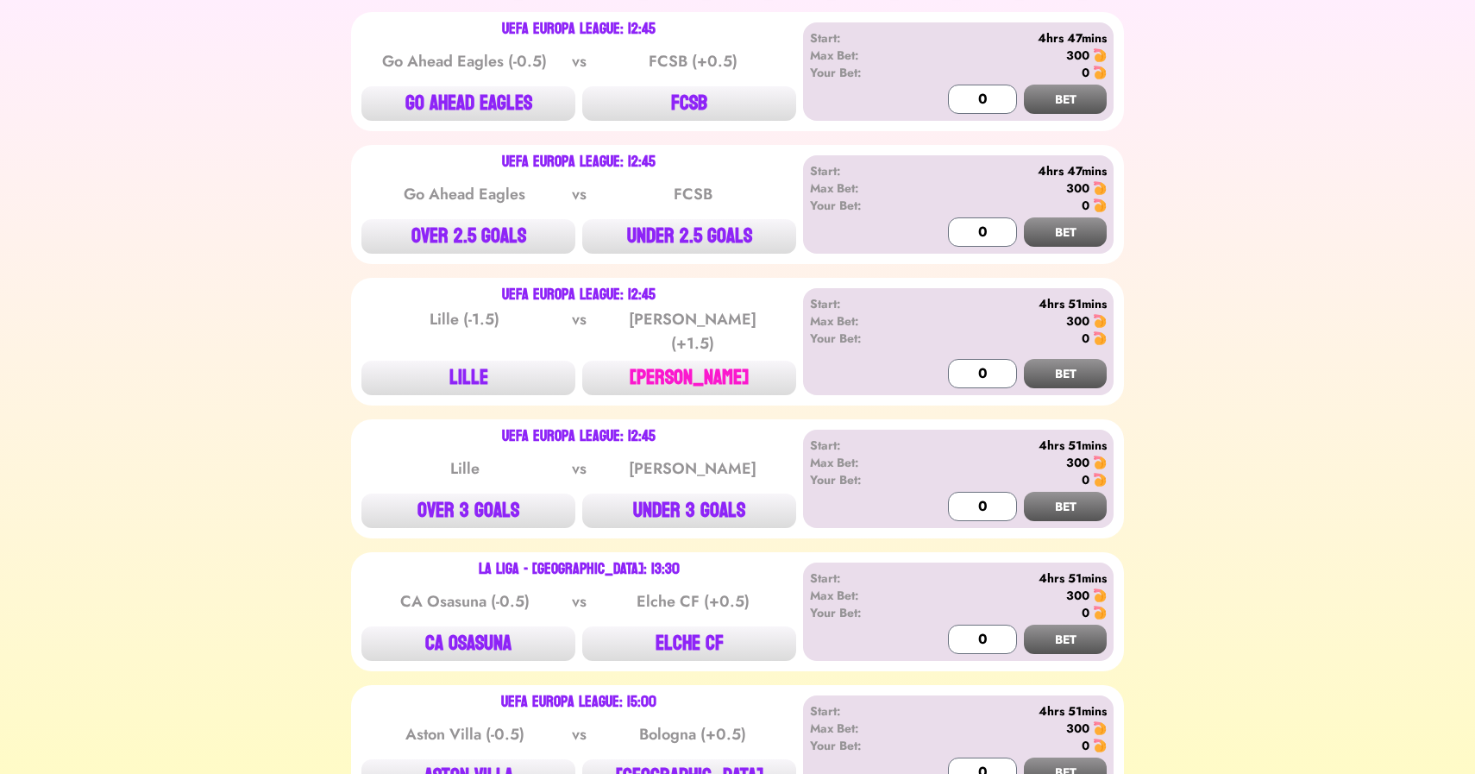
click at [695, 361] on button "[PERSON_NAME]" at bounding box center [689, 378] width 214 height 35
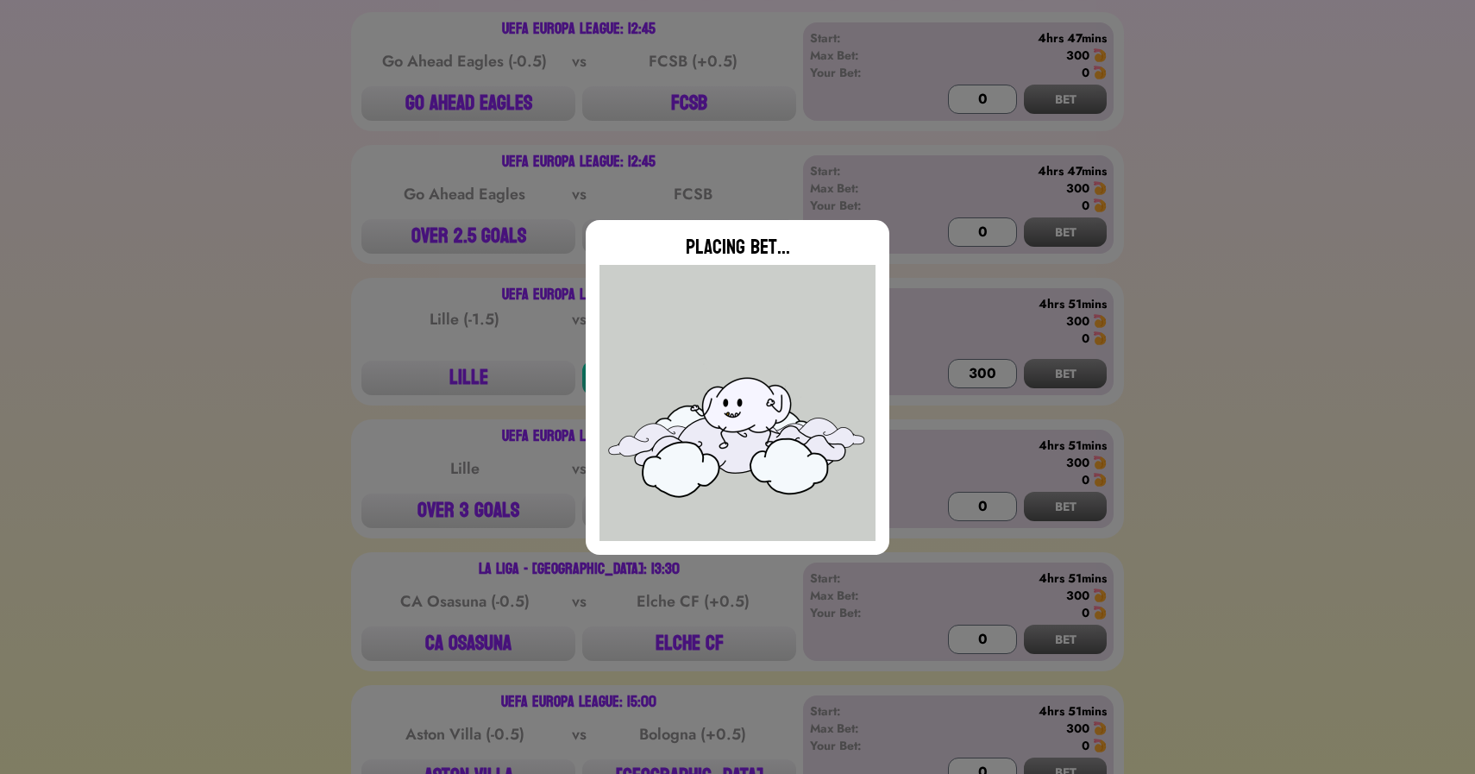
type input "0"
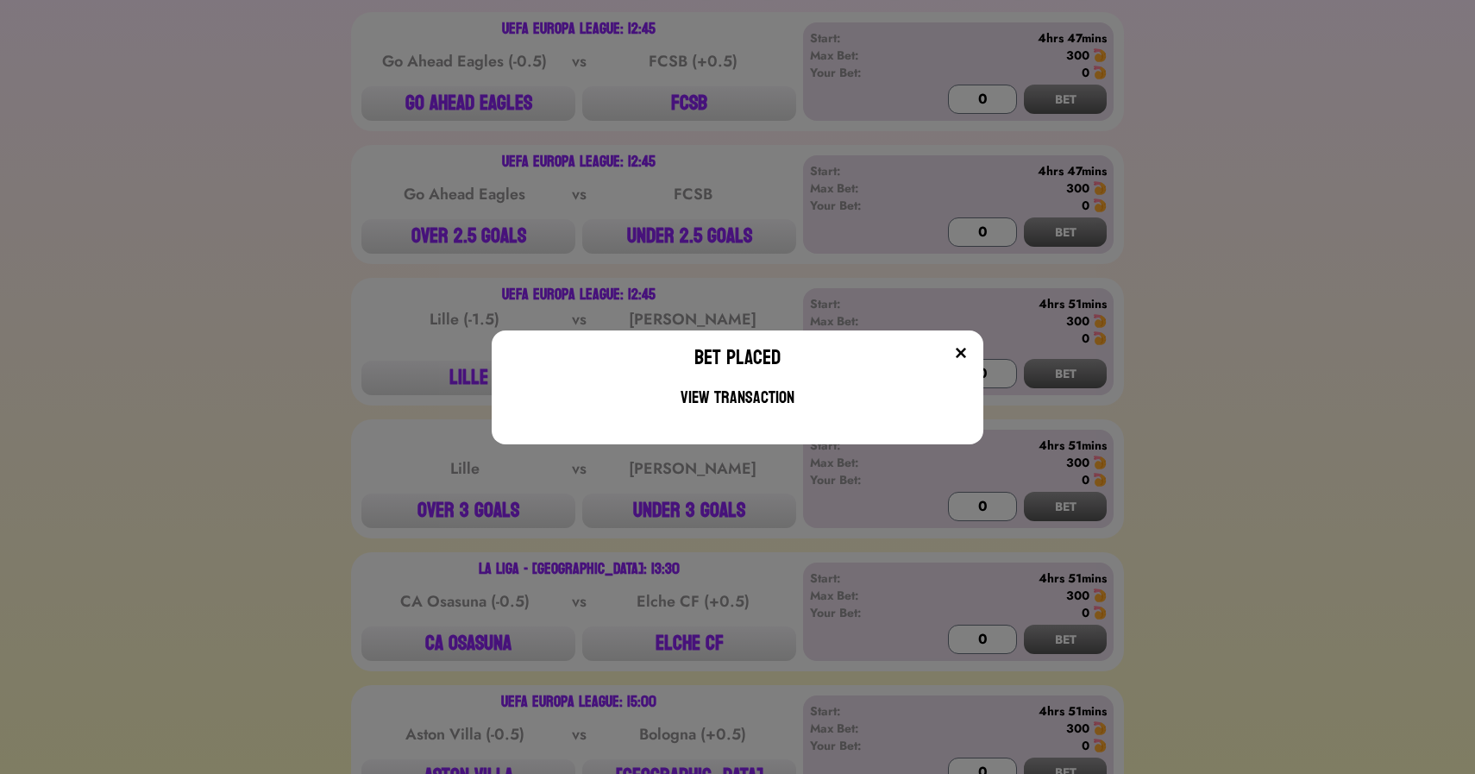
click at [475, 198] on div "Bet Placed View Transaction" at bounding box center [737, 387] width 1475 height 774
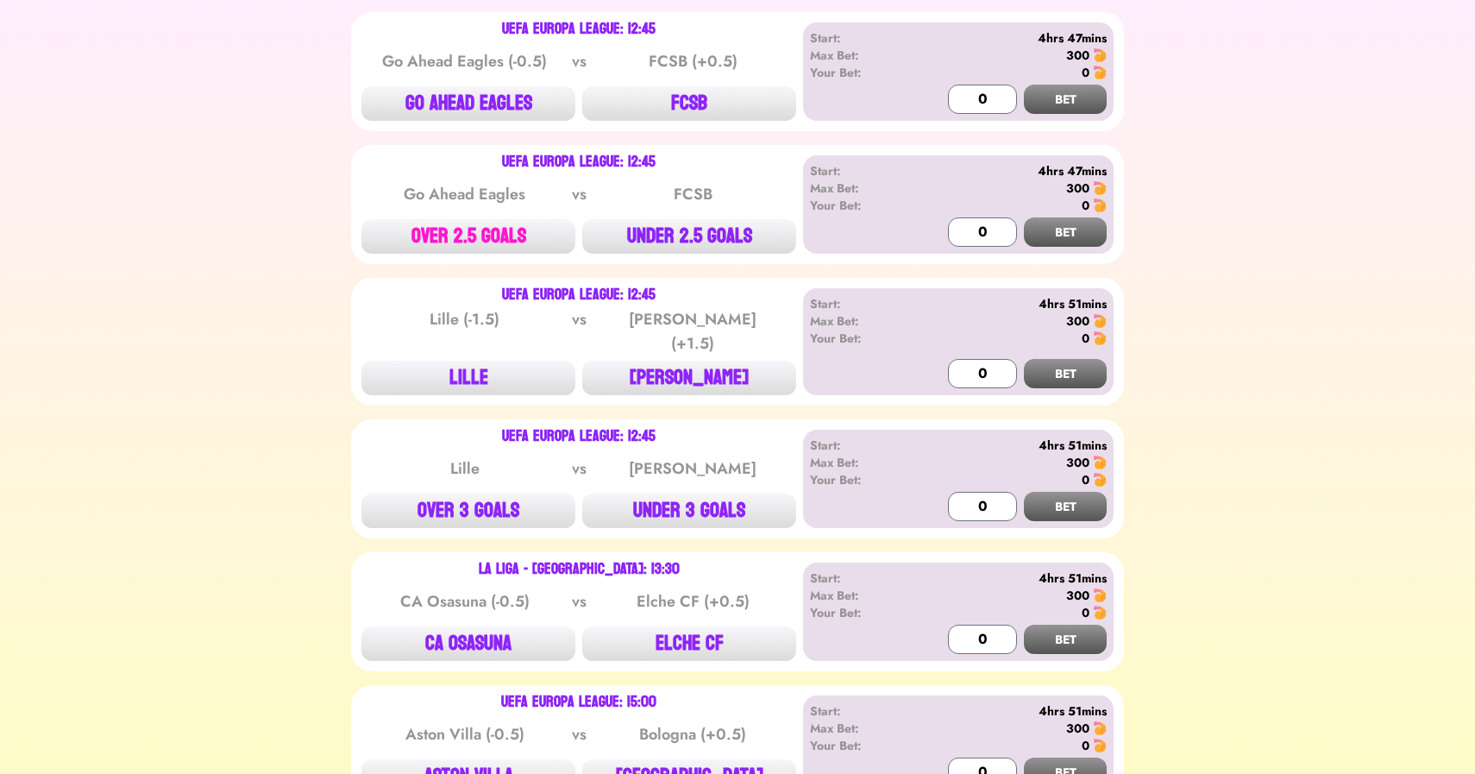
click at [475, 226] on button "OVER 2.5 GOALS" at bounding box center [468, 236] width 214 height 35
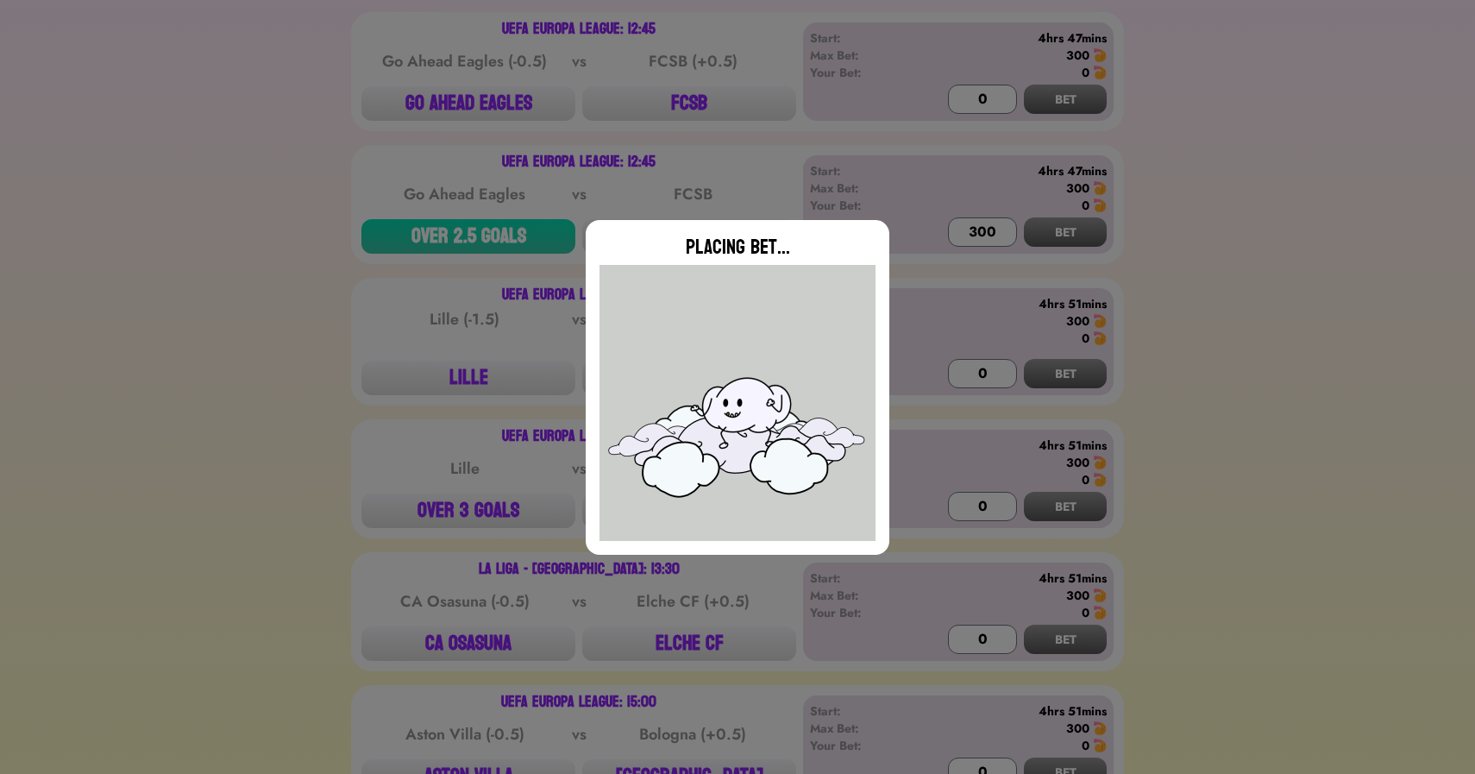
type input "0"
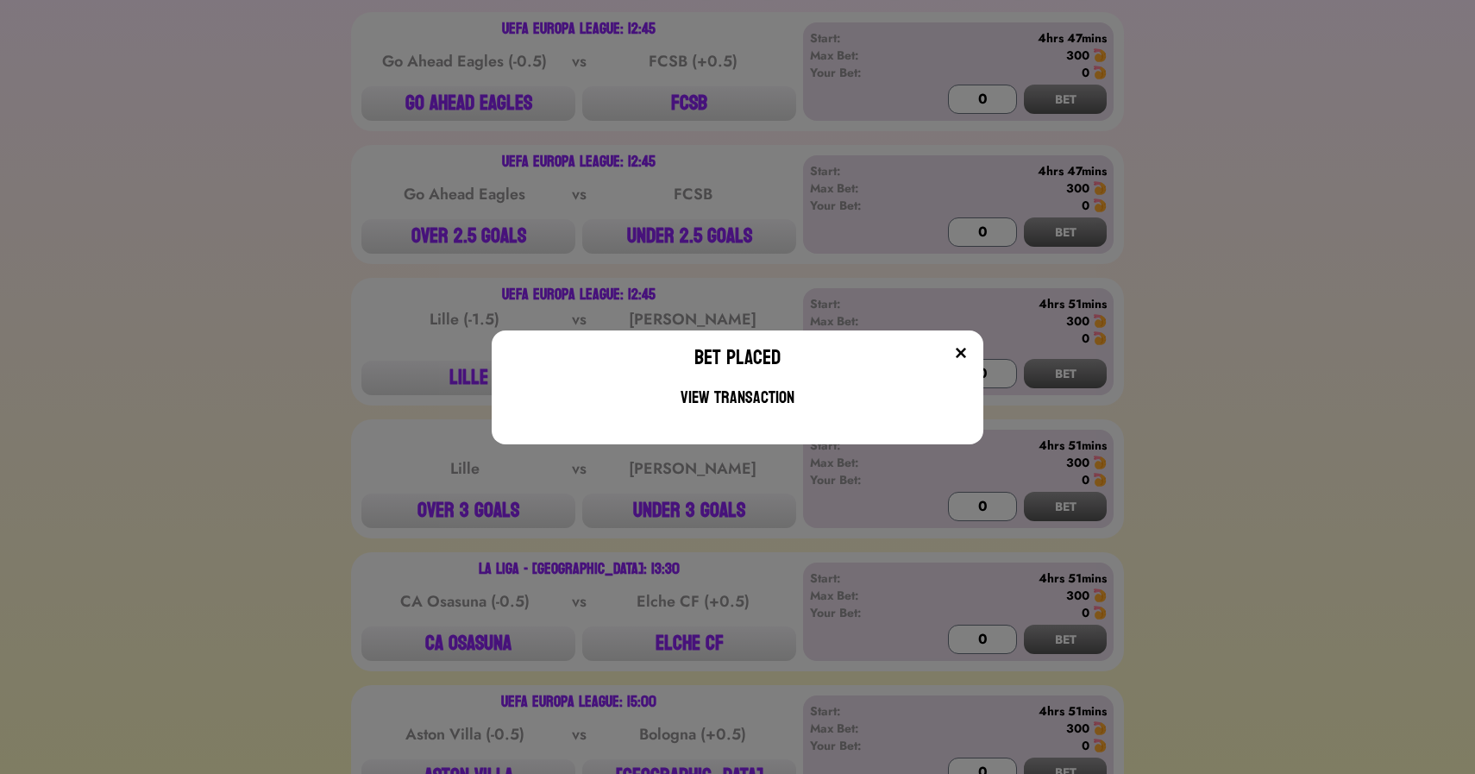
click at [459, 249] on div "Bet Placed View Transaction" at bounding box center [737, 387] width 1475 height 774
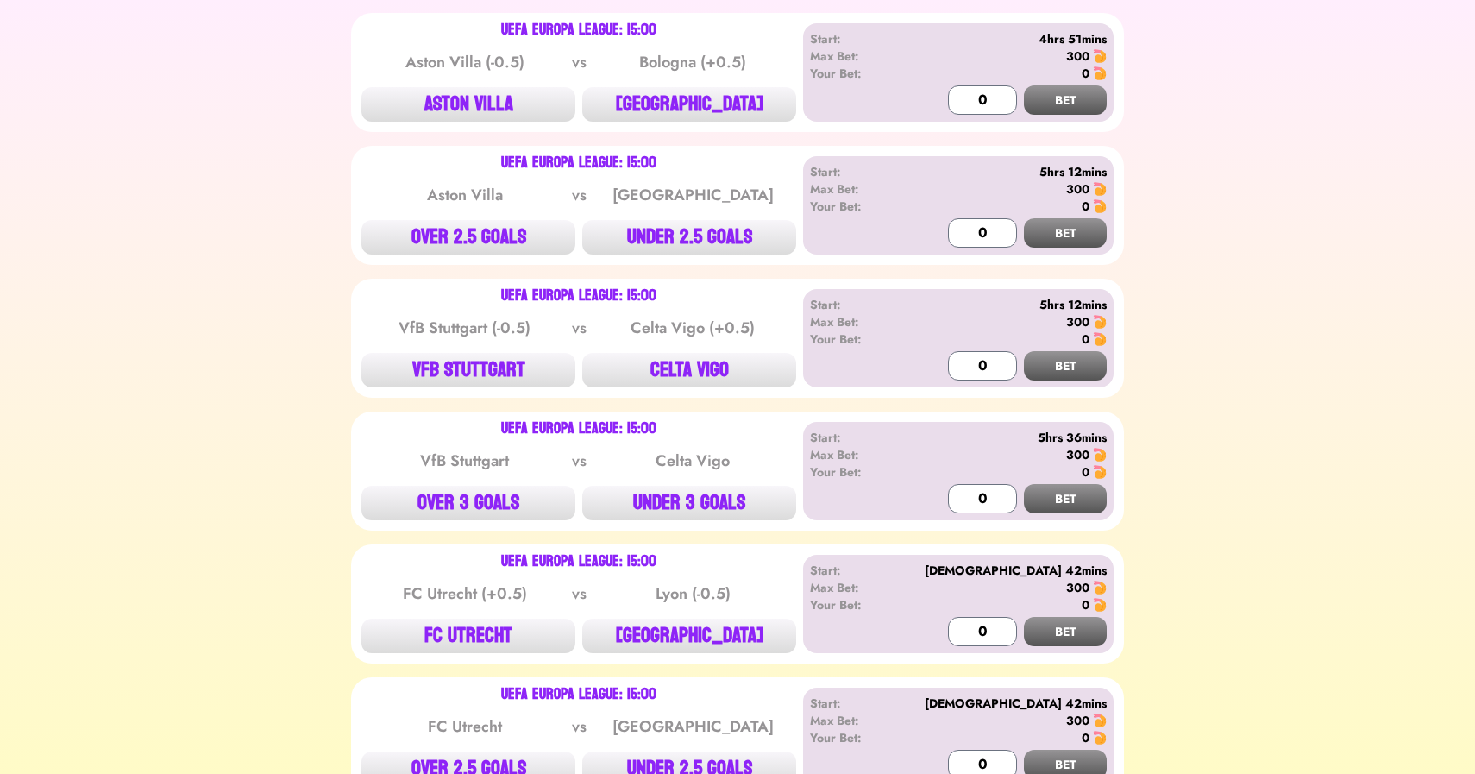
scroll to position [1013, 0]
click at [672, 219] on button "UNDER 2.5 GOALS" at bounding box center [689, 236] width 214 height 35
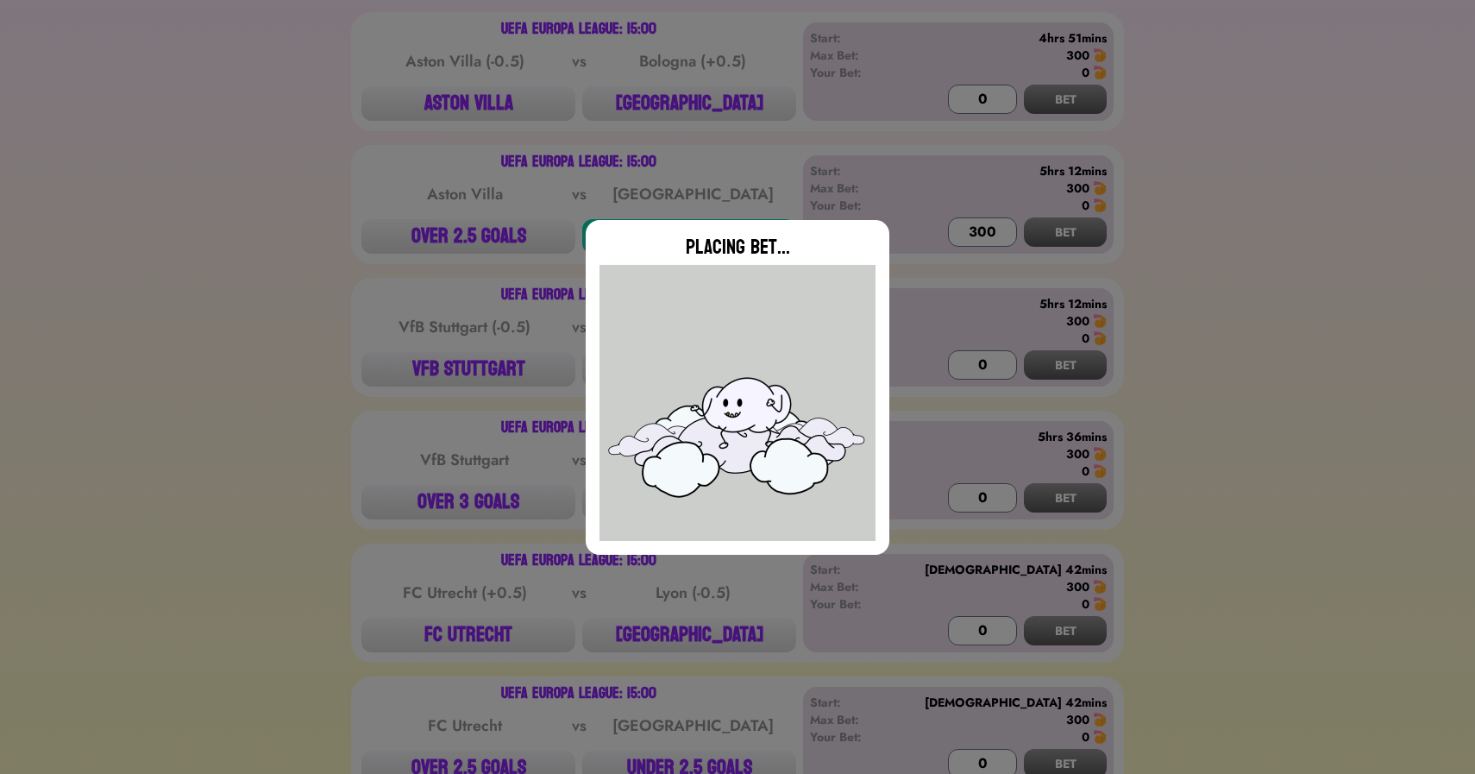
type input "0"
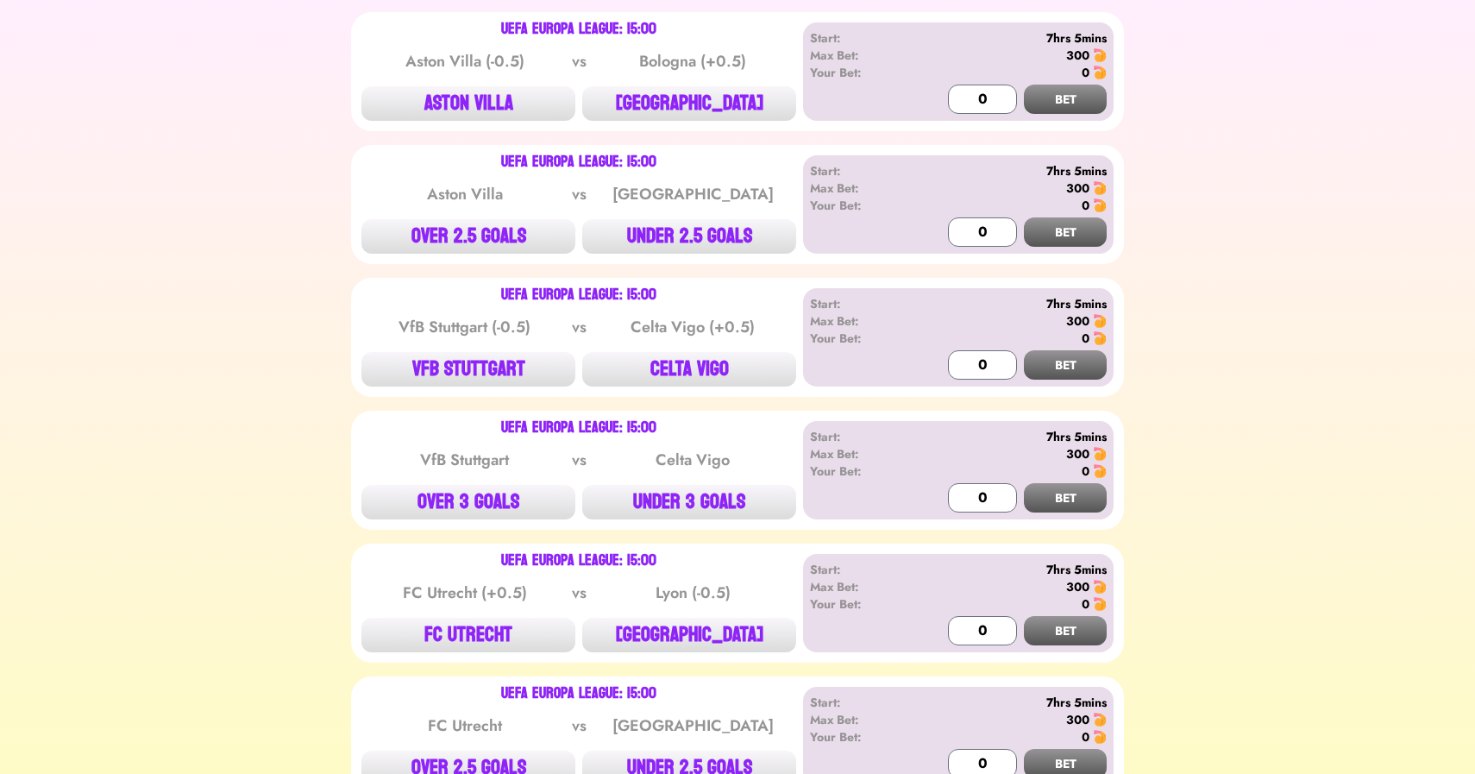
click at [267, 280] on div "⚽️ 🏈 🏀 ⚾️ 🏒 ⛳️ 🎾 🥊 🏏 🏁 🐴 🍿 UEFA Europa League: 12:45 Go Ahead Eagles (-0.5) vs …" at bounding box center [738, 645] width 1434 height 2709
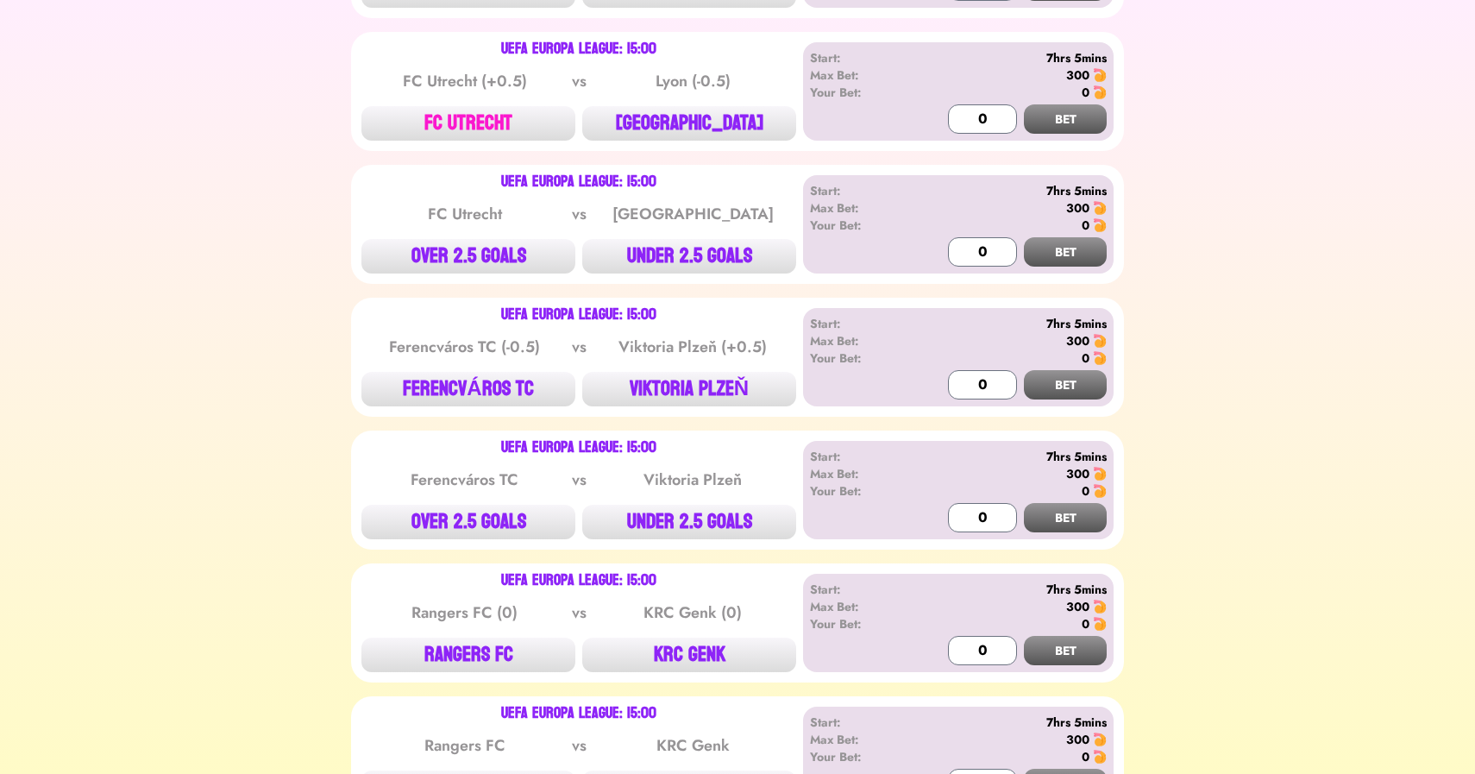
scroll to position [1538, 0]
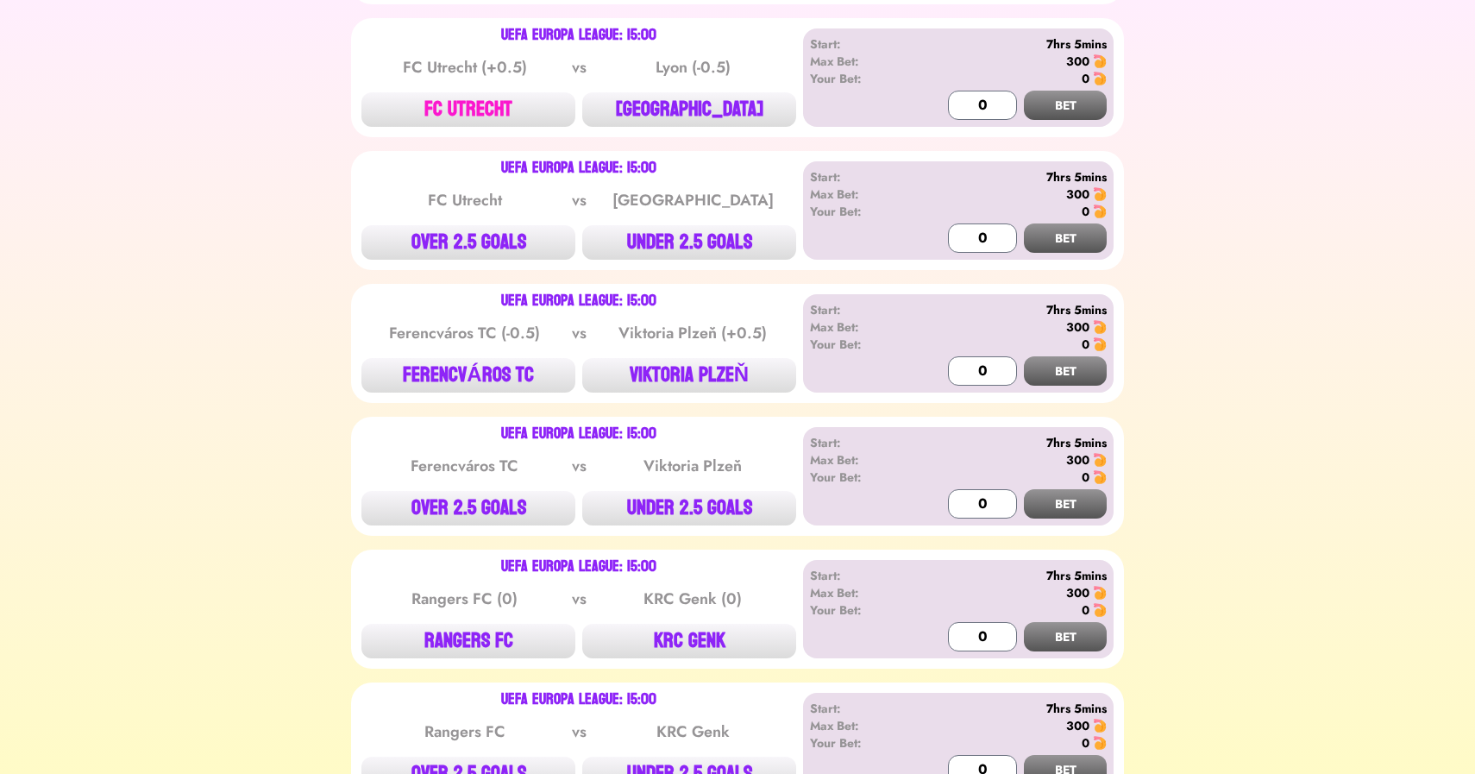
click at [447, 114] on button "FC UTRECHT" at bounding box center [468, 109] width 214 height 35
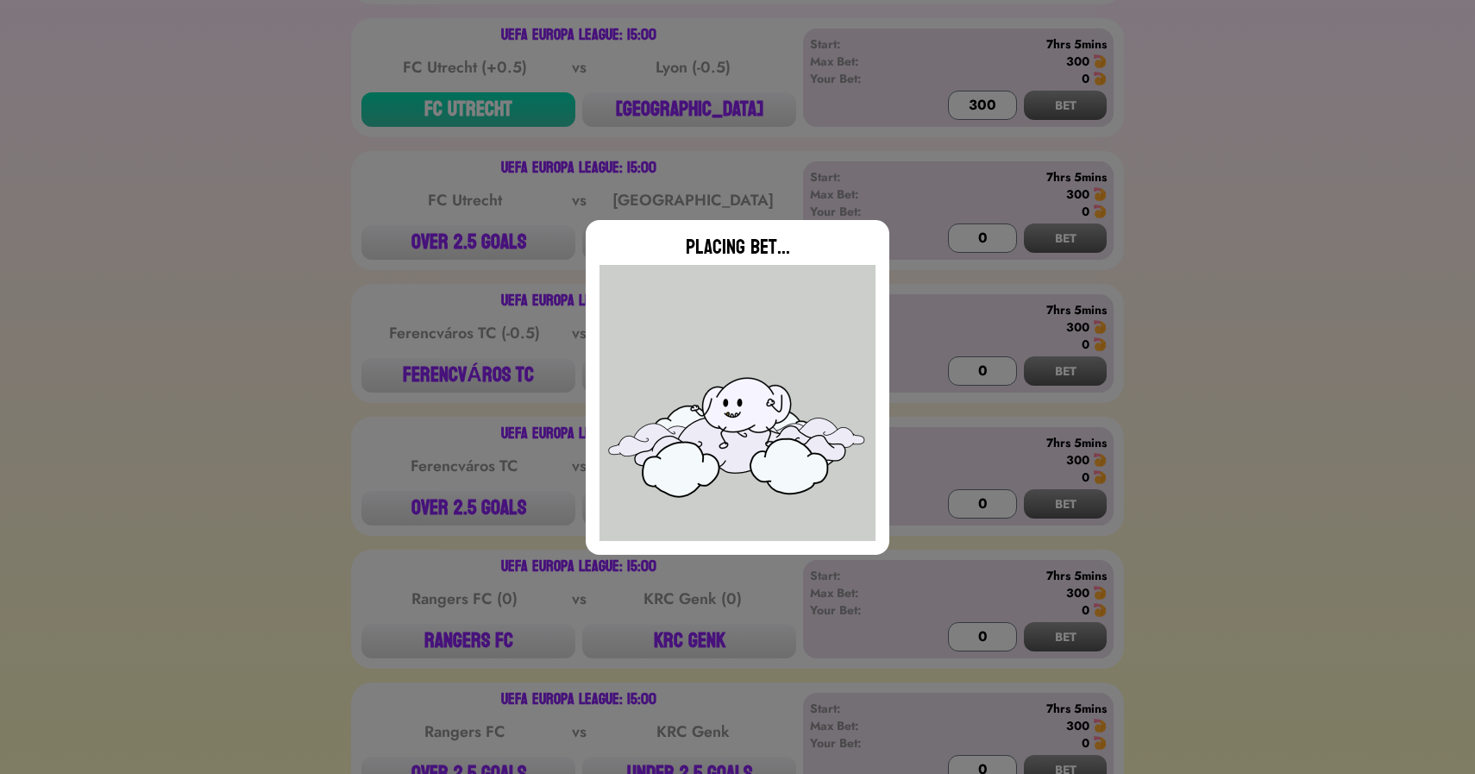
type input "0"
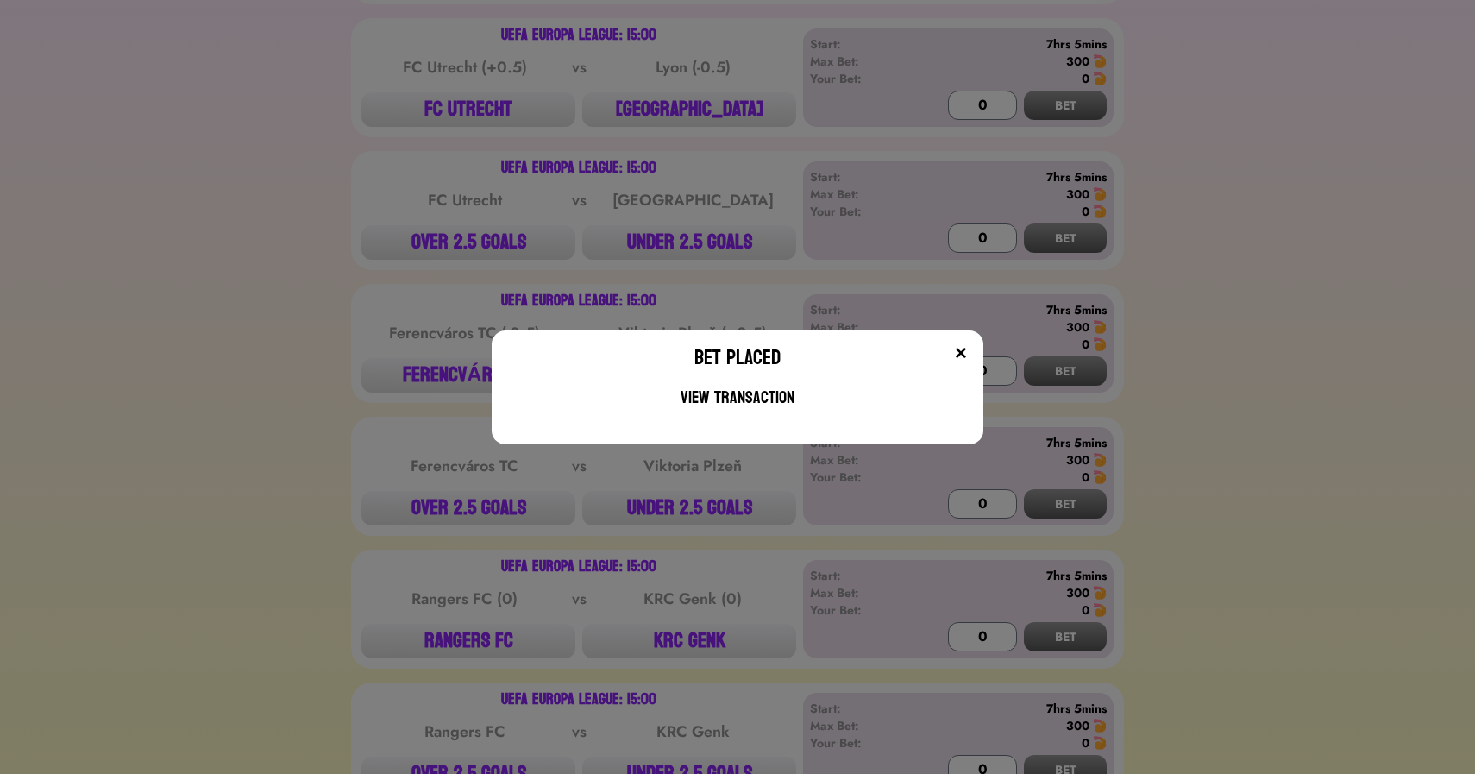
click at [210, 257] on div "Bet Placed View Transaction" at bounding box center [737, 387] width 1475 height 774
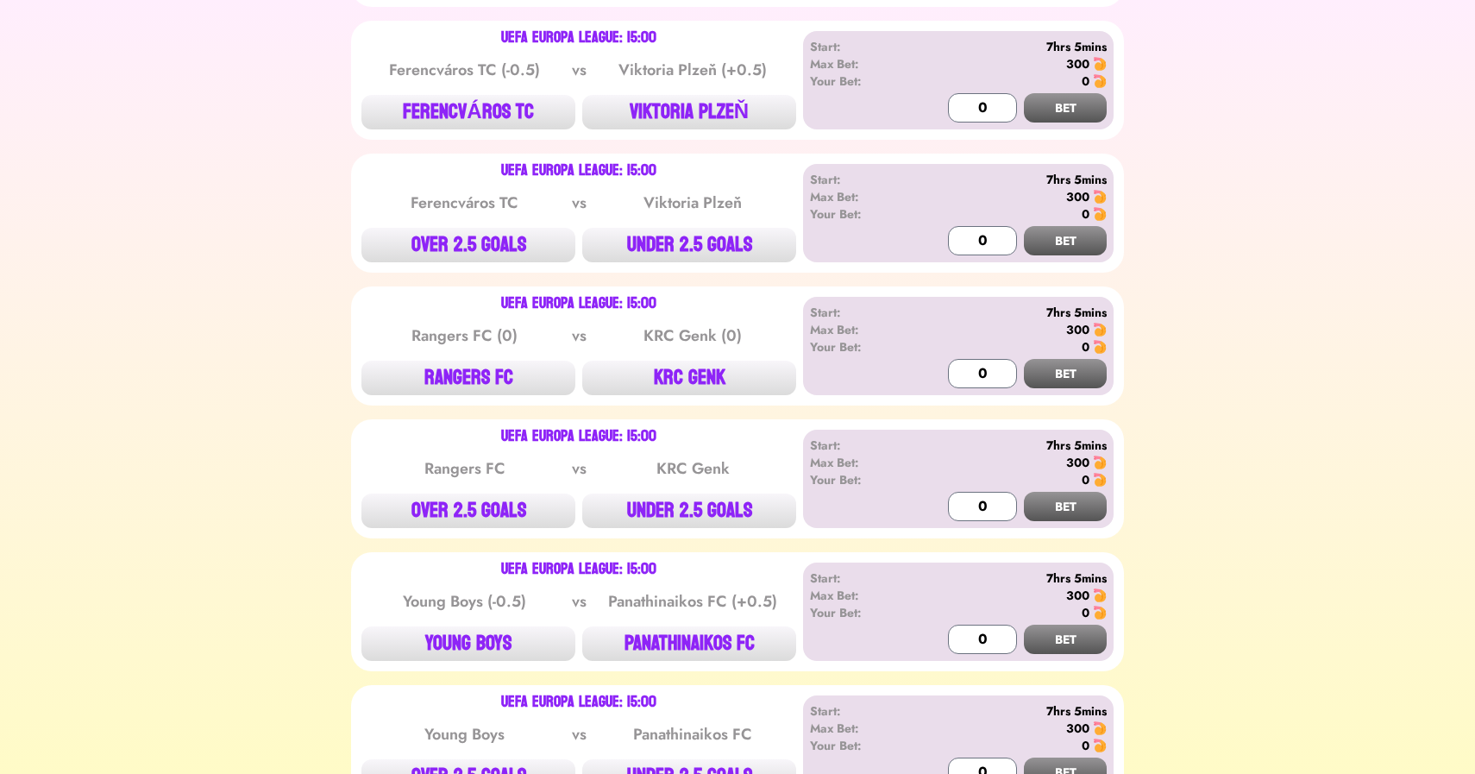
scroll to position [1807, 0]
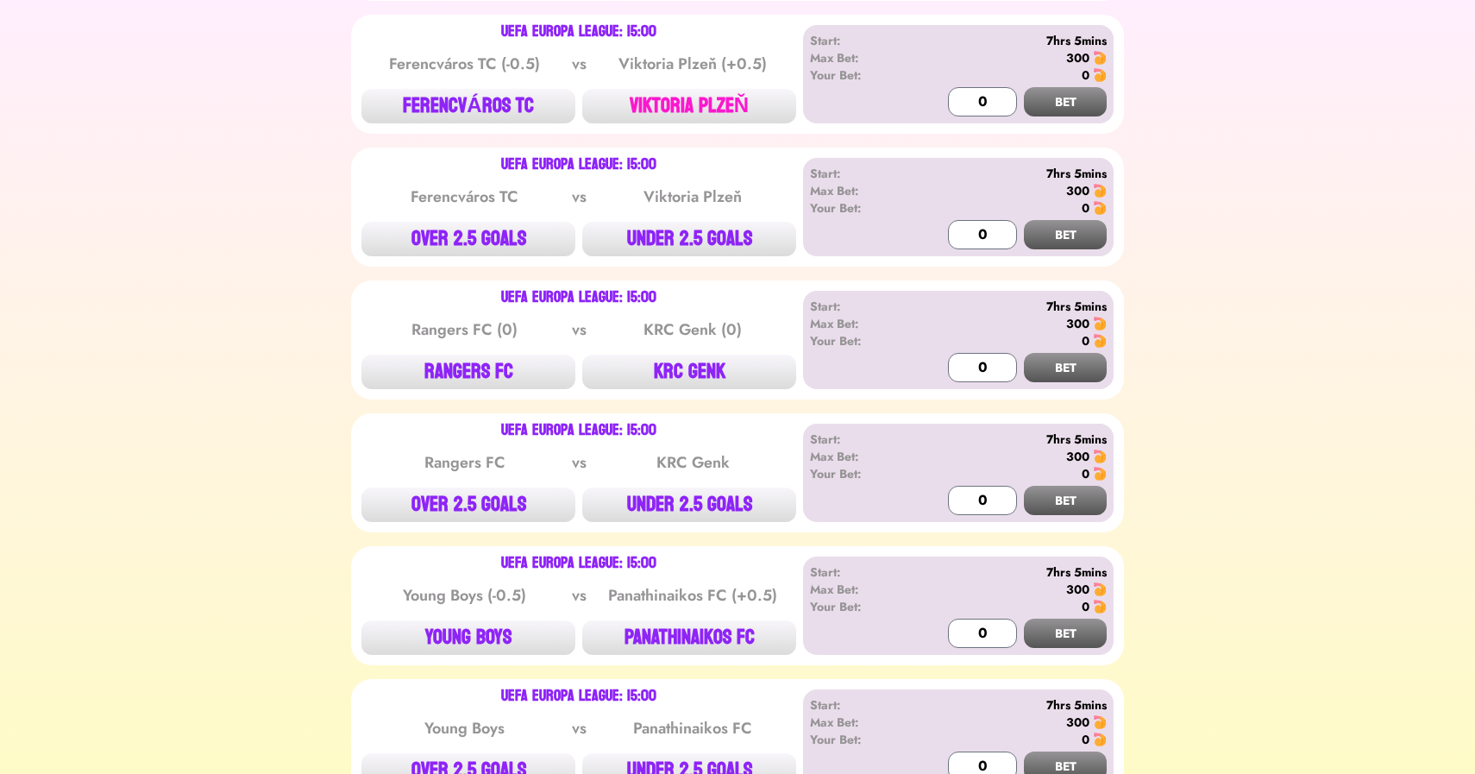
click at [713, 94] on button "VIKTORIA PLZEŇ" at bounding box center [689, 106] width 214 height 35
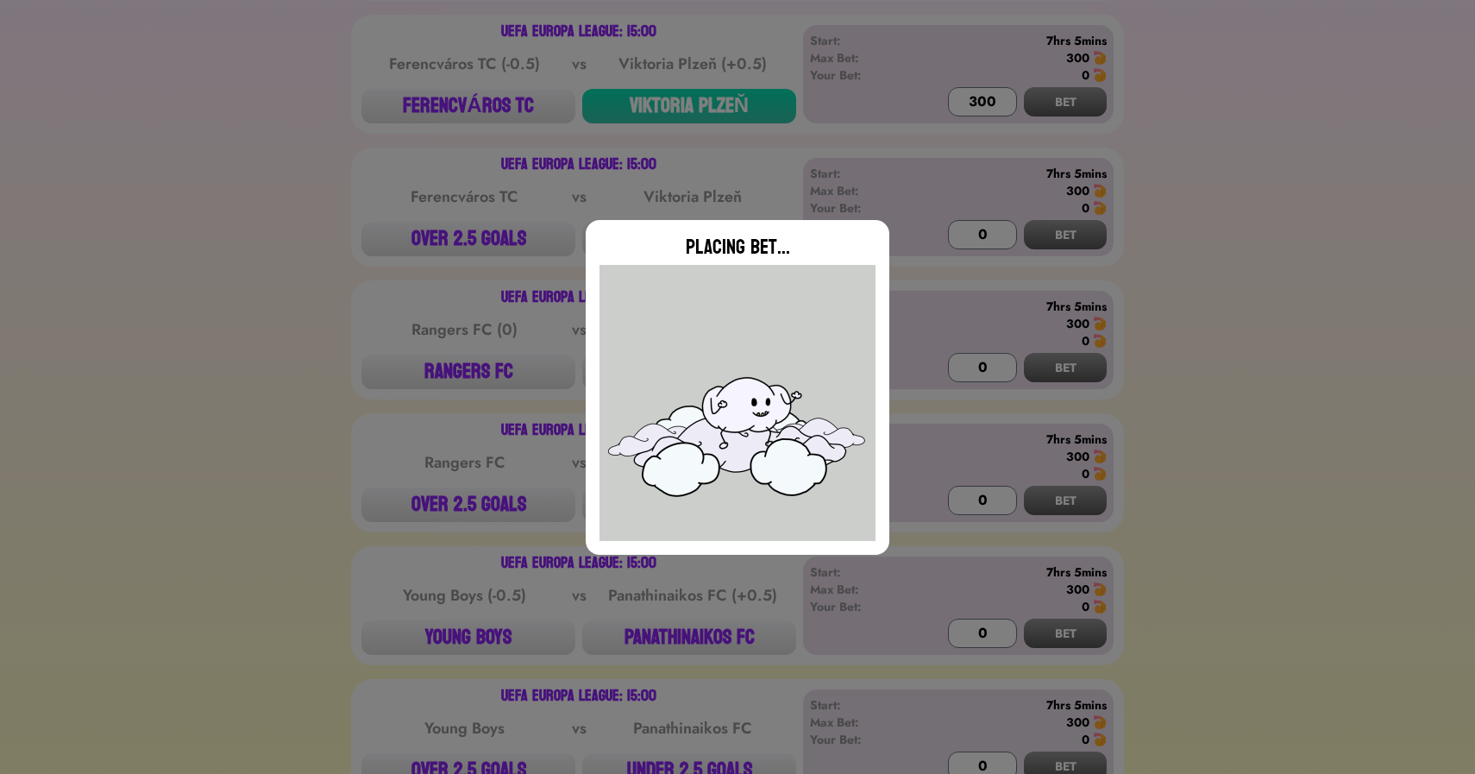
type input "0"
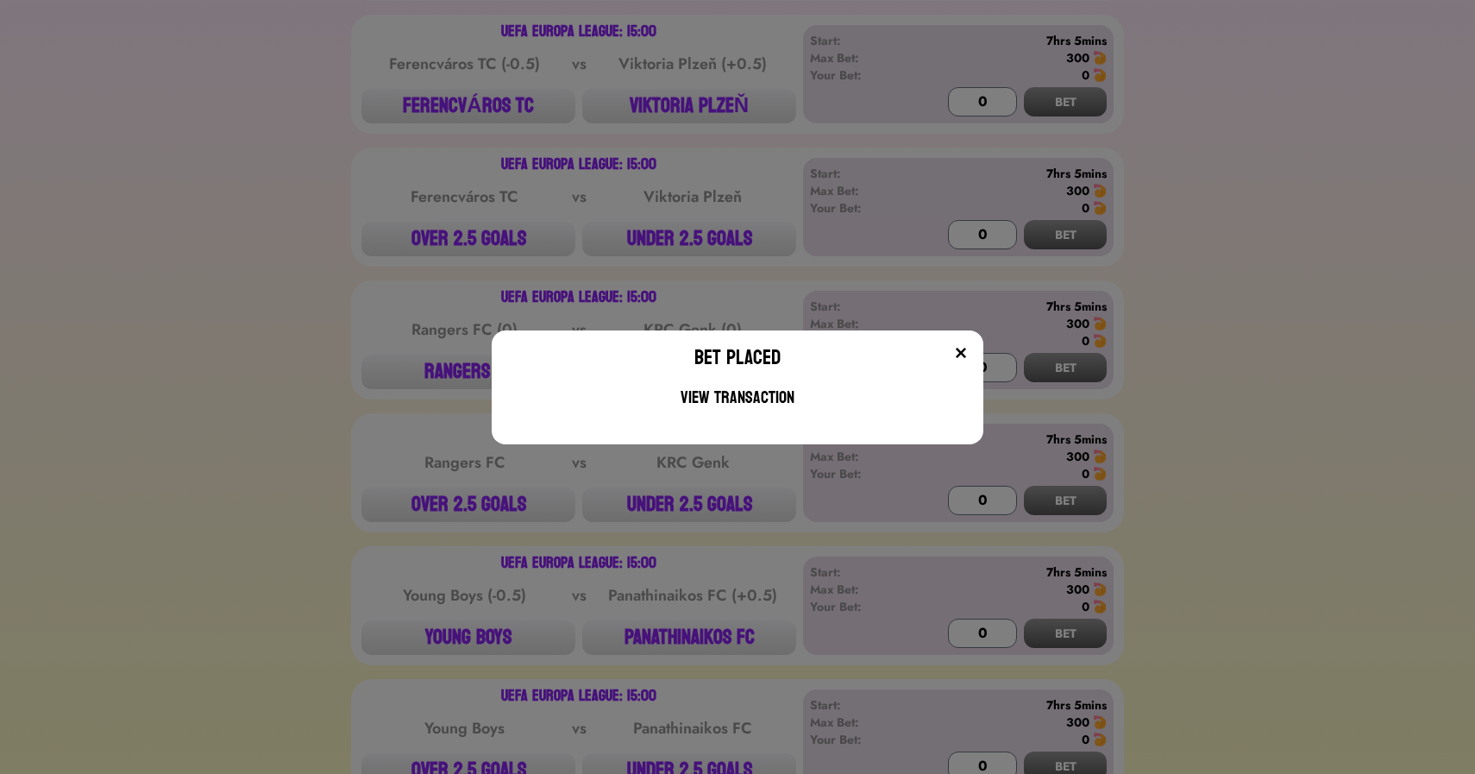
click at [265, 311] on div "Bet Placed View Transaction" at bounding box center [737, 387] width 1475 height 774
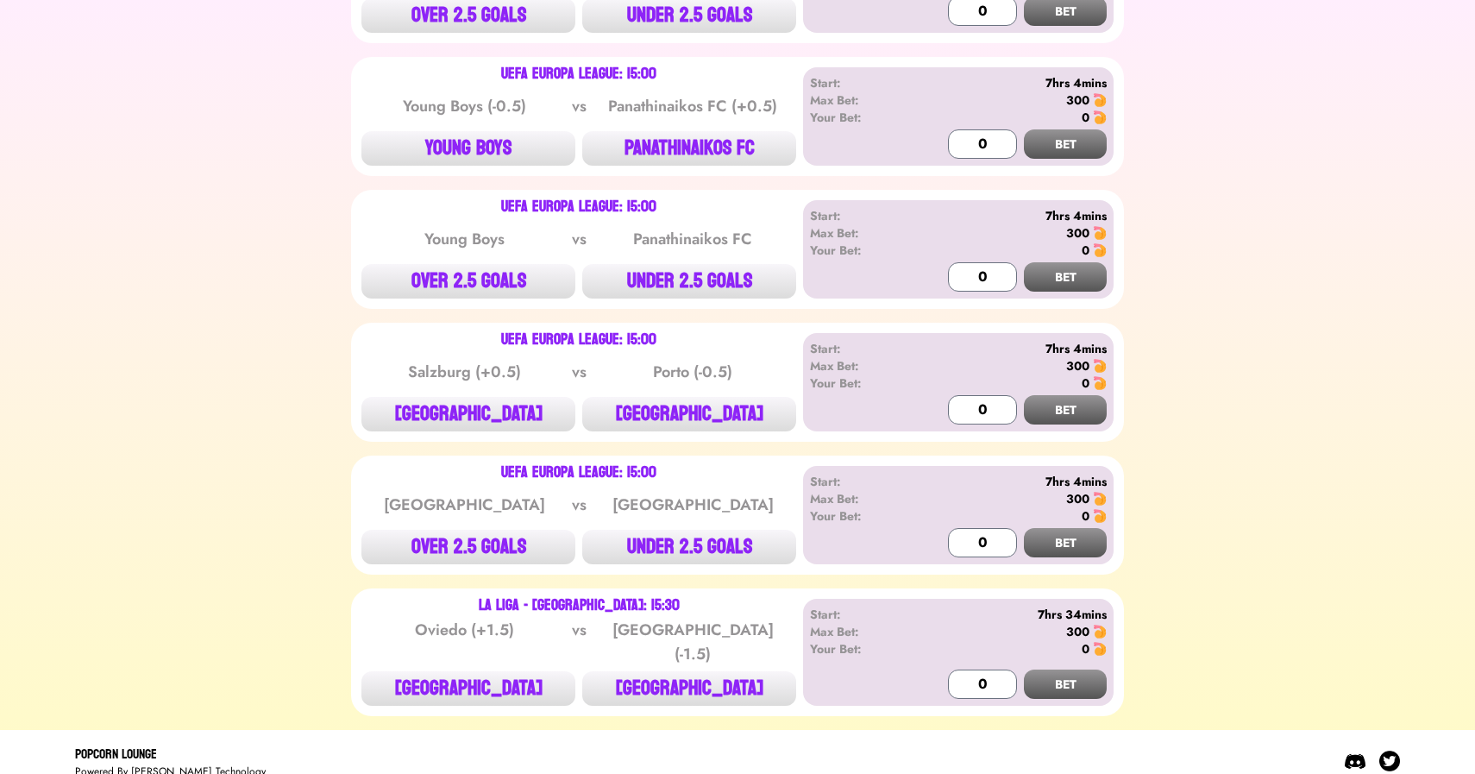
scroll to position [2297, 0]
click at [453, 272] on button "OVER 2.5 GOALS" at bounding box center [468, 281] width 214 height 35
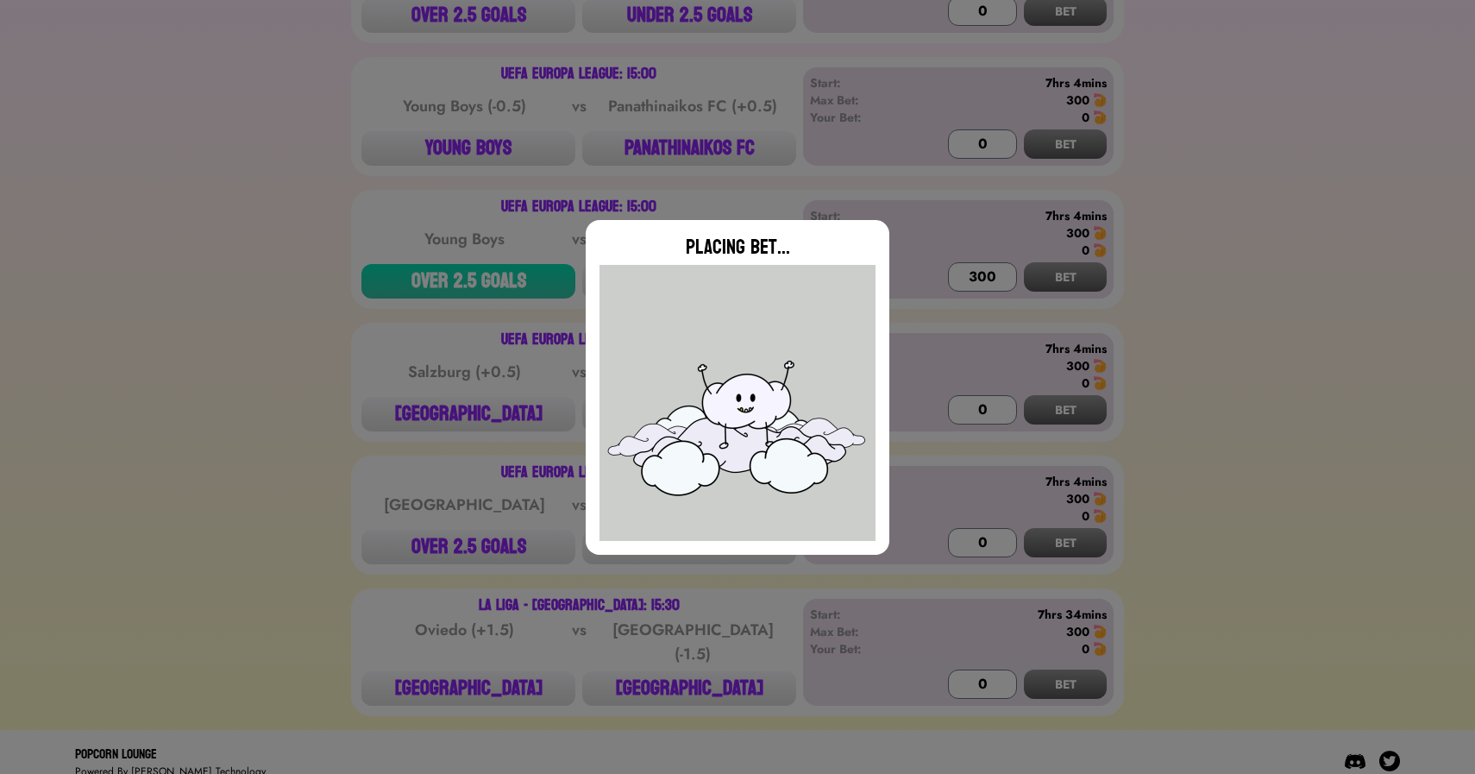
type input "0"
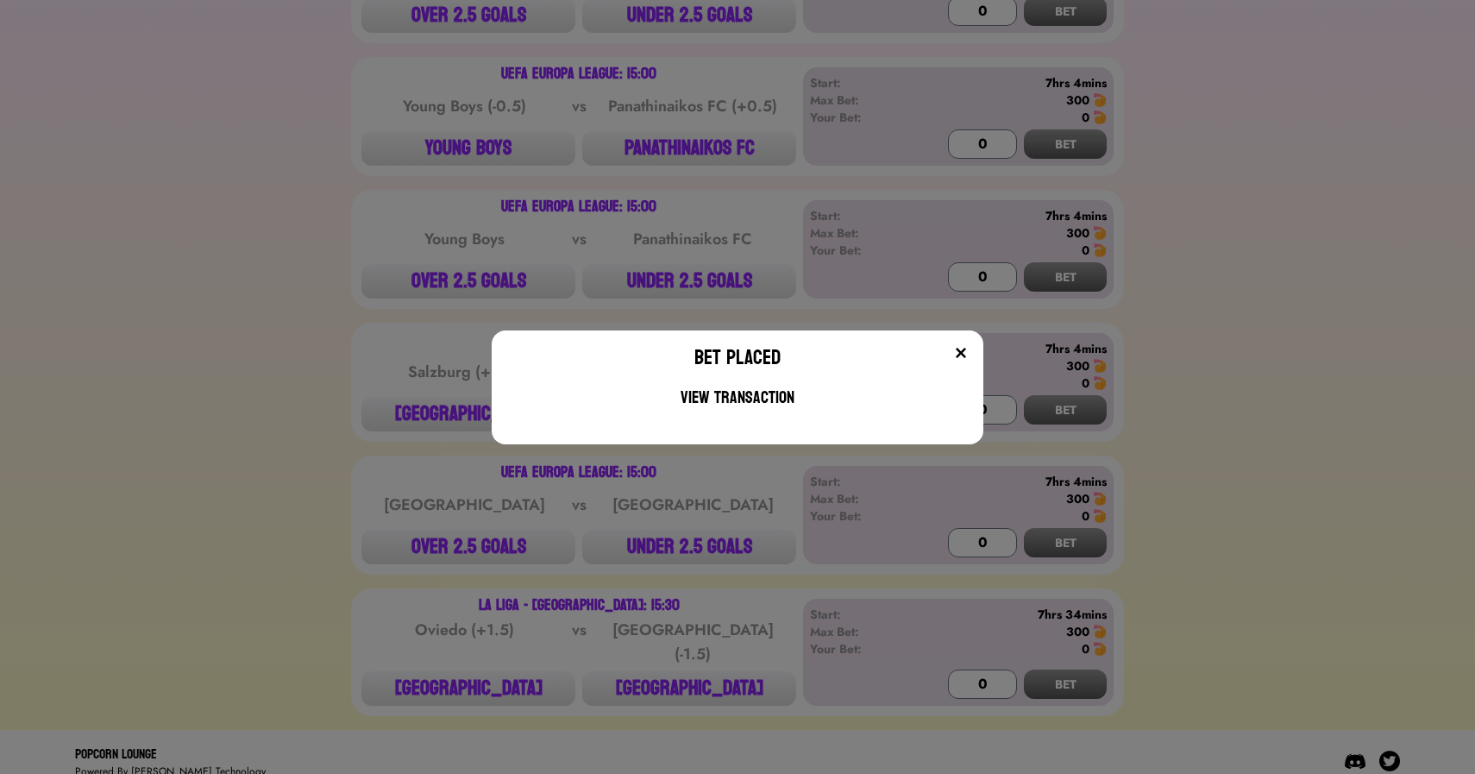
click at [625, 273] on div "Bet Placed View Transaction" at bounding box center [737, 387] width 1475 height 774
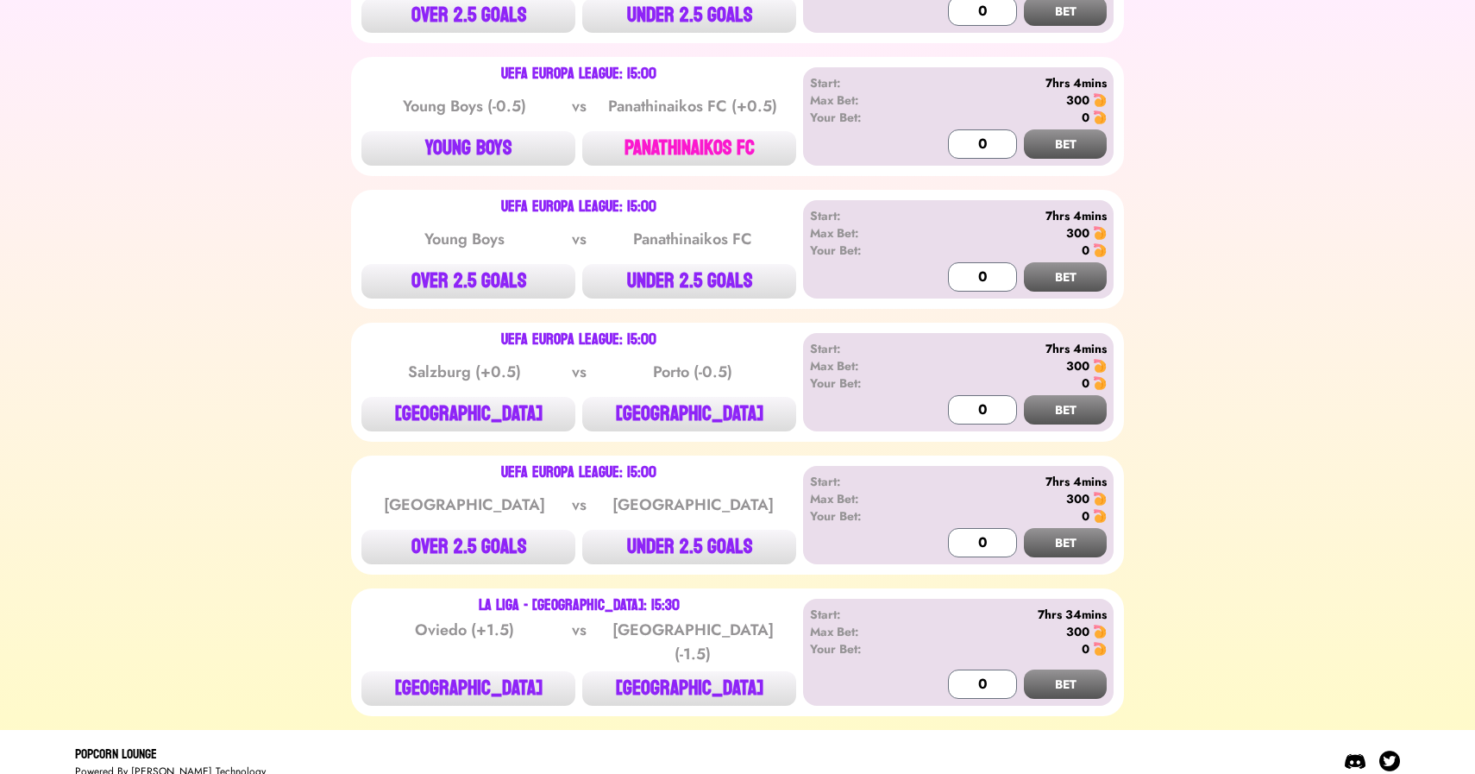
click at [694, 141] on button "PANATHINAIKOS FC" at bounding box center [689, 148] width 214 height 35
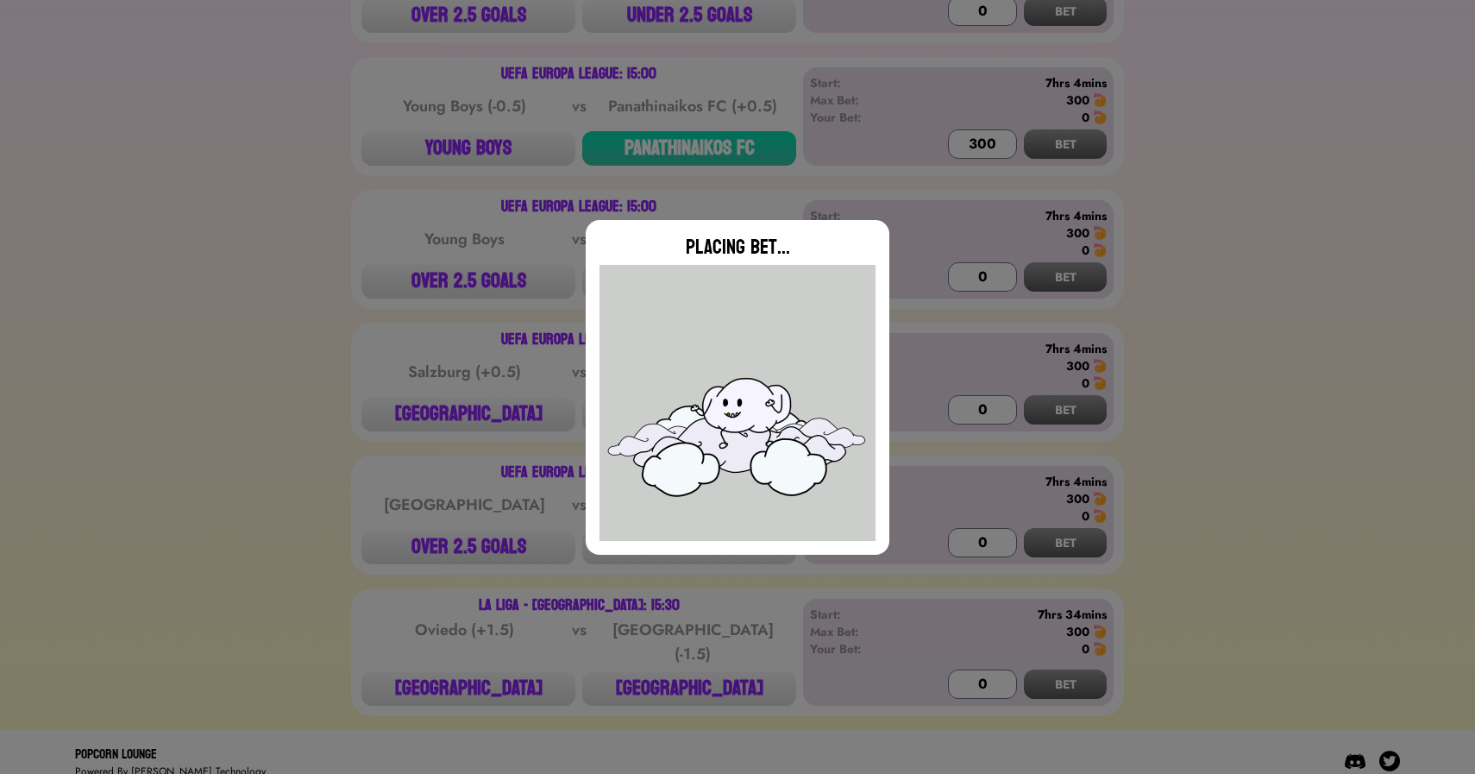
type input "0"
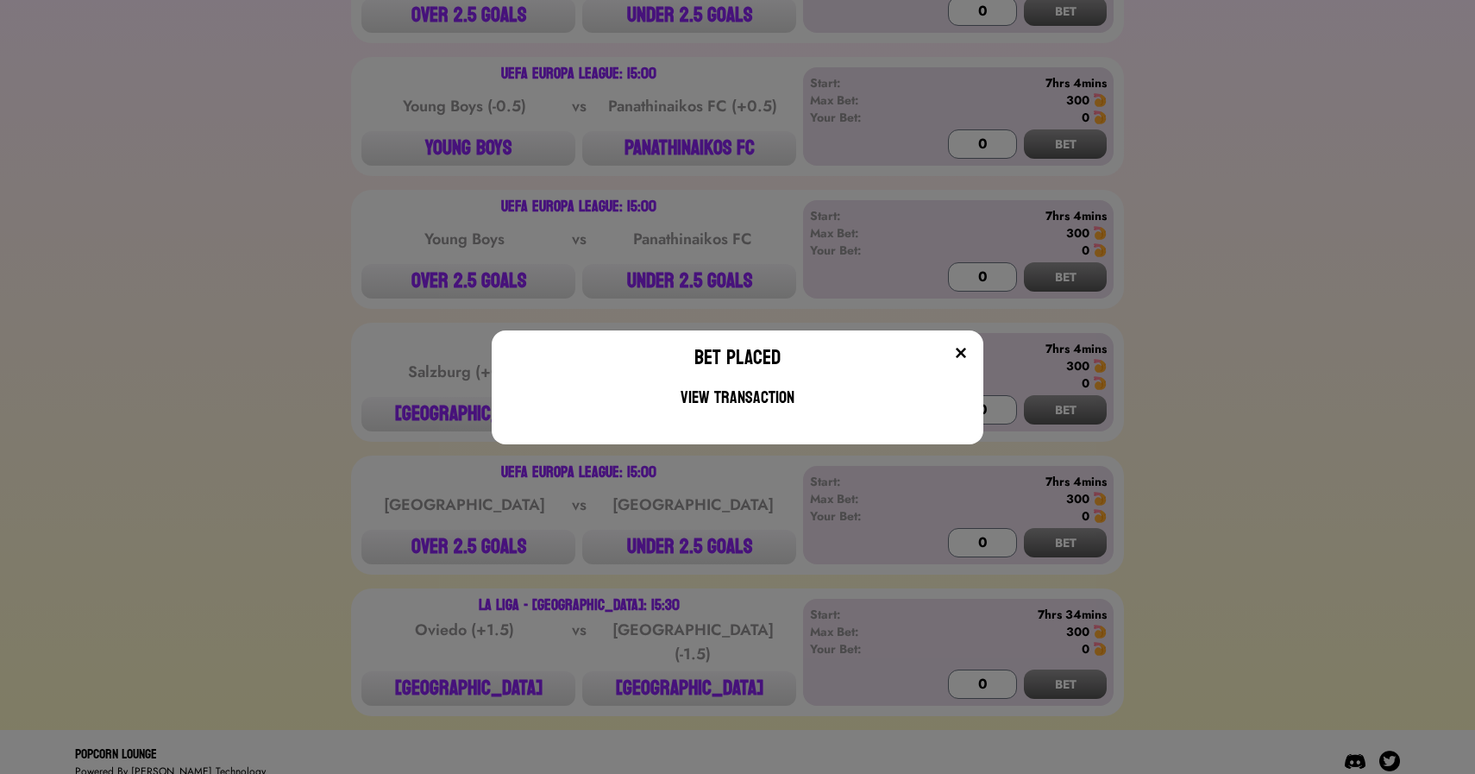
click at [387, 223] on div "Bet Placed View Transaction" at bounding box center [737, 387] width 1475 height 774
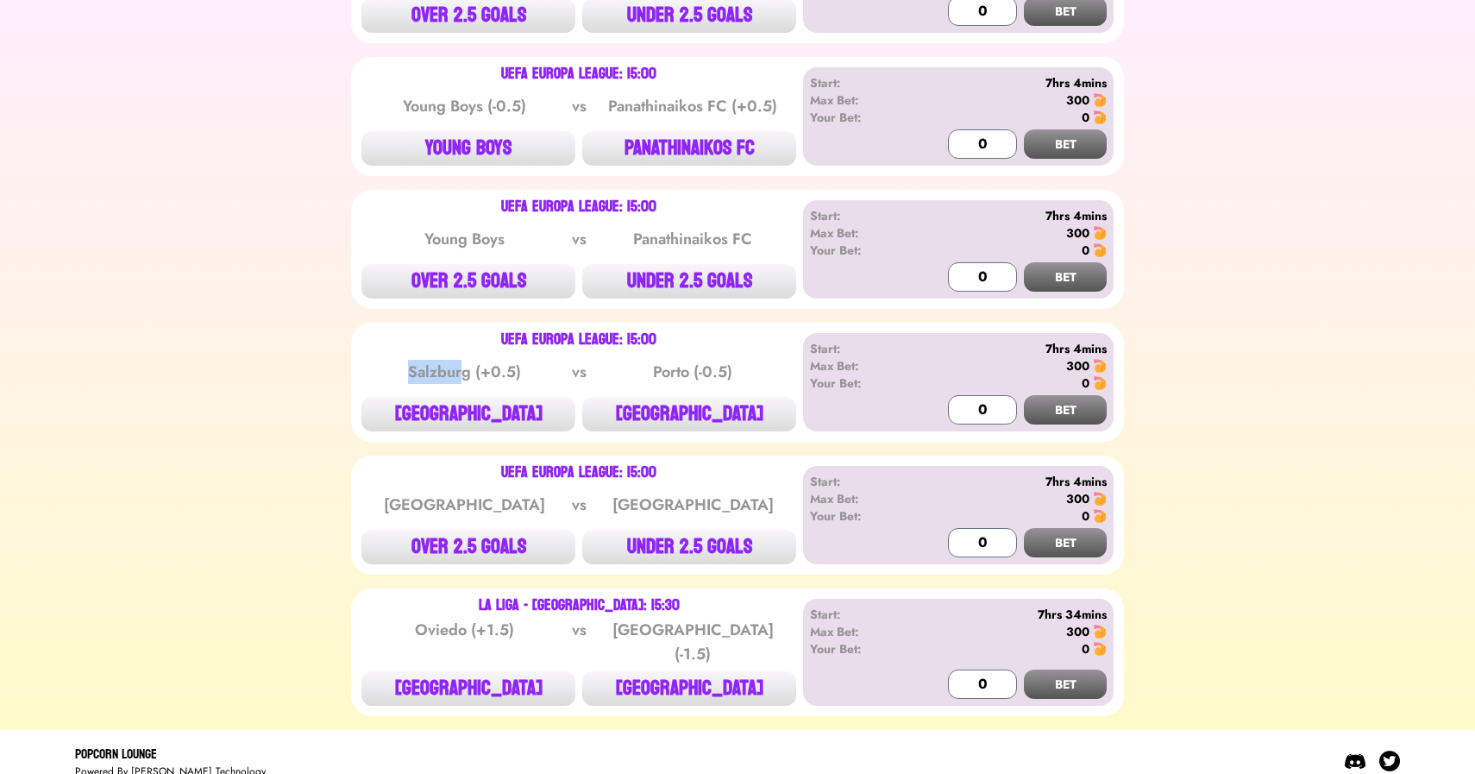
drag, startPoint x: 412, startPoint y: 358, endPoint x: 465, endPoint y: 354, distance: 53.7
click at [465, 360] on div "Salzburg (+0.5)" at bounding box center [465, 372] width 174 height 24
click at [677, 671] on button "[GEOGRAPHIC_DATA]" at bounding box center [689, 688] width 214 height 35
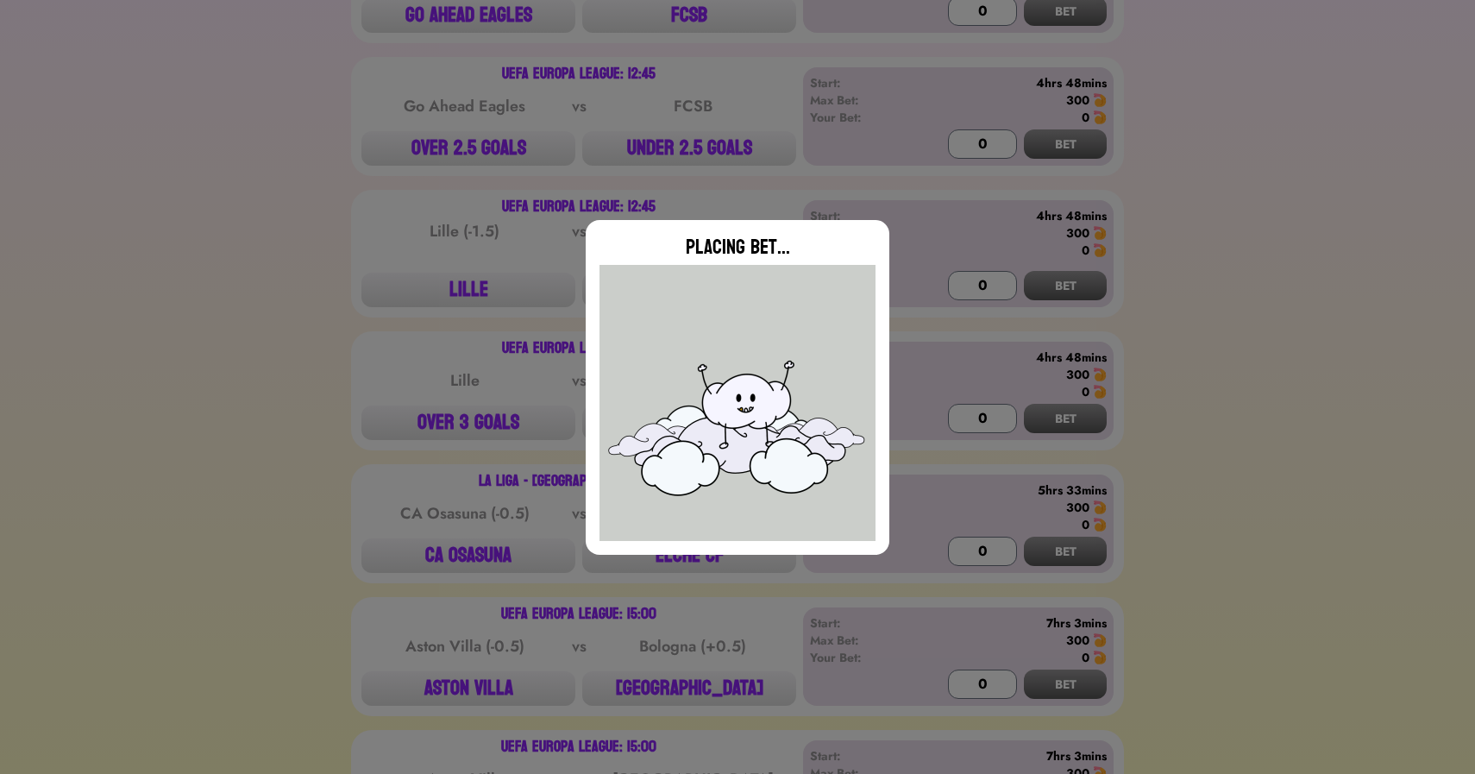
scroll to position [0, 0]
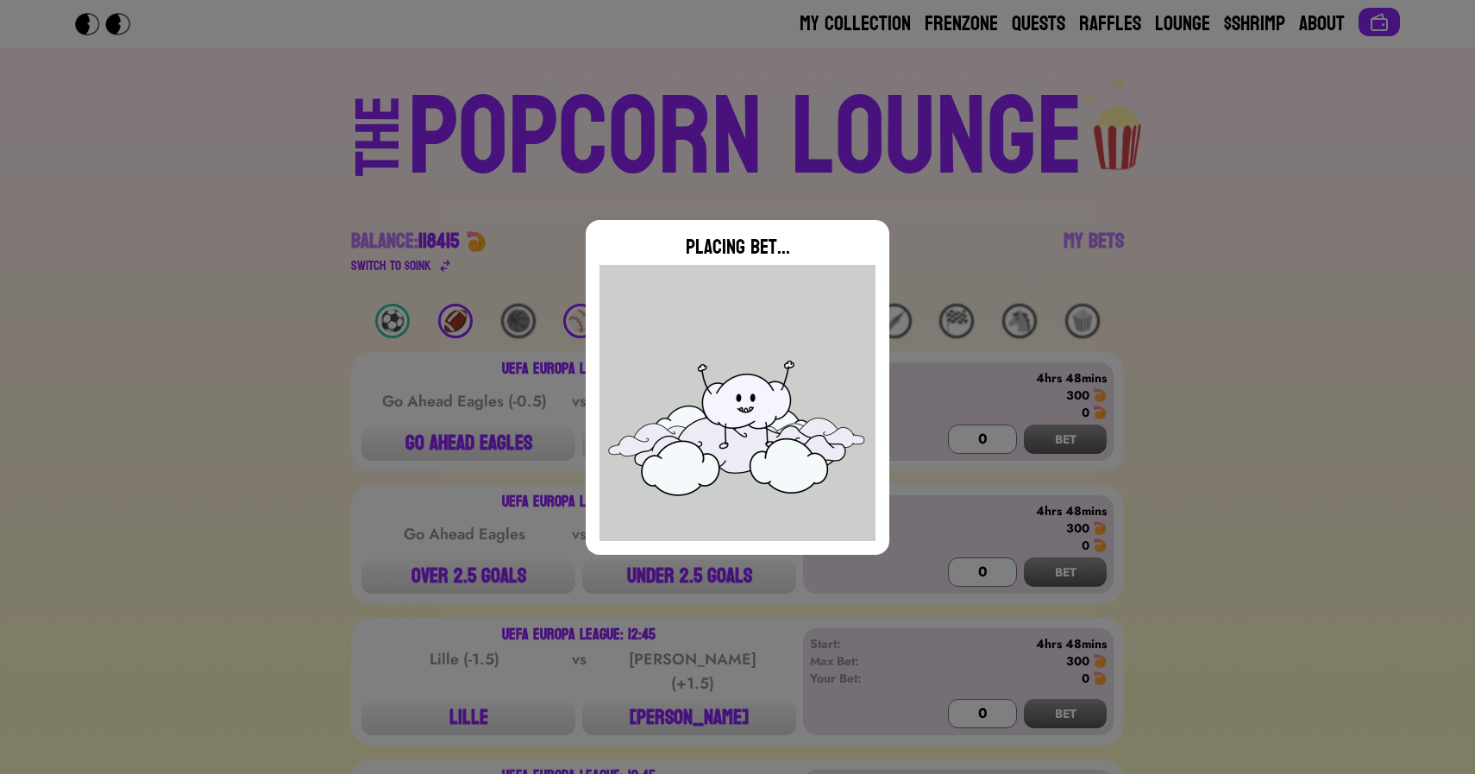
type input "0"
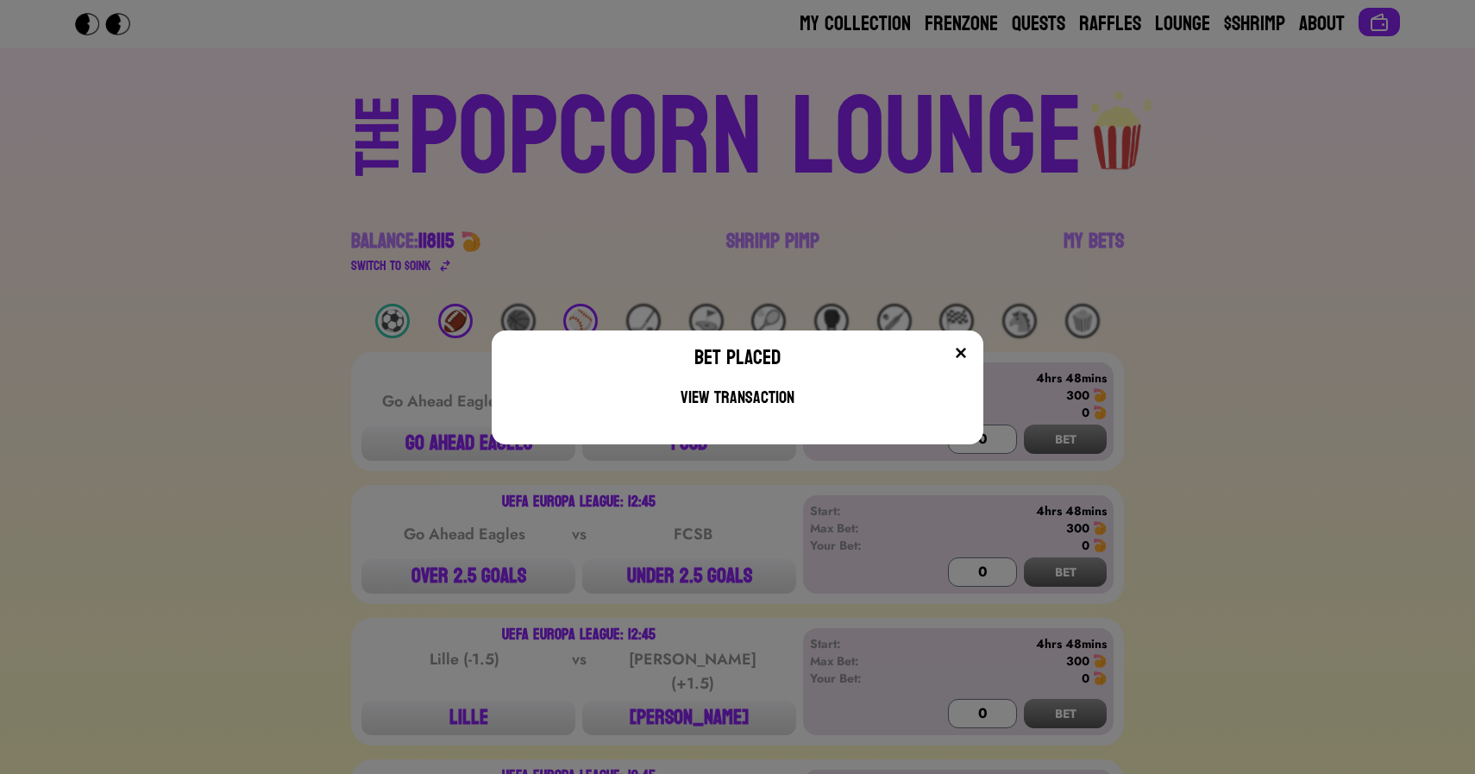
click at [566, 204] on div "Bet Placed View Transaction" at bounding box center [737, 387] width 1475 height 774
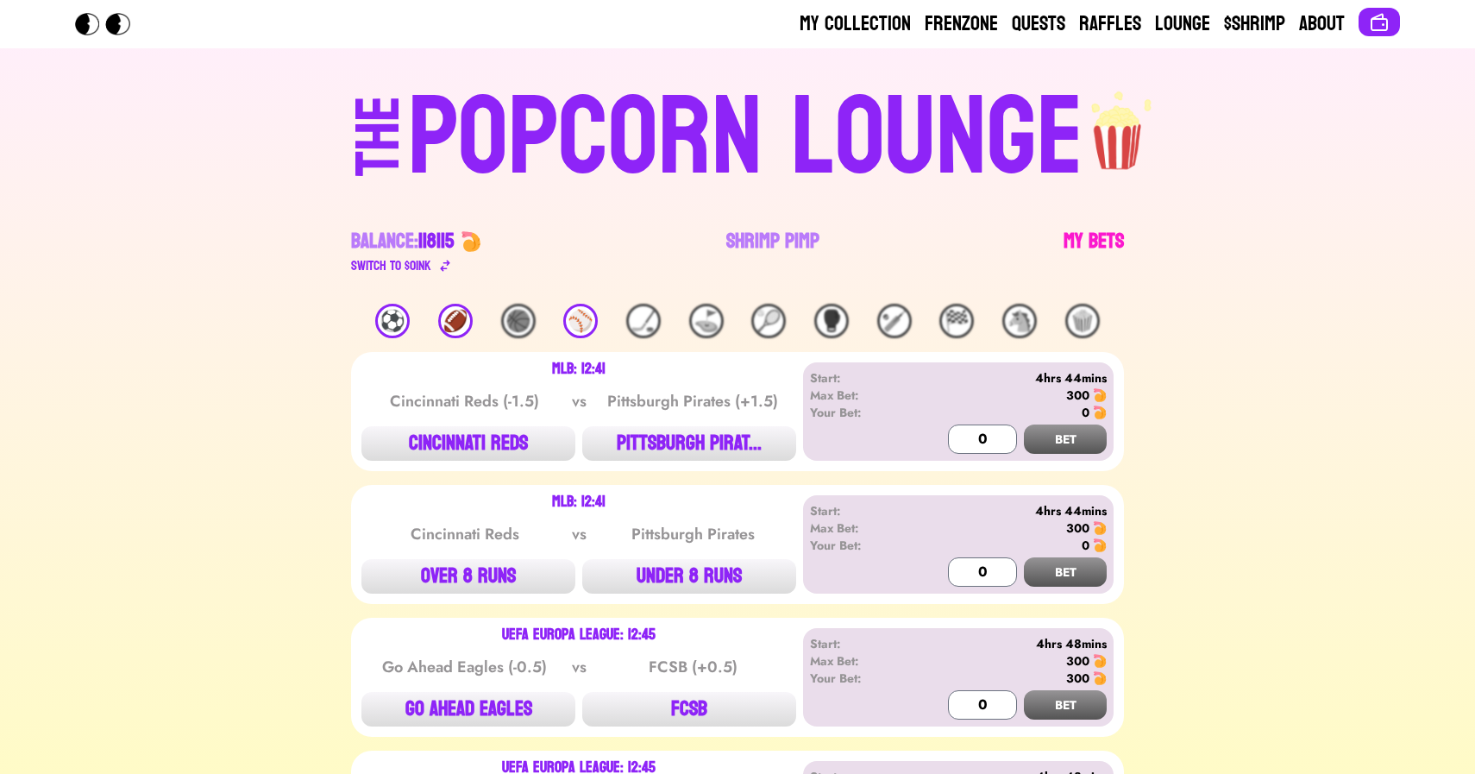
click at [1089, 254] on link "My Bets" at bounding box center [1094, 252] width 60 height 48
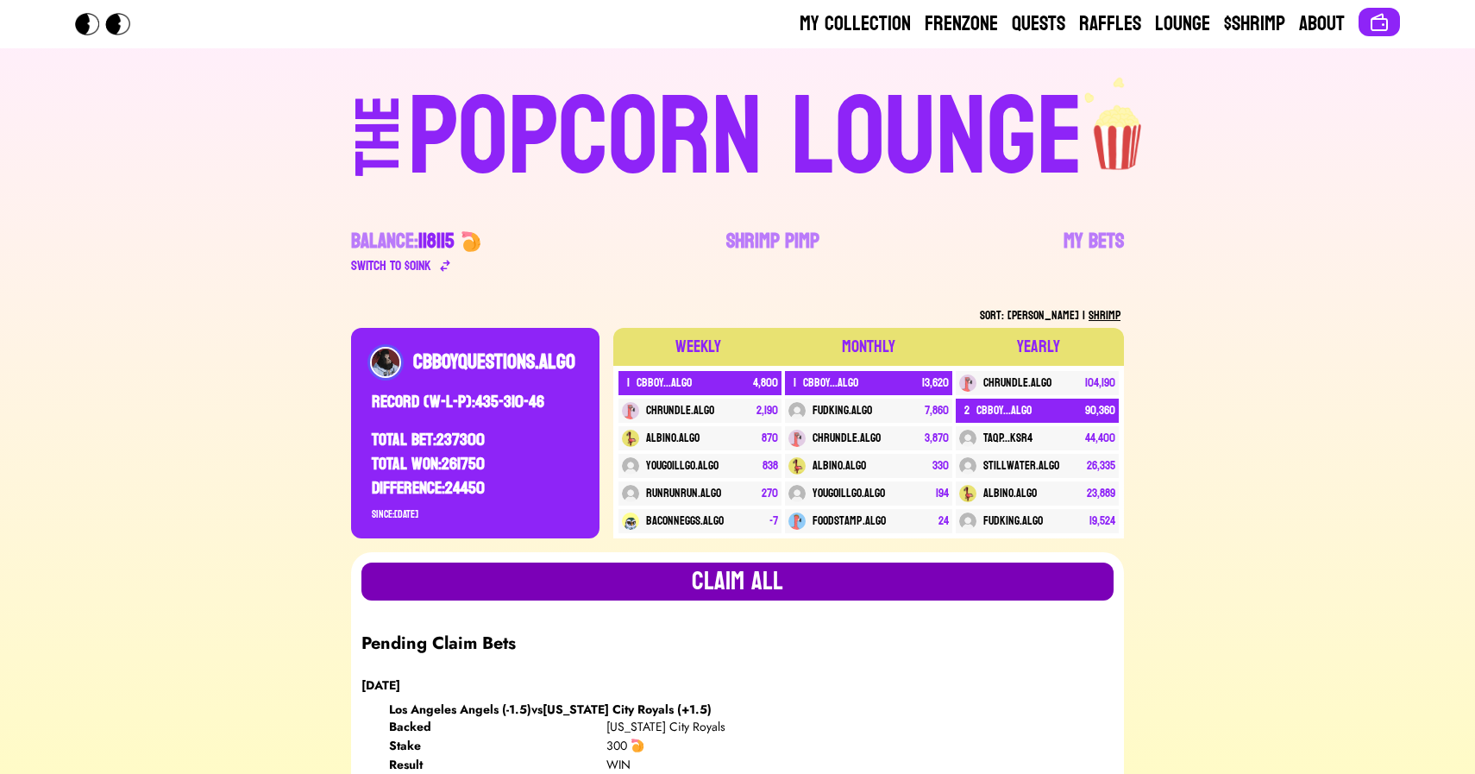
click at [751, 582] on button "Claim all" at bounding box center [737, 582] width 752 height 38
